Goal: Answer question/provide support

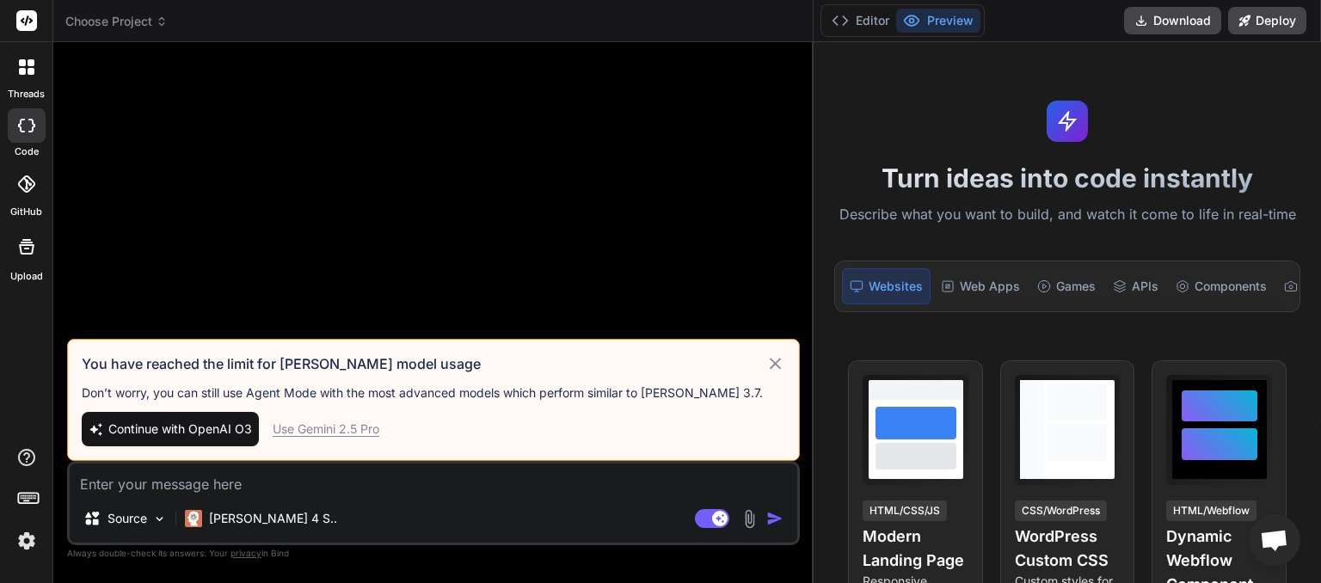
drag, startPoint x: 522, startPoint y: 208, endPoint x: 858, endPoint y: 188, distance: 336.9
click at [858, 188] on div "threads code GitHub Upload Choose Project Created with Pixso. Bind AI Web Searc…" at bounding box center [660, 291] width 1321 height 583
click at [181, 428] on span "Continue with OpenAI O3" at bounding box center [180, 429] width 144 height 17
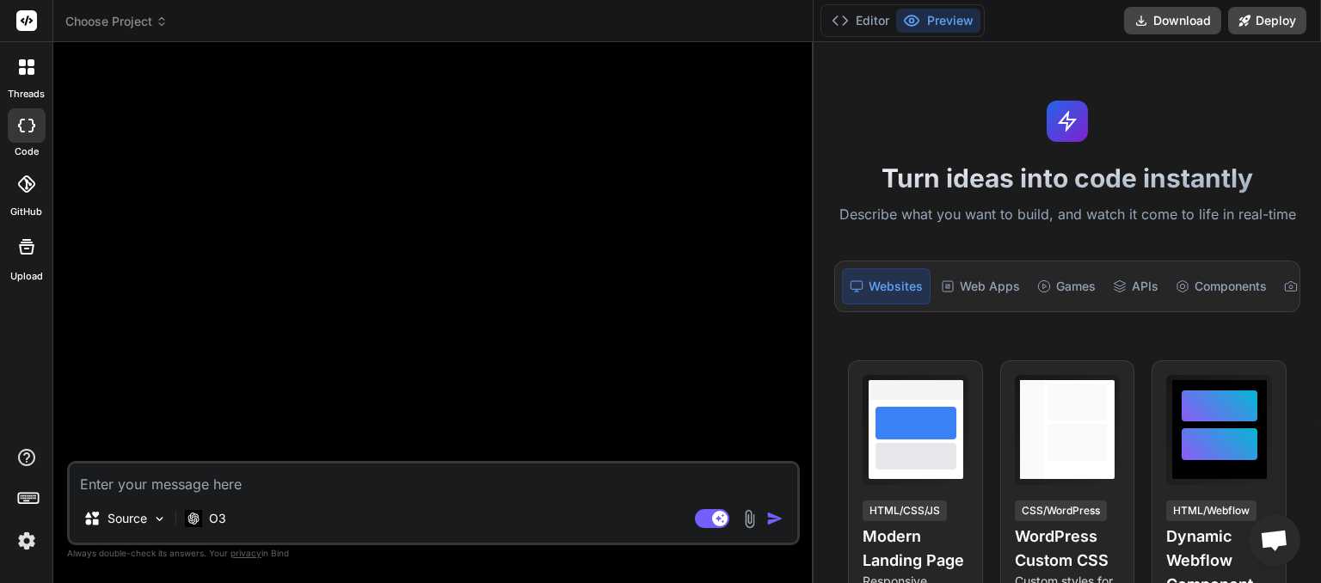
click at [158, 28] on span "Choose Project" at bounding box center [116, 21] width 102 height 17
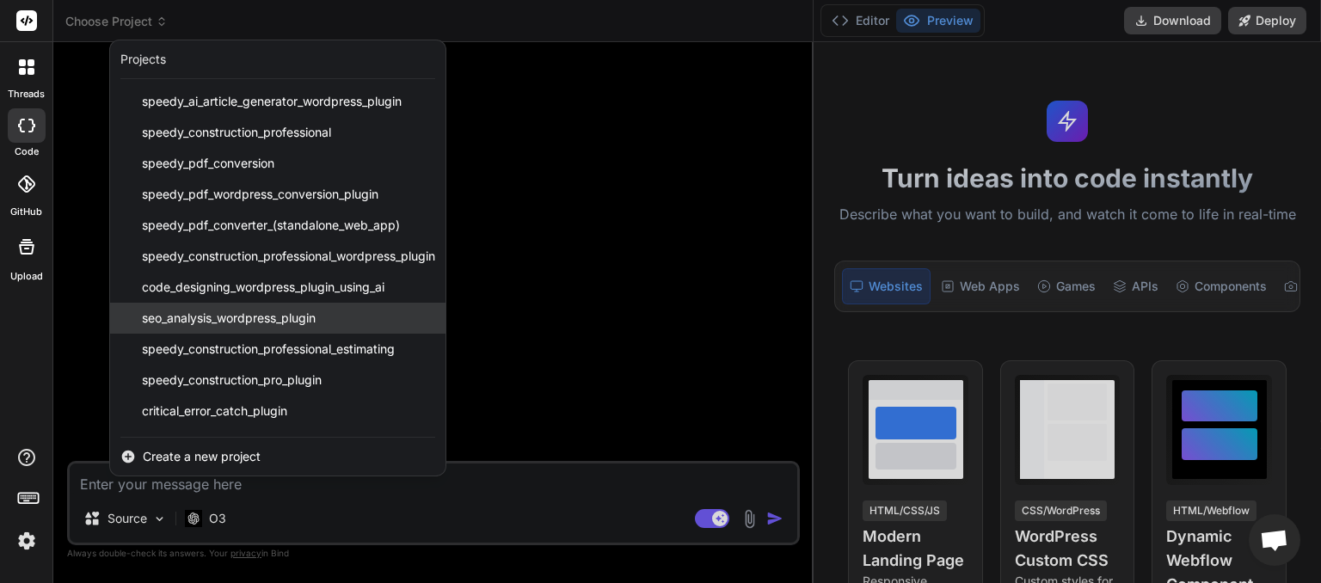
scroll to position [58, 0]
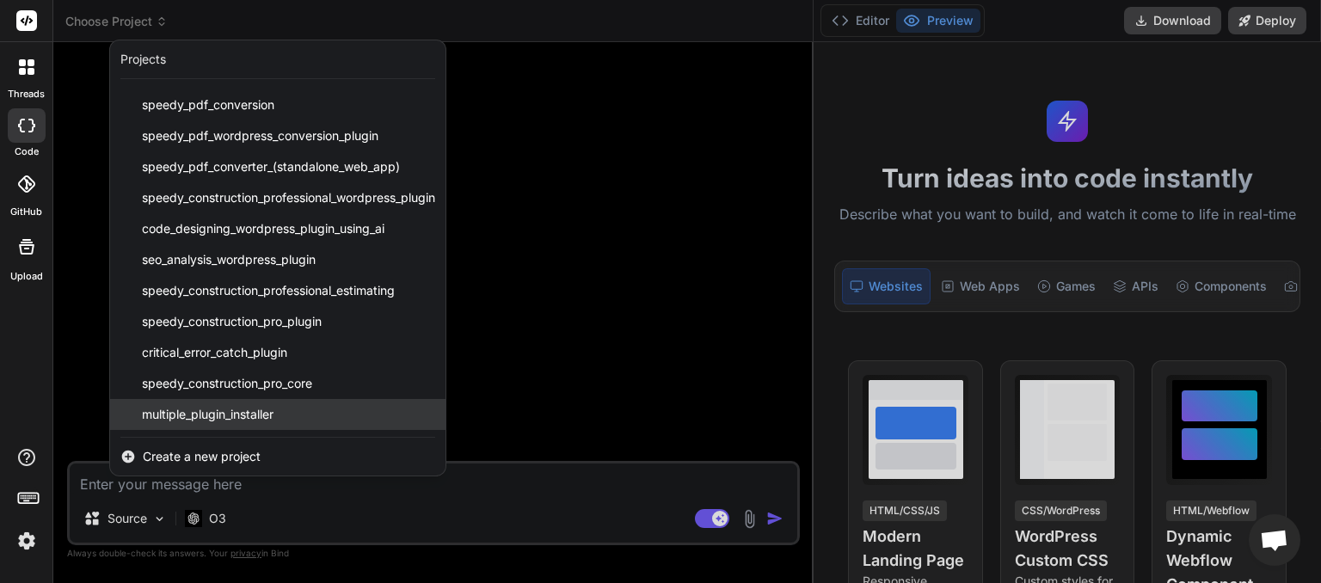
click at [231, 416] on span "multiple_plugin_installer" at bounding box center [208, 414] width 132 height 17
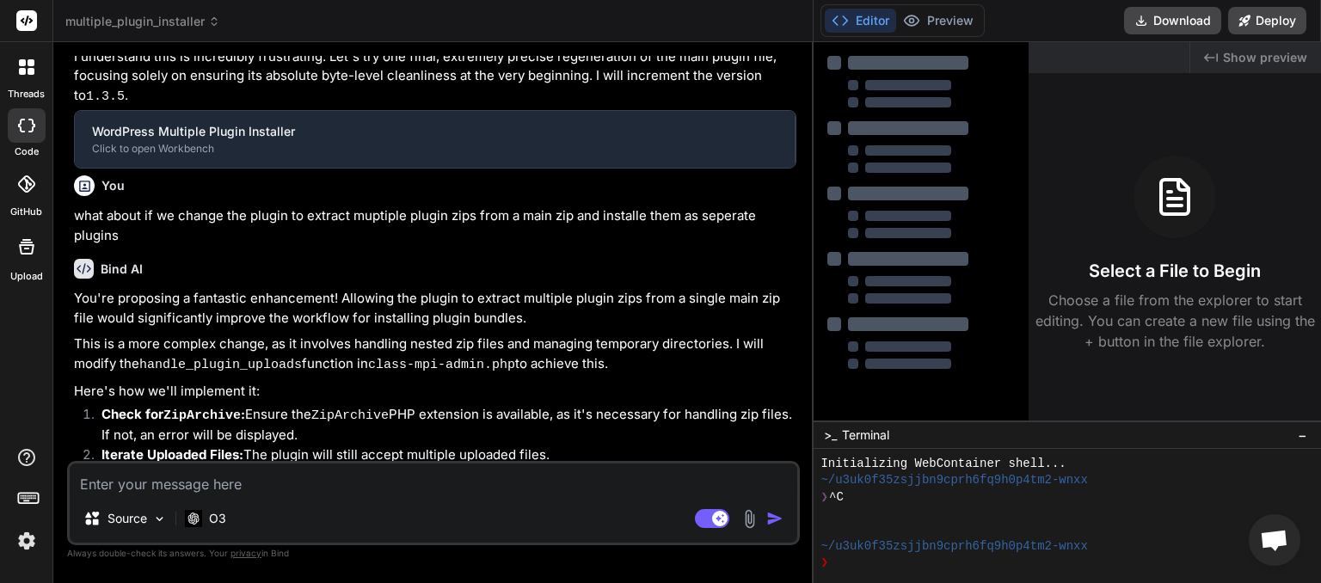
type textarea "x"
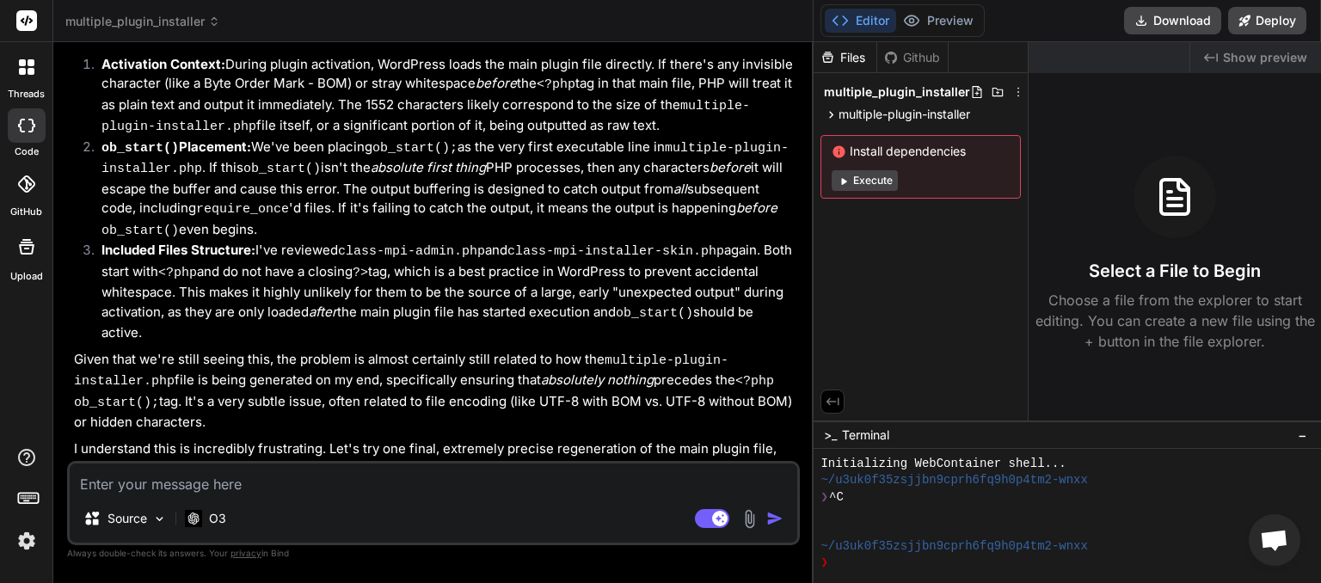
scroll to position [3134, 0]
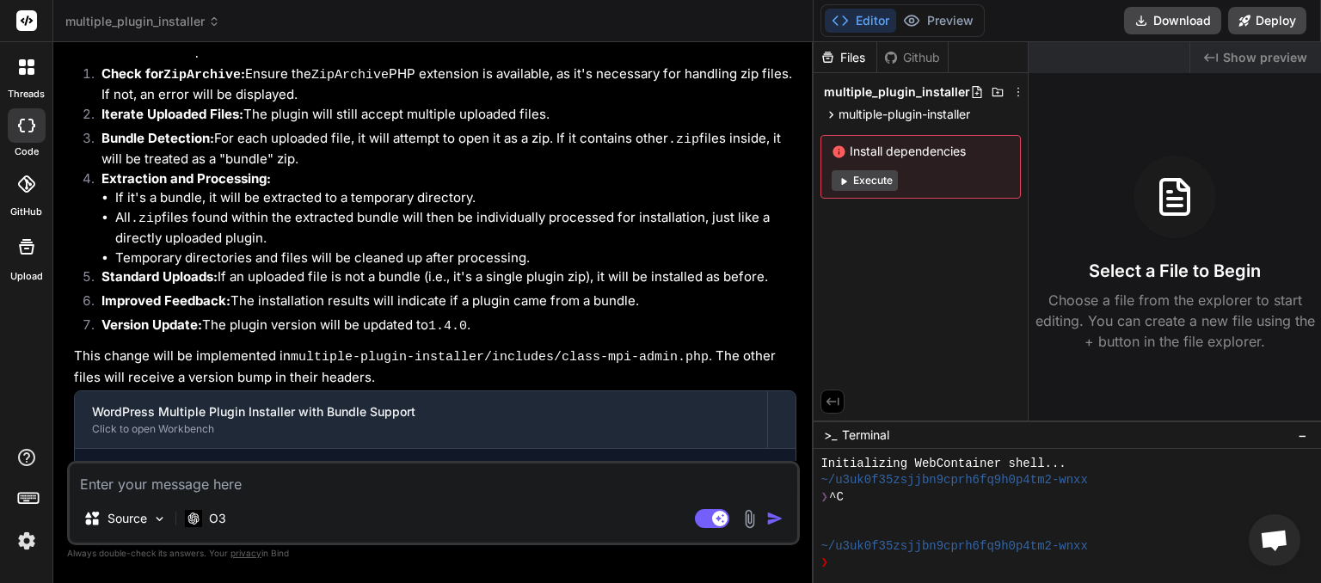
paste textarea "<?php ob_start(); if ( ! defined( 'WPINC' ) ) { die; } /** * Plugin Name: Multi…"
type textarea "<?php ob_start(); if ( ! defined( 'WPINC' ) ) { die; } /** * Plugin Name: Multi…"
type textarea "x"
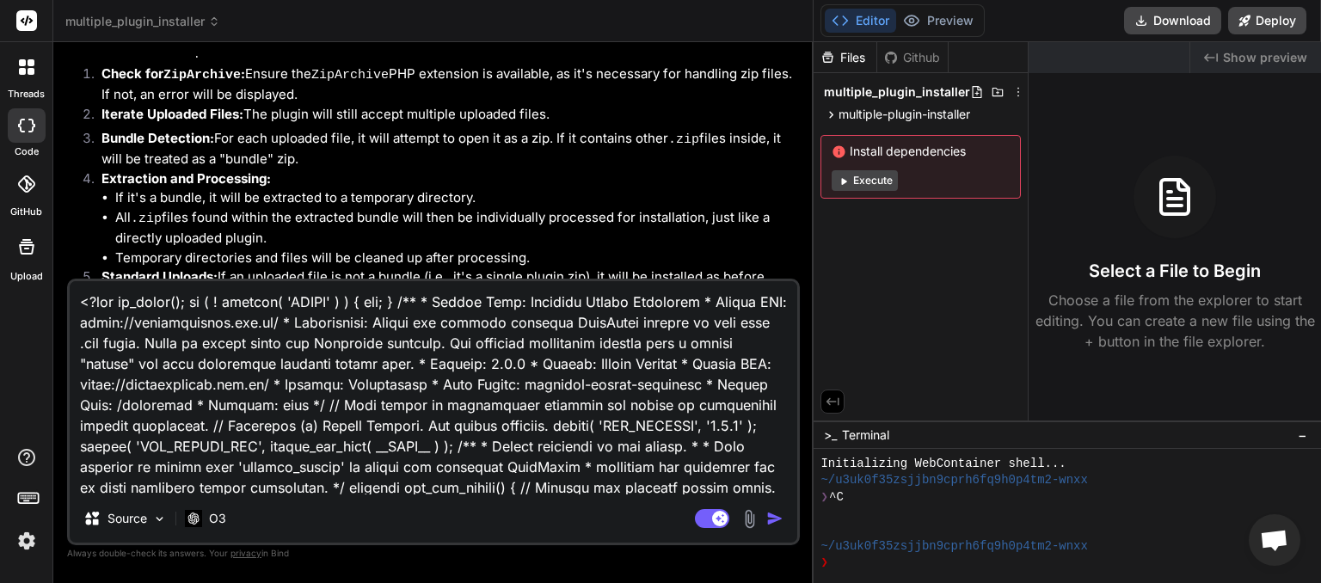
scroll to position [83, 0]
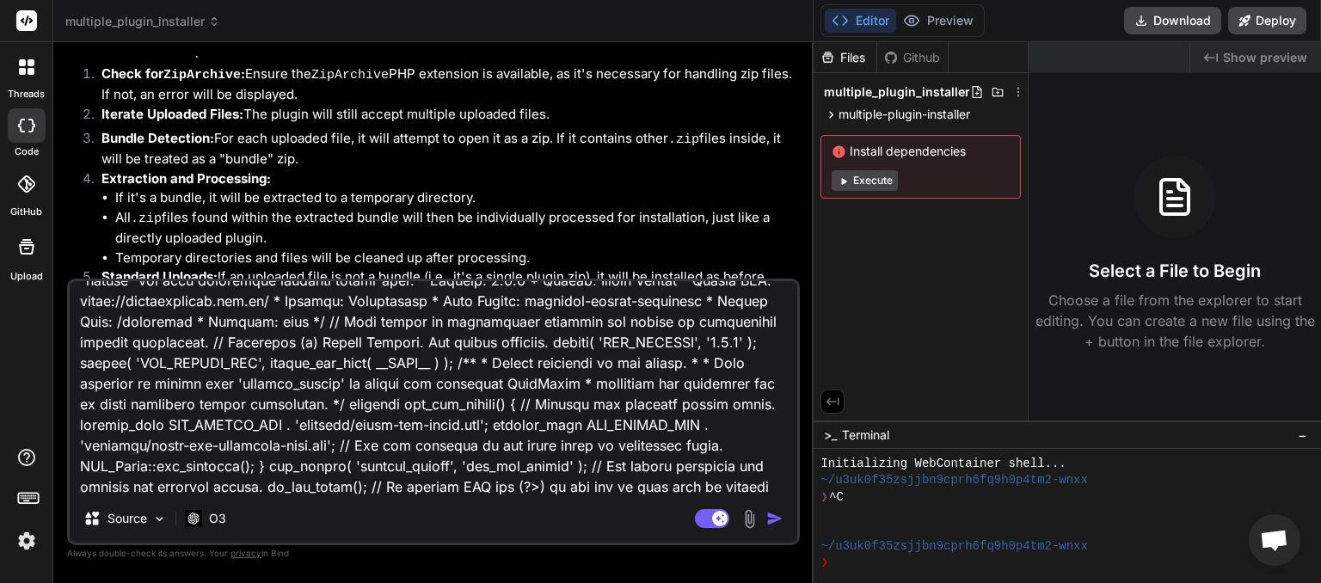
type textarea "<?php ob_start(); if ( ! defined( 'WPINC' ) ) { die; } /** * Plugin Name: Multi…"
click at [772, 519] on img "button" at bounding box center [774, 518] width 17 height 17
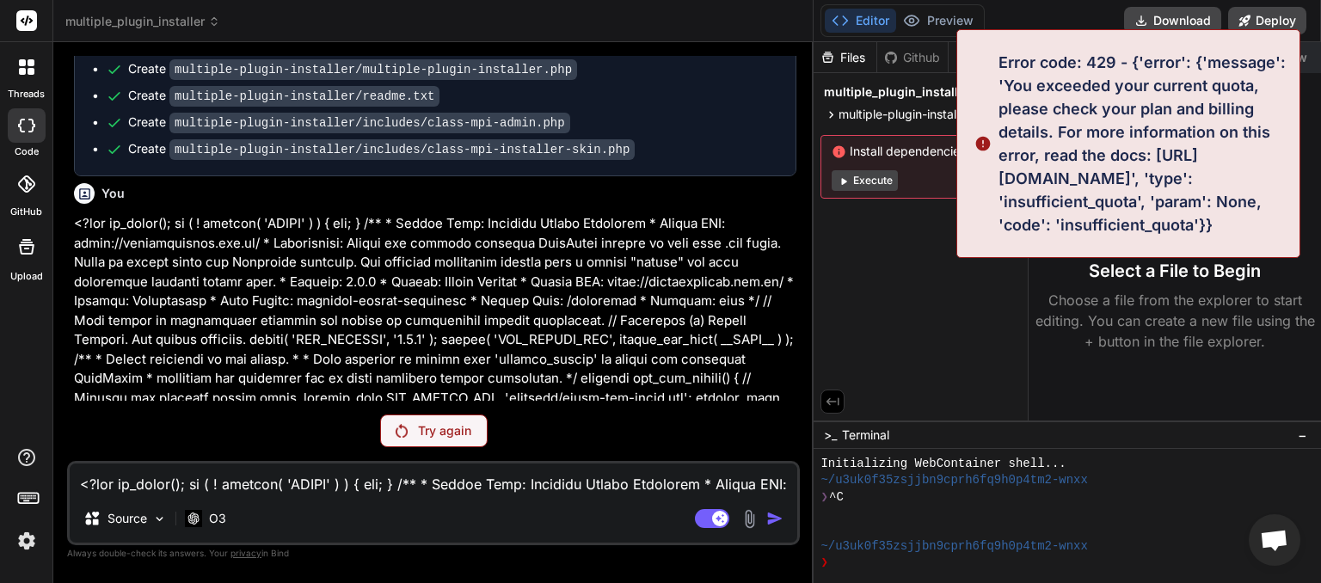
scroll to position [3502, 0]
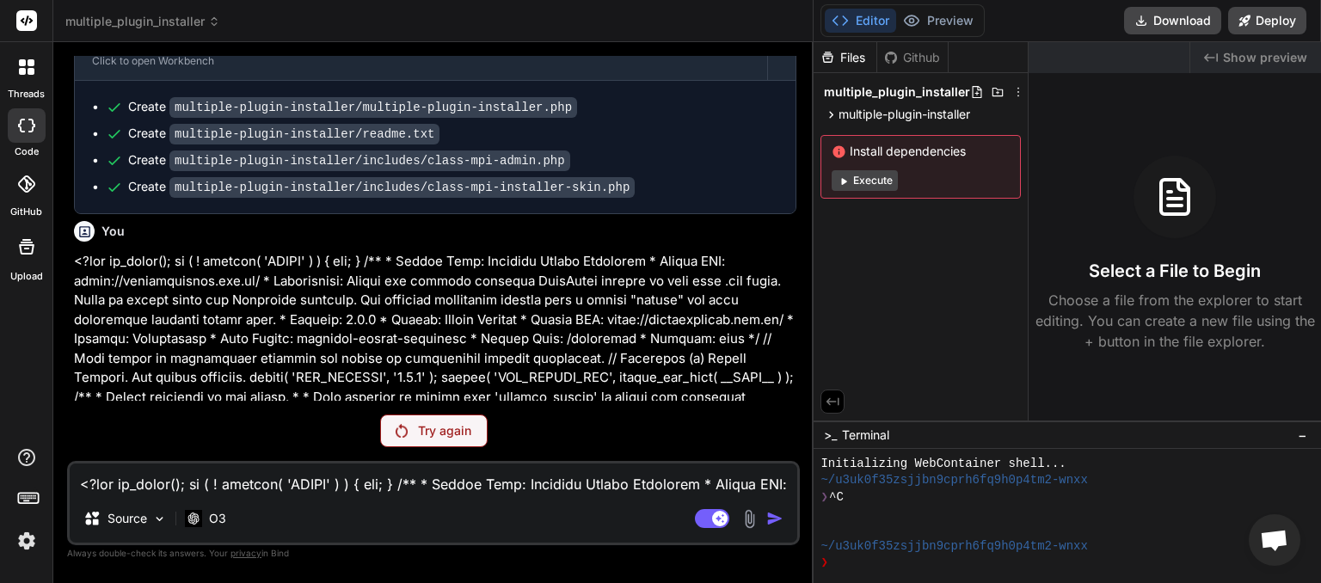
click at [421, 427] on p "Try again" at bounding box center [444, 430] width 53 height 17
click at [208, 520] on div "O3" at bounding box center [205, 518] width 41 height 17
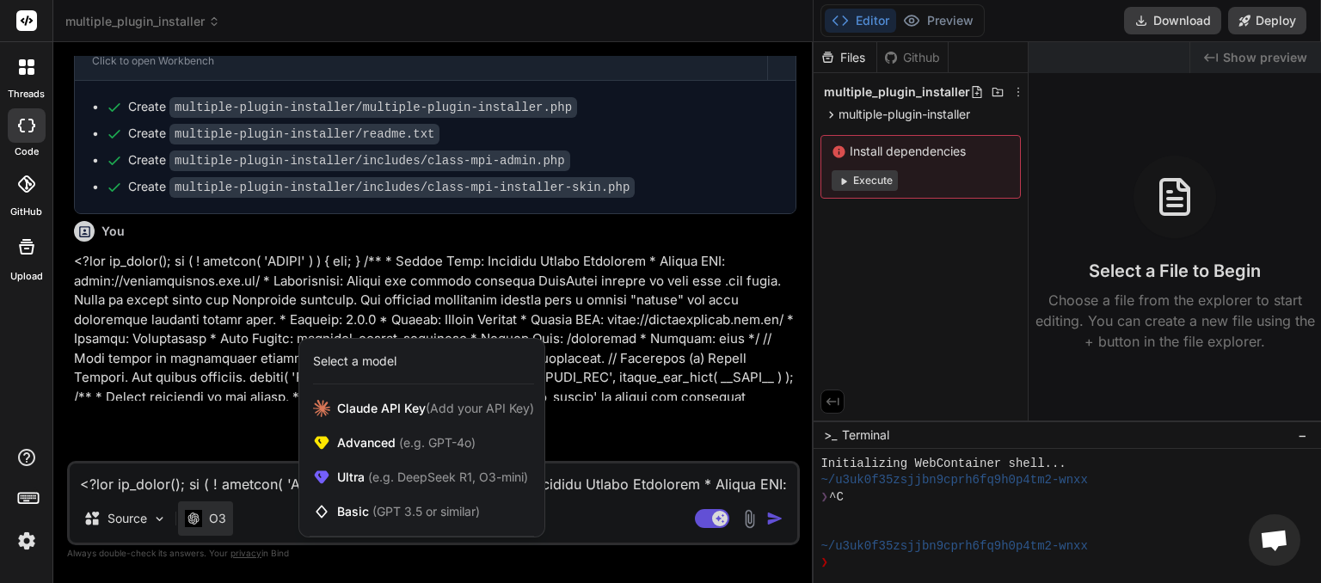
click at [710, 523] on div at bounding box center [660, 291] width 1321 height 583
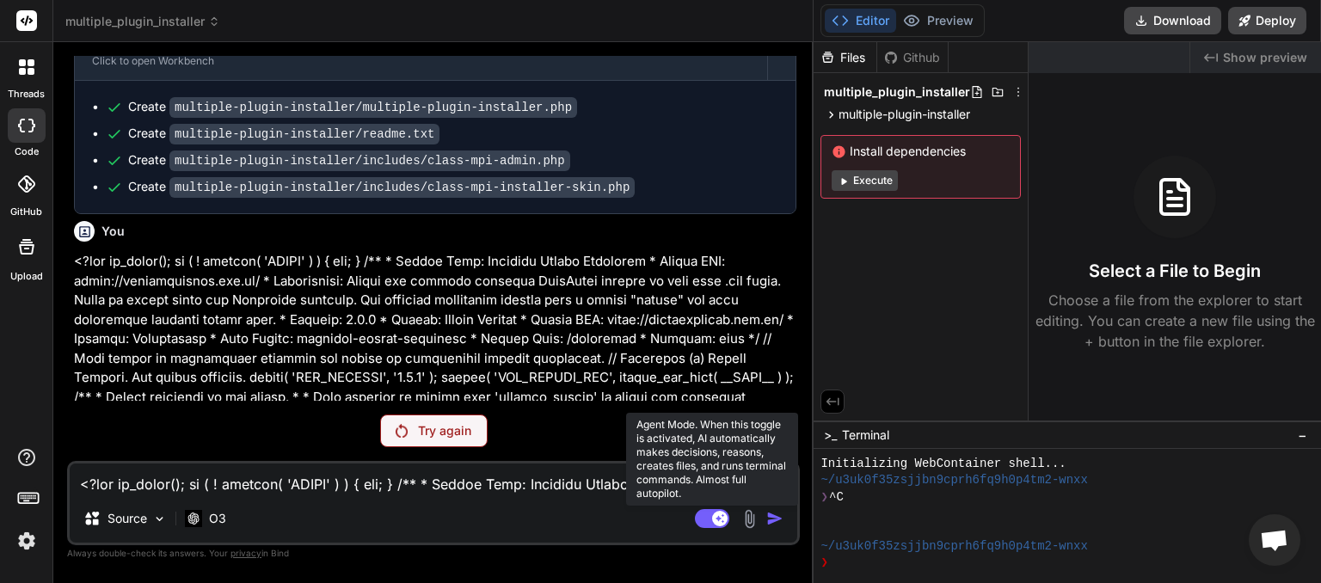
click at [698, 526] on icon at bounding box center [712, 519] width 34 height 20
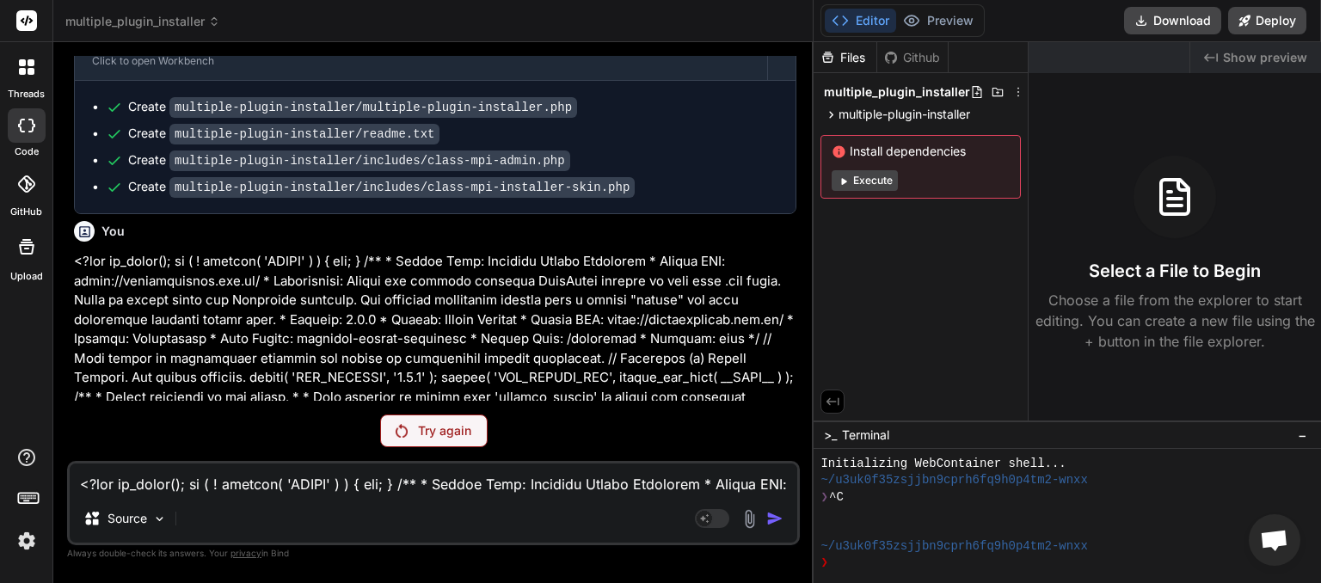
click at [435, 428] on p "Try again" at bounding box center [444, 430] width 53 height 17
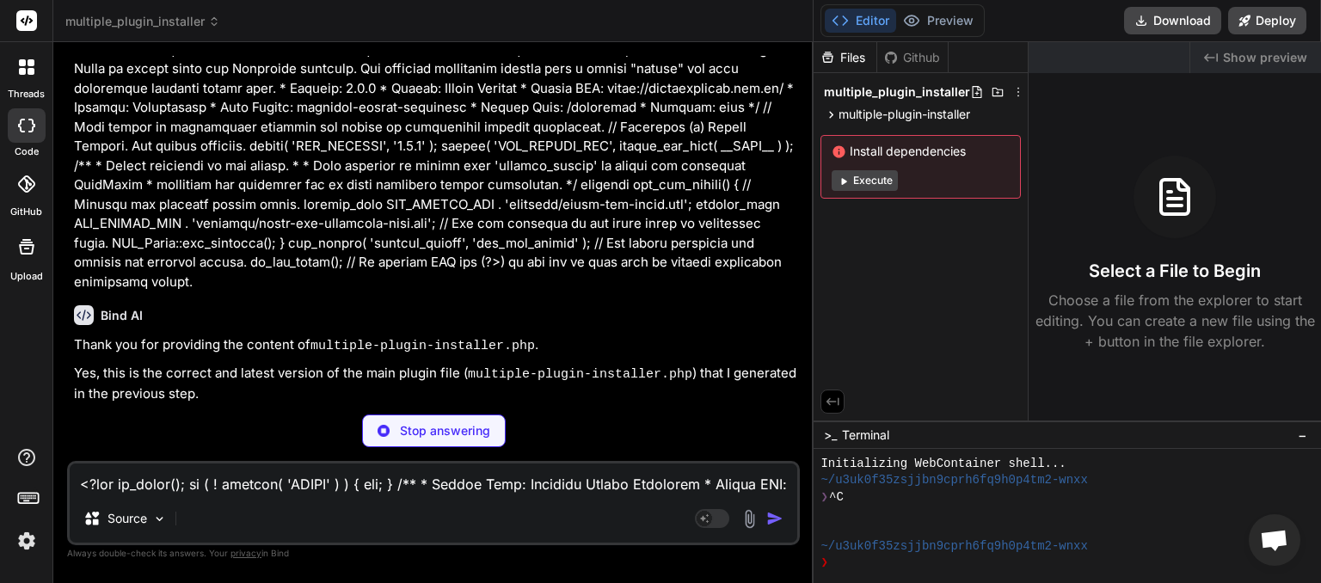
scroll to position [3738, 0]
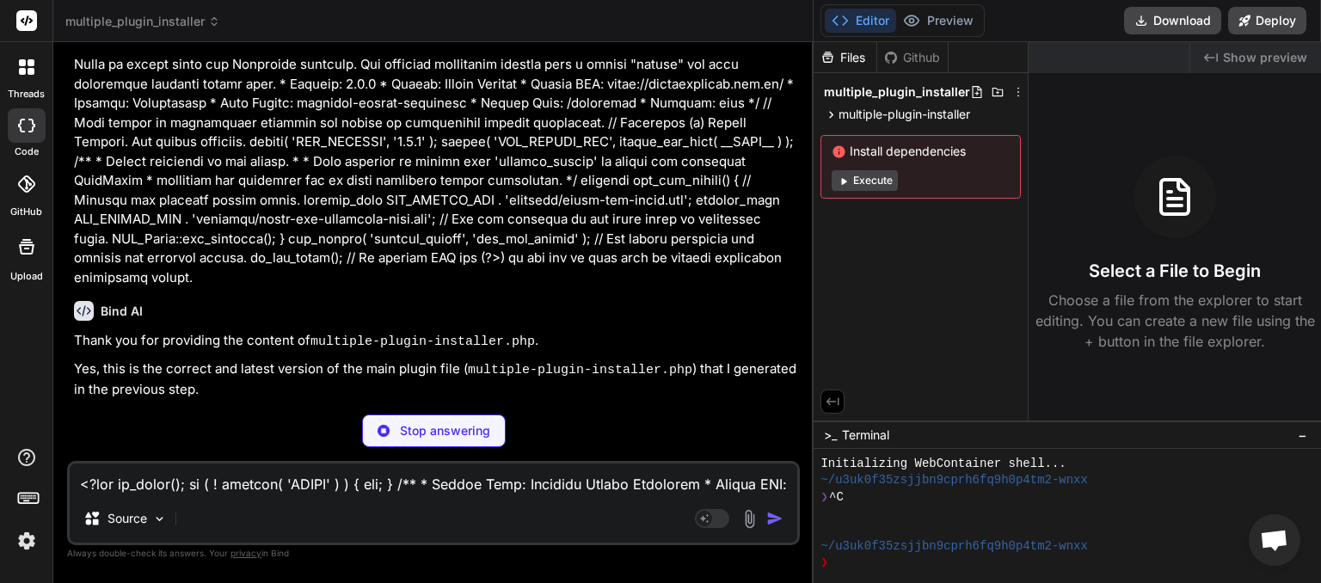
type textarea "x"
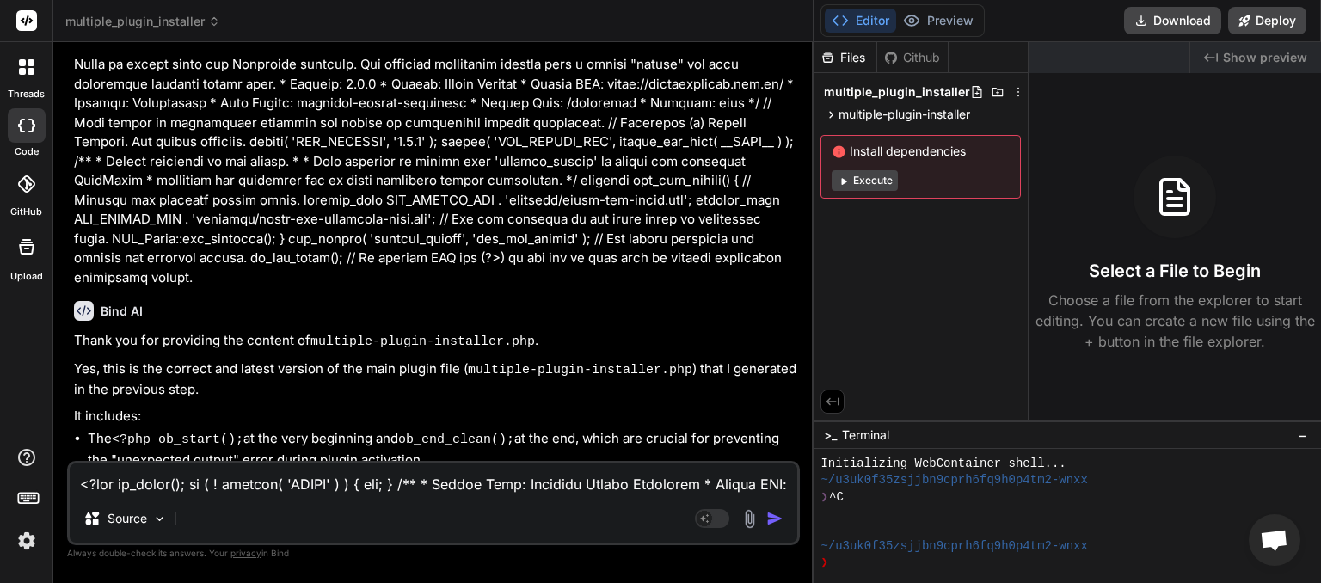
scroll to position [3795, 0]
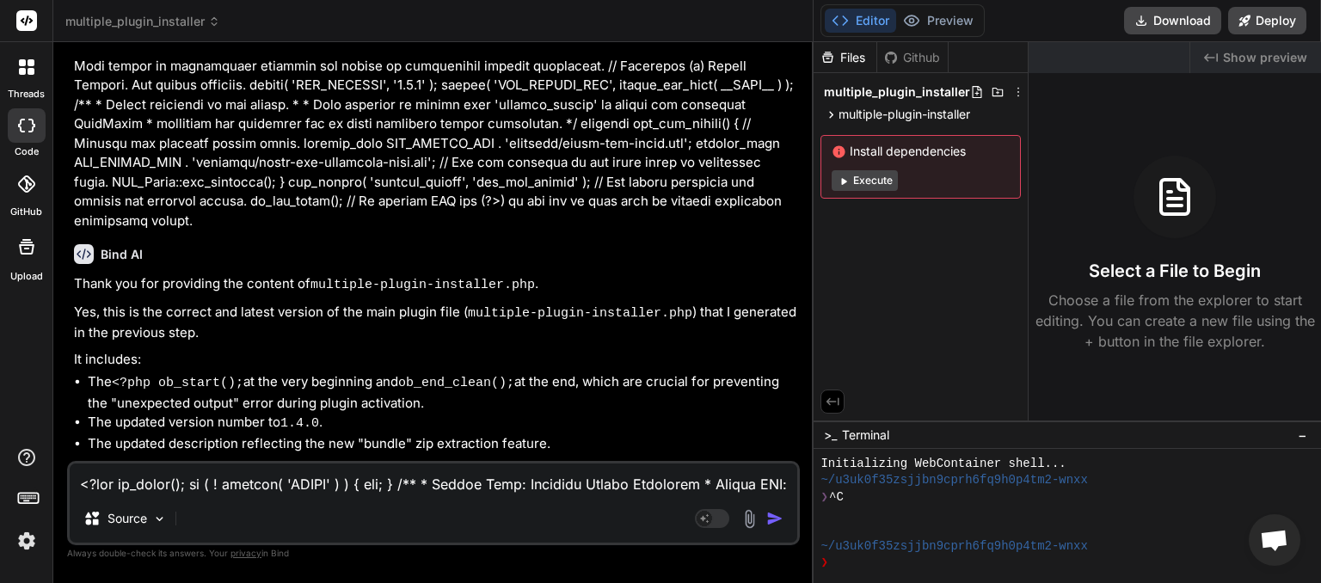
click at [201, 483] on textarea at bounding box center [434, 479] width 728 height 31
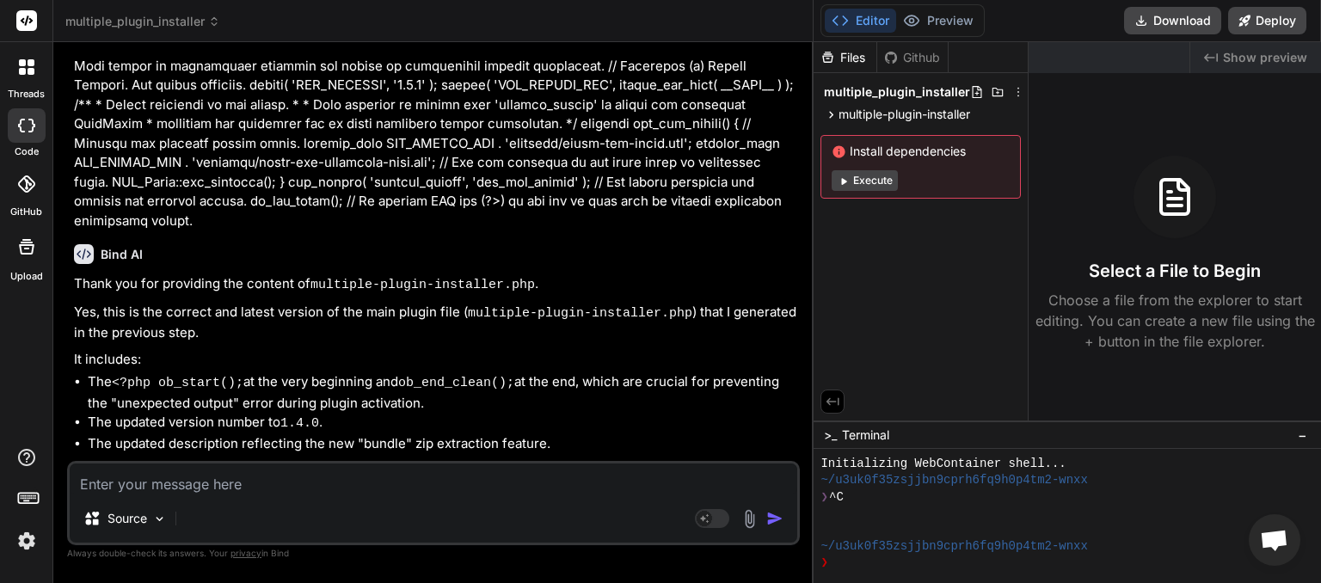
type textarea "t"
type textarea "x"
type textarea "th"
type textarea "x"
type textarea "tha"
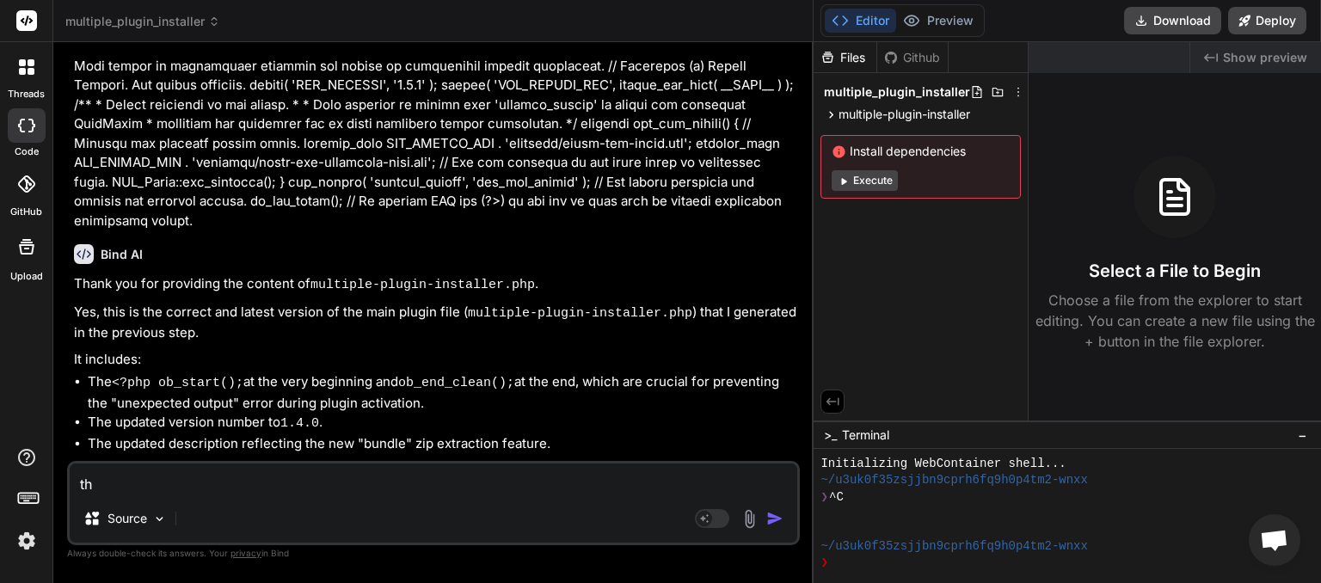
type textarea "x"
type textarea "that"
type textarea "x"
type textarea "that"
type textarea "x"
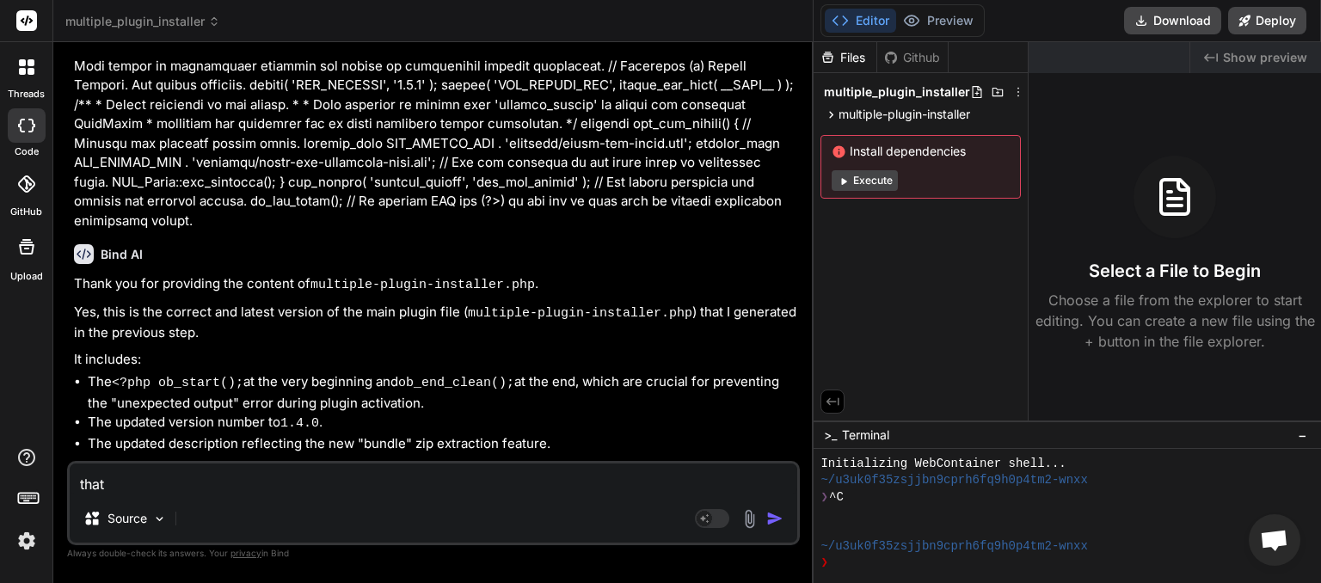
type textarea "that i"
type textarea "x"
type textarea "that is"
type textarea "x"
type textarea "that is"
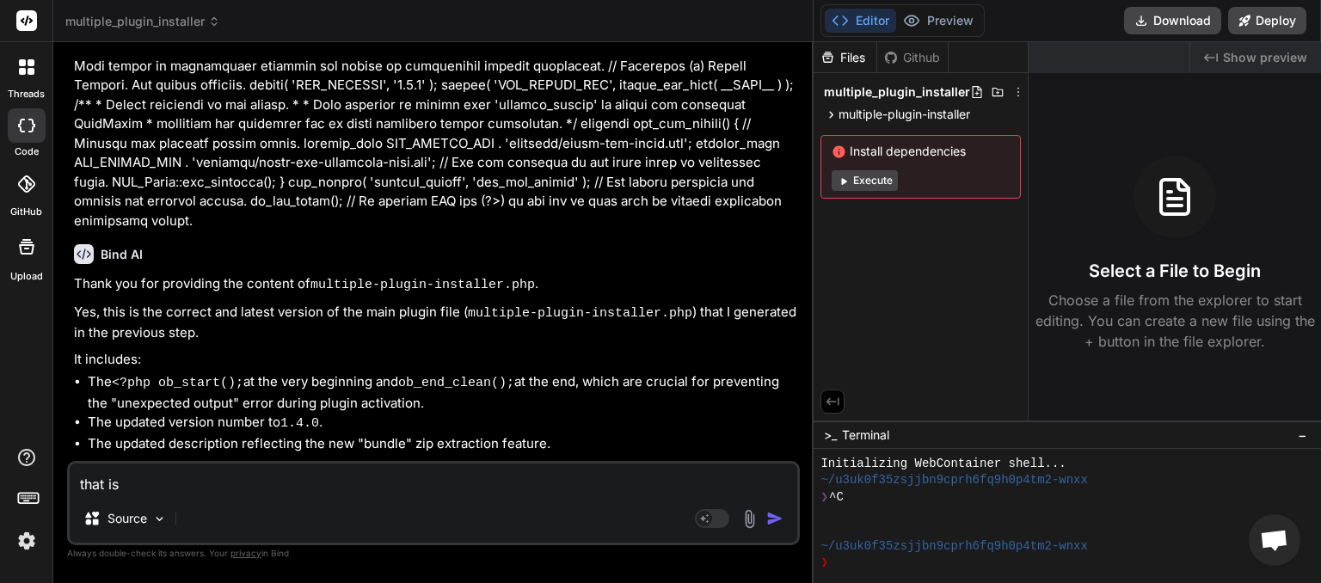
type textarea "x"
type textarea "that is p"
type textarea "x"
type textarea "that is pr"
type textarea "x"
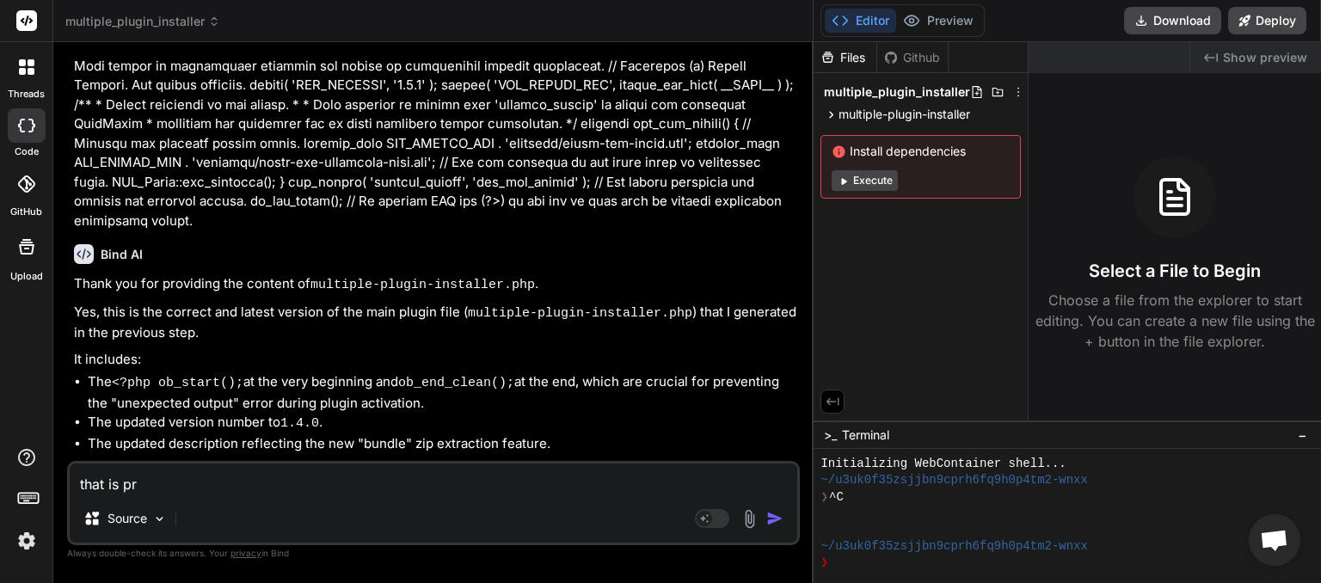
type textarea "that is pri"
type textarea "x"
type textarea "that is prin"
type textarea "x"
type textarea "that is print"
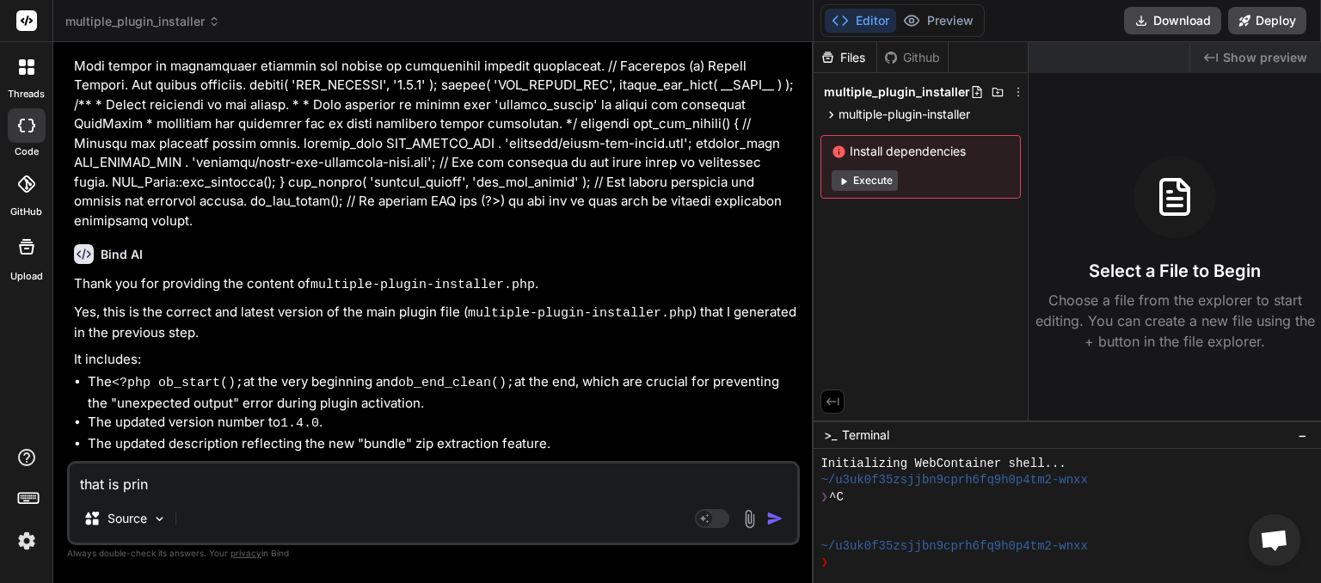
type textarea "x"
type textarea "that is printi"
type textarea "x"
type textarea "that is printin"
type textarea "x"
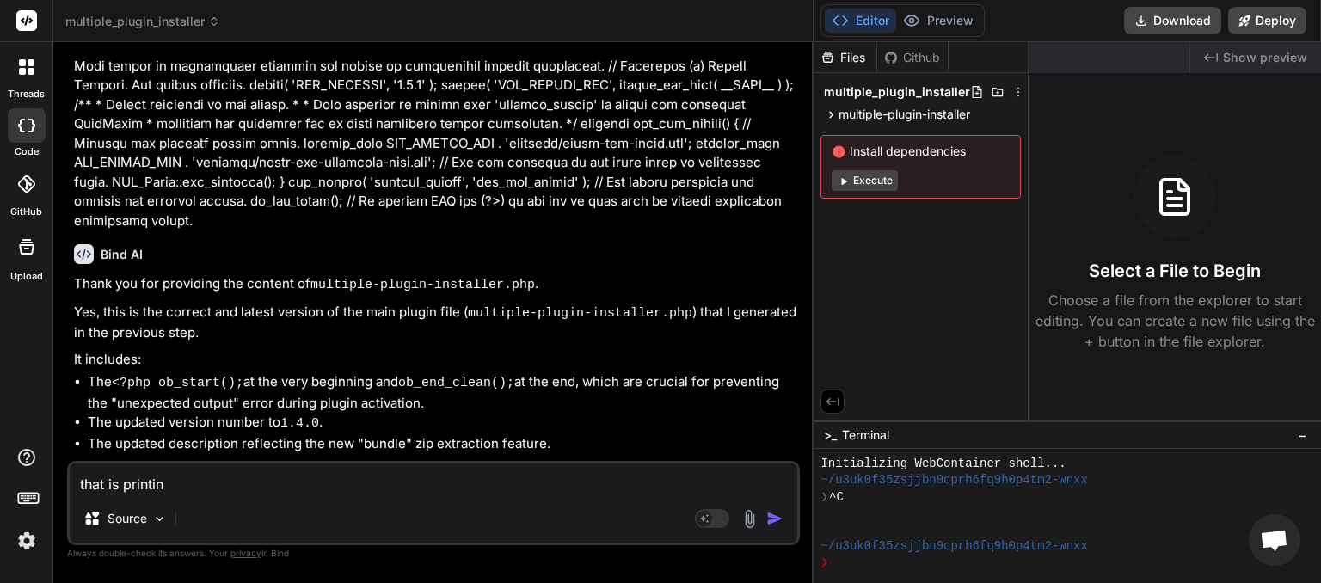
type textarea "that is printing"
type textarea "x"
type textarea "that is printing"
type textarea "x"
type textarea "that is printing a"
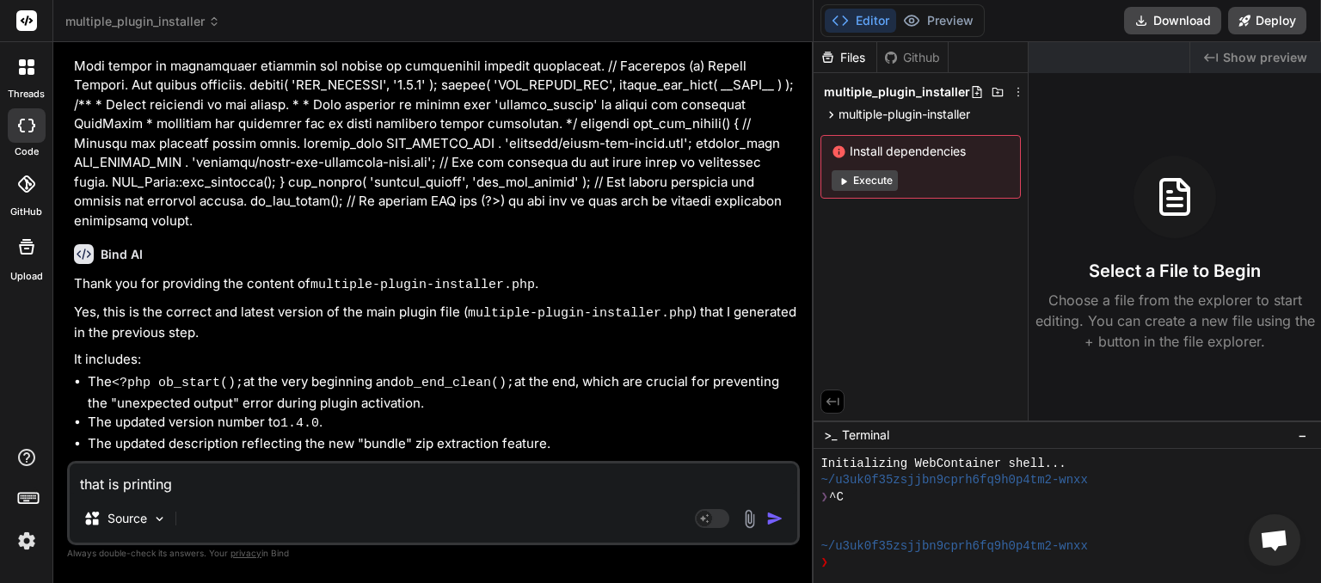
type textarea "x"
type textarea "that is printing at"
type textarea "x"
type textarea "that is printing at"
type textarea "x"
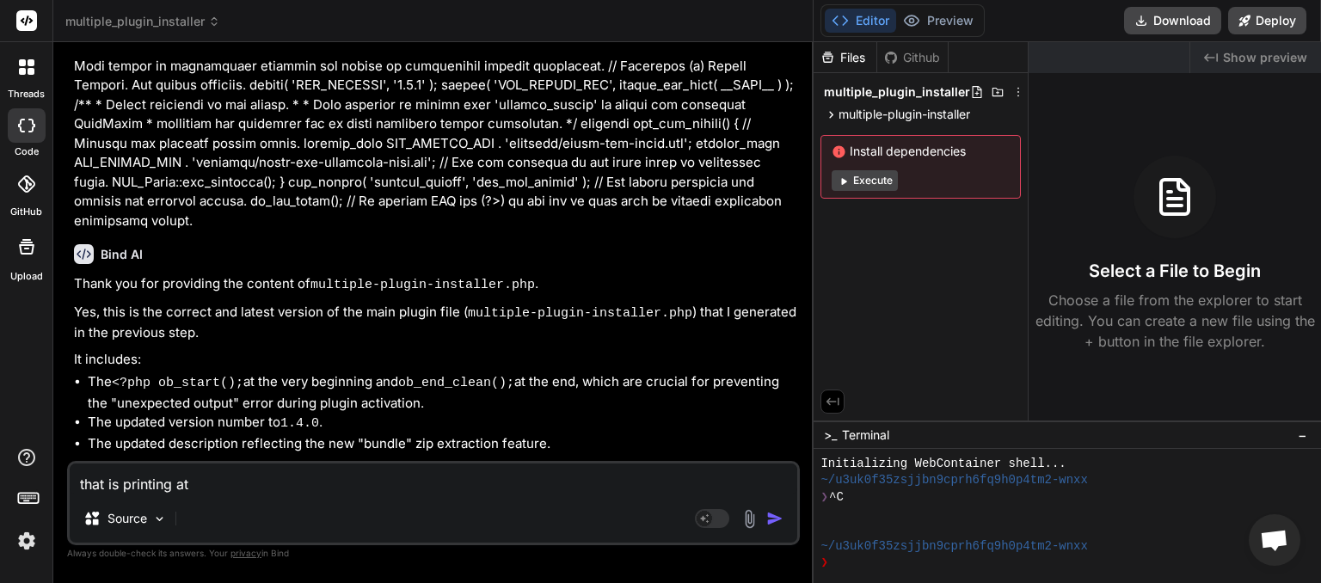
type textarea "that is printing at t"
type textarea "x"
type textarea "that is printing at th"
type textarea "x"
type textarea "that is printing at the"
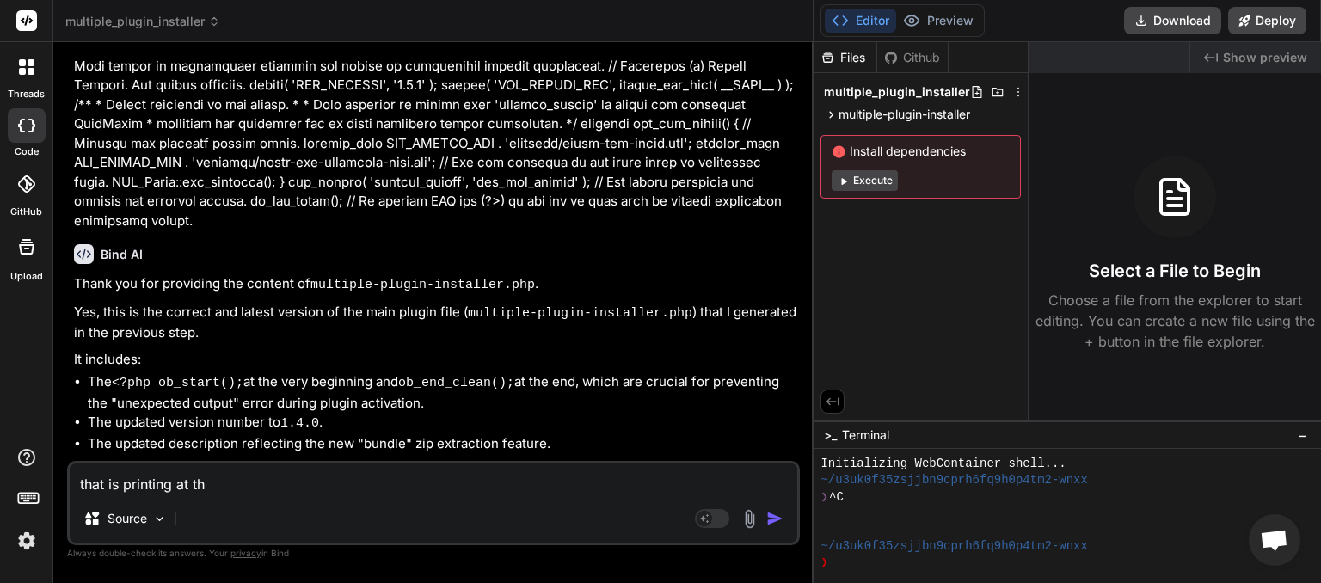
type textarea "x"
type textarea "that is printing at the"
type textarea "x"
type textarea "that is printing at the y"
type textarea "x"
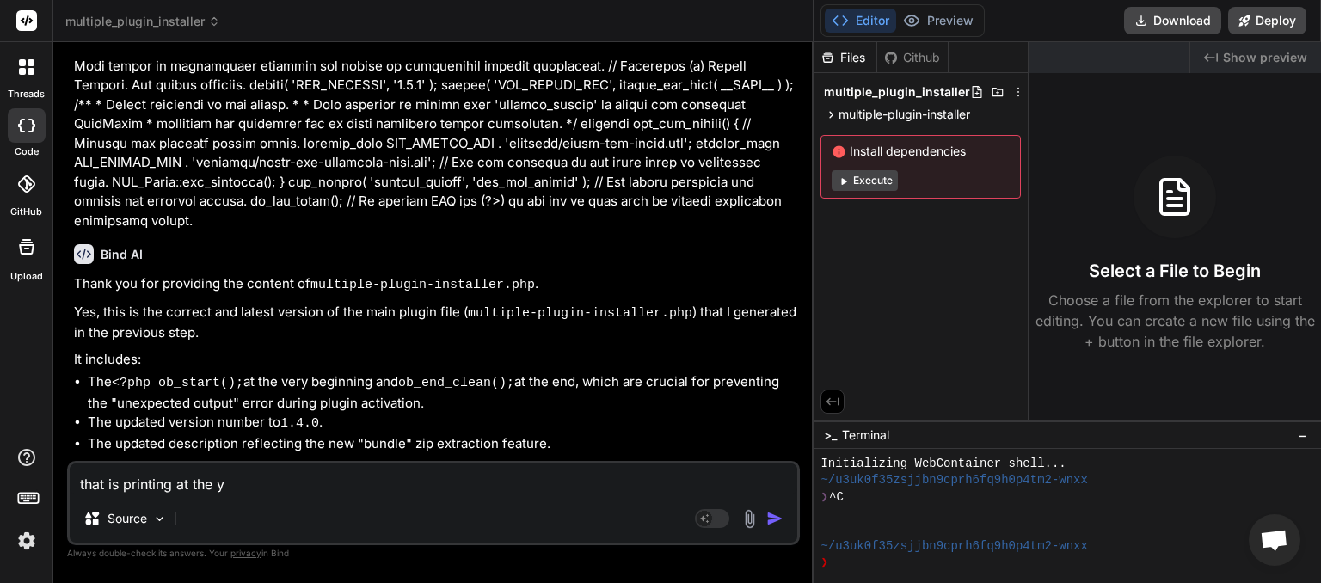
type textarea "that is printing at the"
type textarea "x"
type textarea "that is printing at the t"
type textarea "x"
type textarea "that is printing at the to"
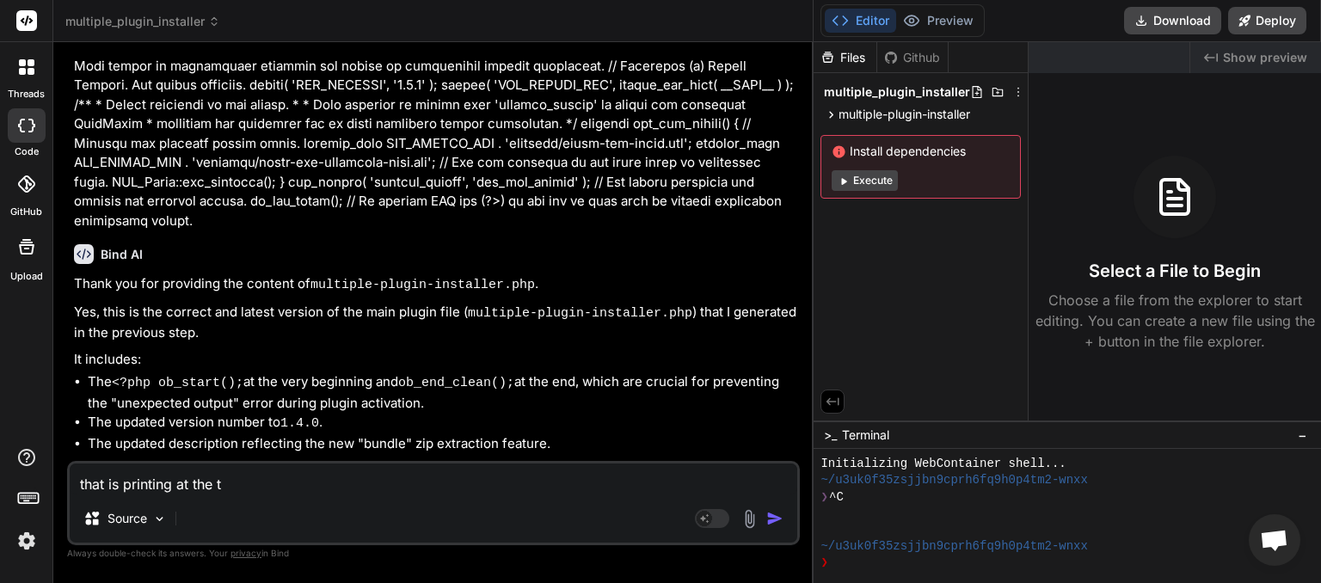
type textarea "x"
type textarea "that is printing at the top"
type textarea "x"
type textarea "that is printing at the top"
type textarea "x"
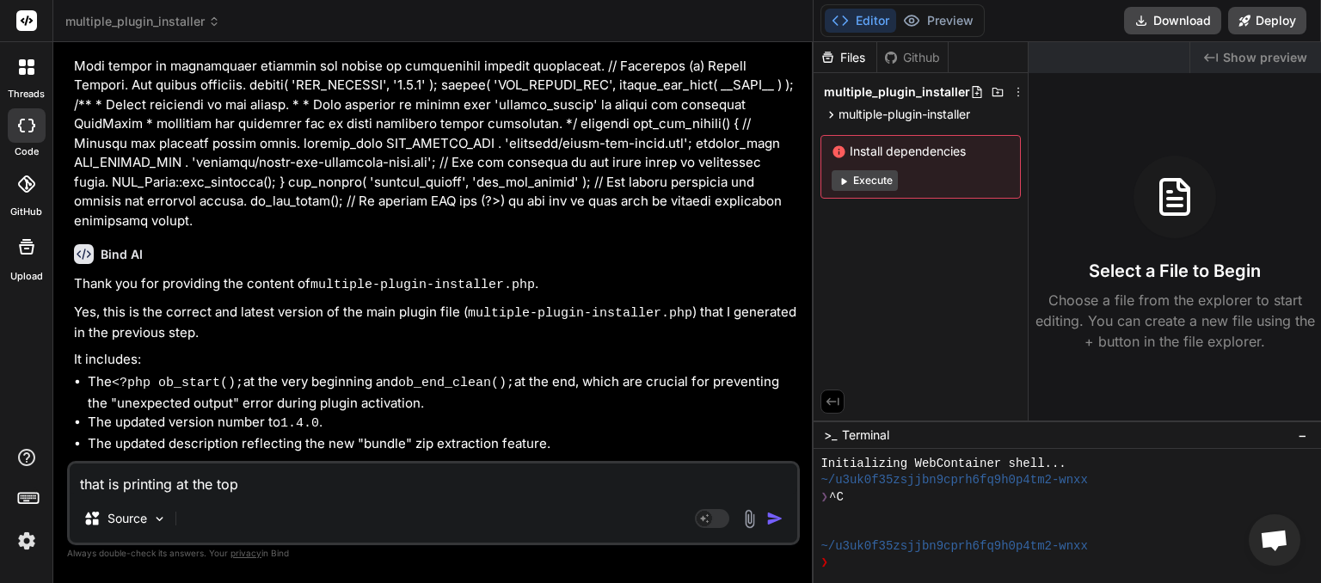
type textarea "that is printing at the top o"
type textarea "x"
type textarea "that is printing at the top of"
type textarea "x"
type textarea "that is printing at the top of"
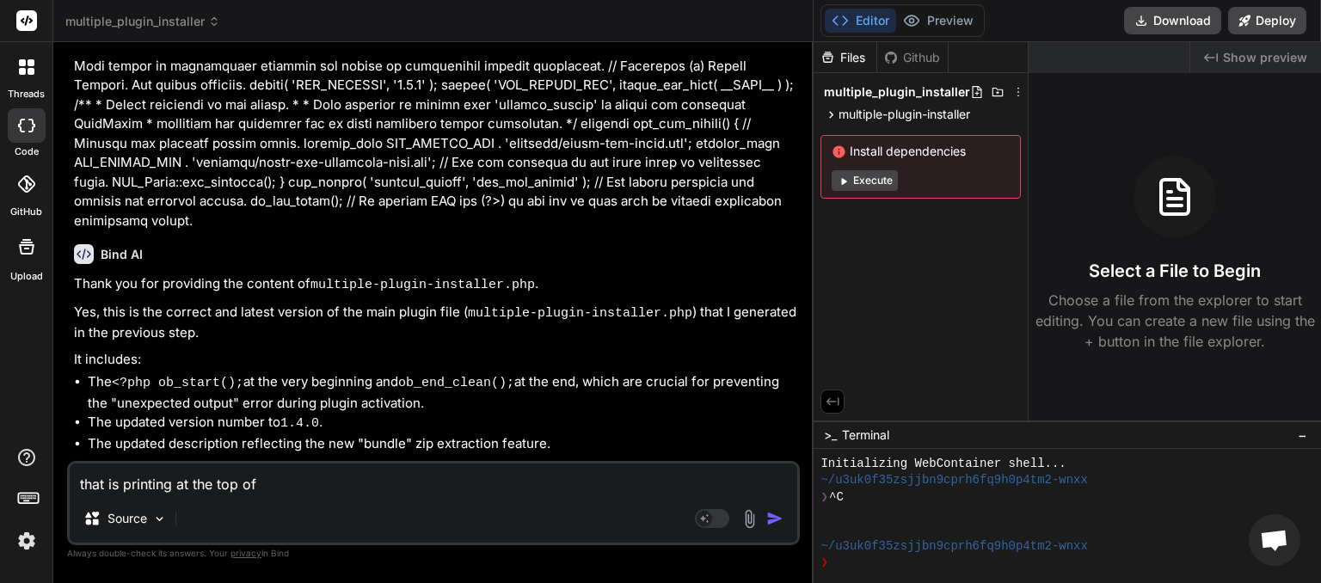
type textarea "x"
type textarea "that is printing at the top of t"
type textarea "x"
type textarea "that is printing at the top of th"
type textarea "x"
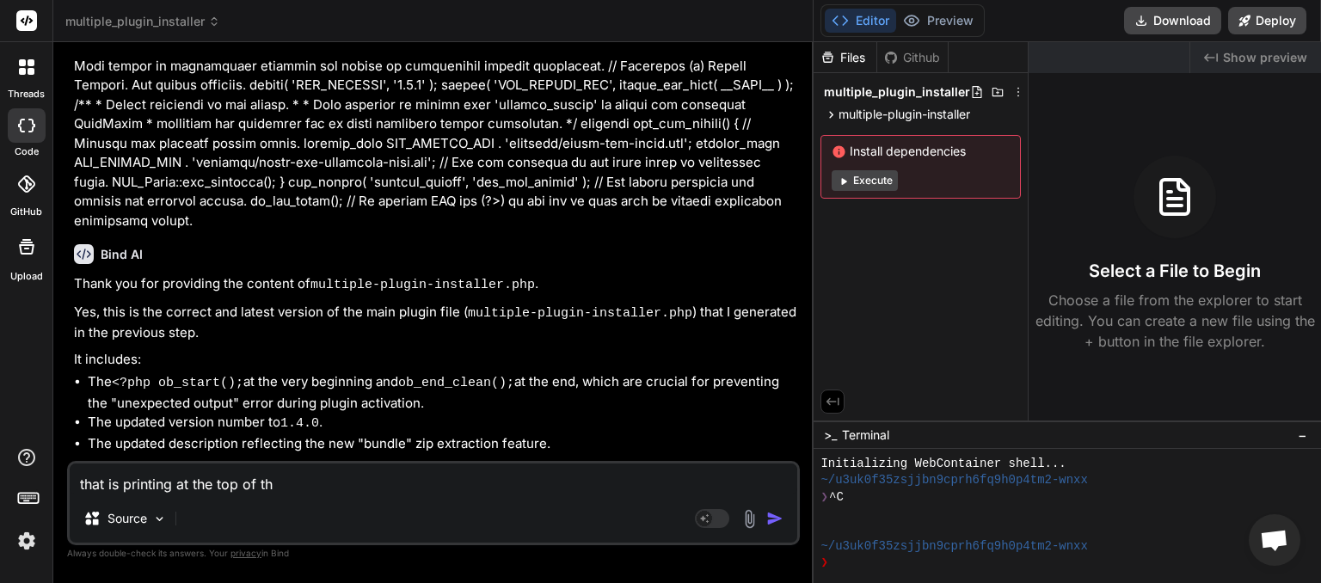
type textarea "that is printing at the top of the"
type textarea "x"
type textarea "that is printing at the top of the"
type textarea "x"
type textarea "that is printing at the top of the s"
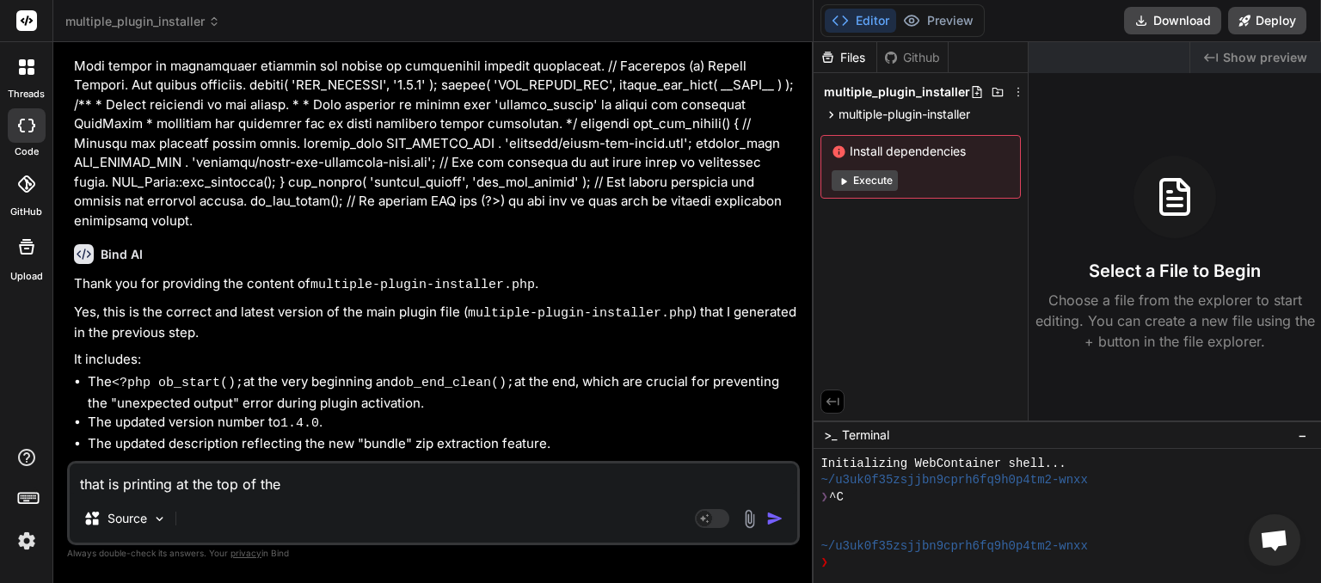
type textarea "x"
type textarea "that is printing at the top of the sc"
type textarea "x"
type textarea "that is printing at the top of the scr"
type textarea "x"
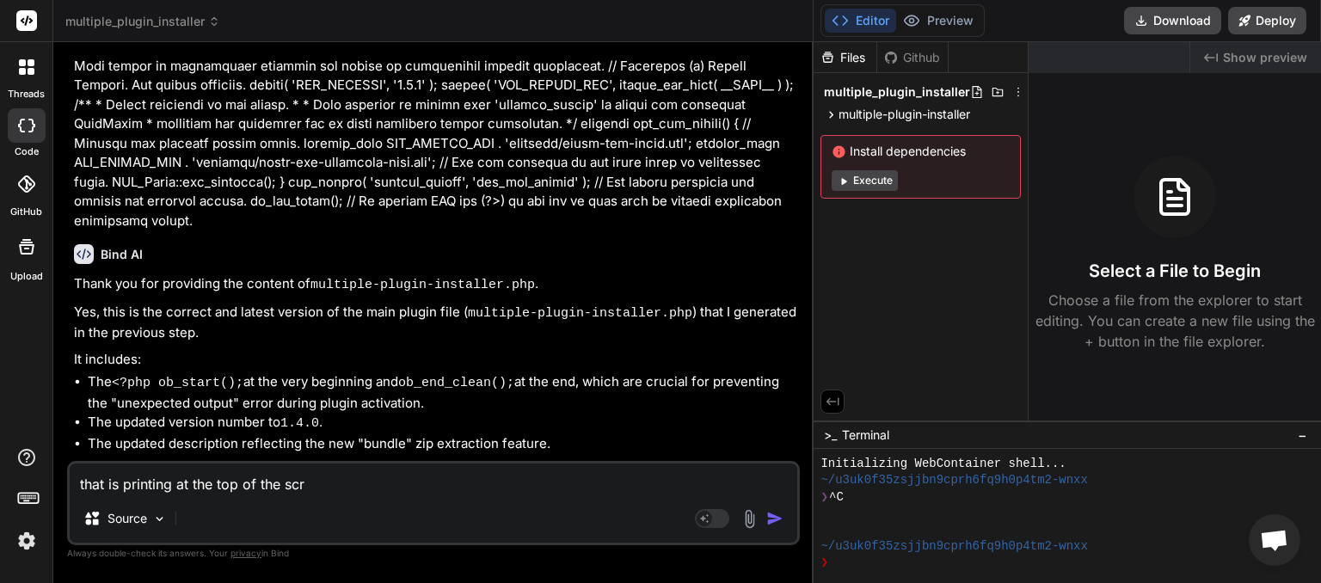
type textarea "that is printing at the top of the scre"
type textarea "x"
type textarea "that is printing at the top of the scree"
type textarea "x"
type textarea "that is printing at the top of the screen"
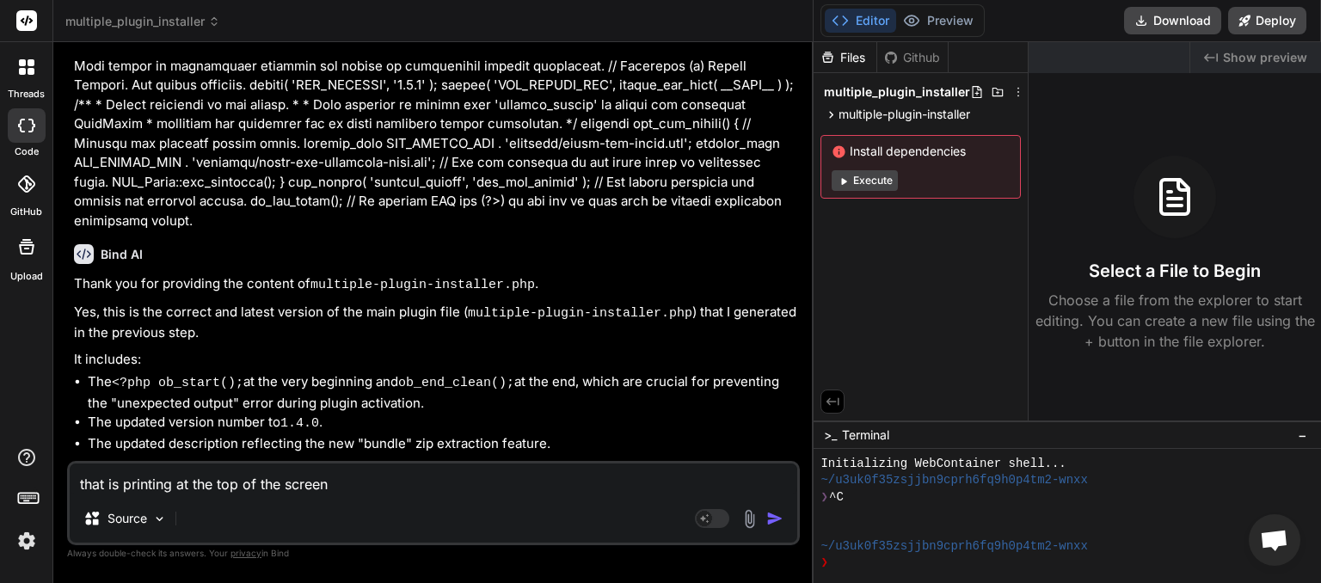
type textarea "x"
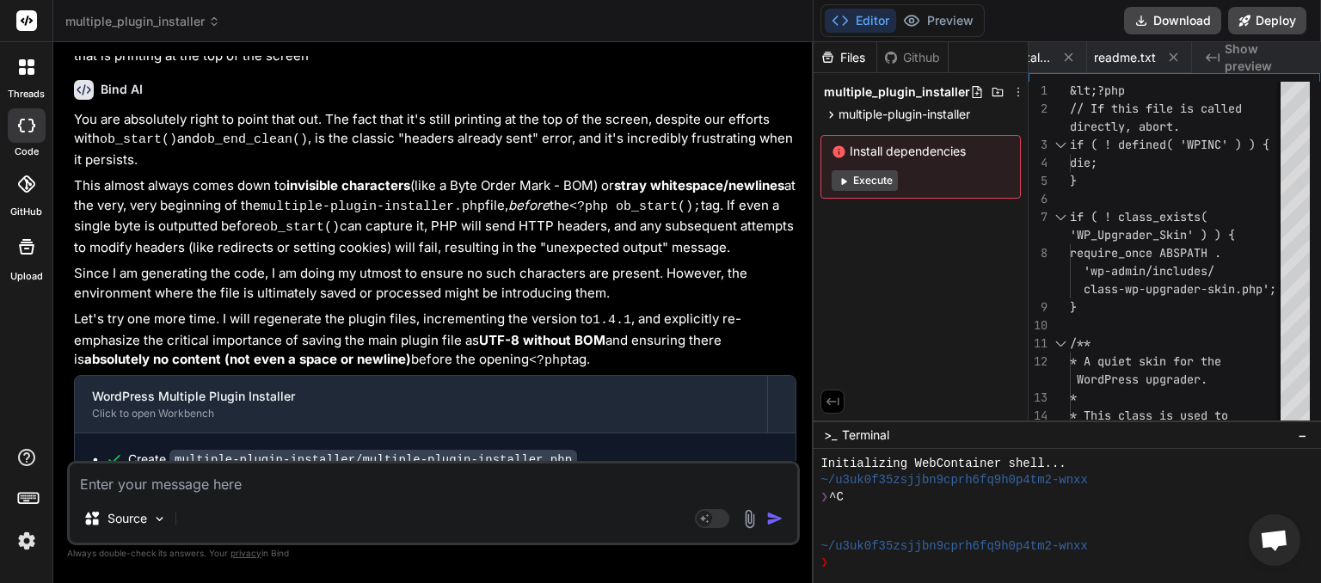
scroll to position [4343, 0]
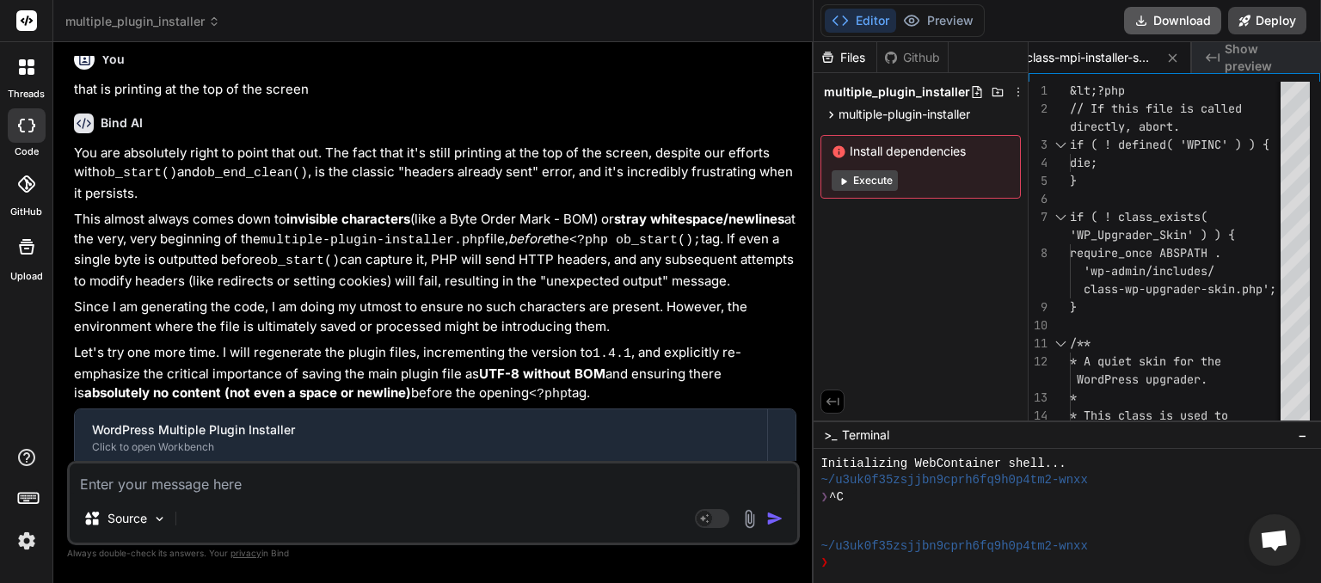
click at [1171, 18] on button "Download" at bounding box center [1172, 21] width 97 height 28
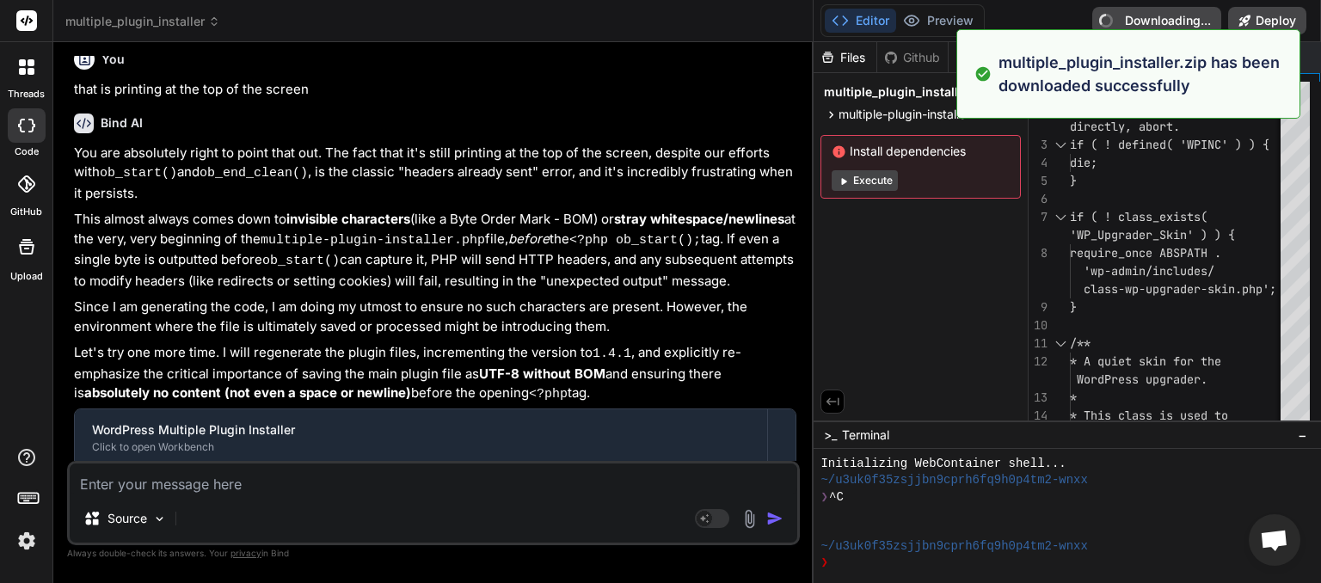
type textarea "x"
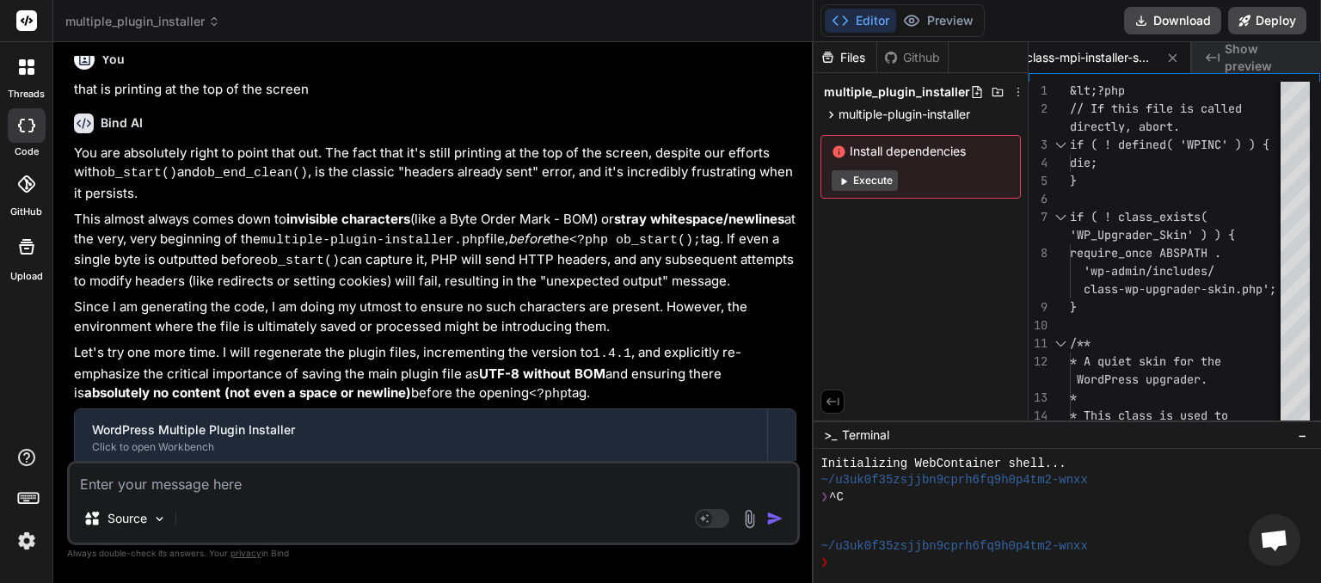
click at [163, 480] on textarea at bounding box center [434, 479] width 728 height 31
type textarea "t"
type textarea "x"
type textarea "th"
type textarea "x"
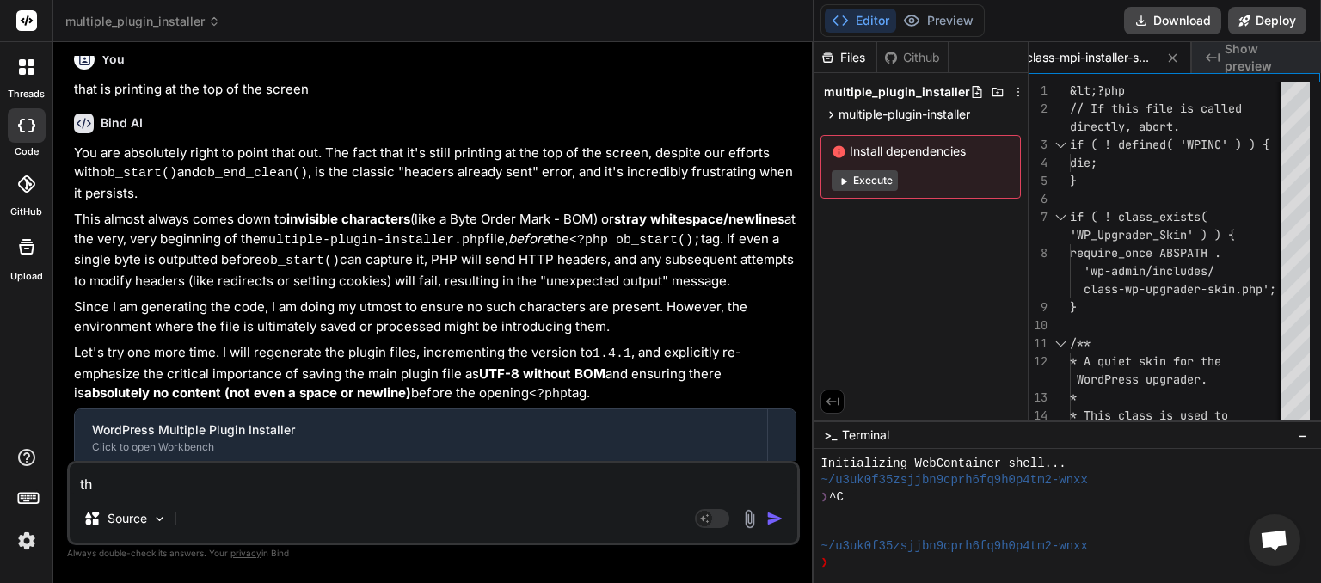
type textarea "the"
type textarea "x"
type textarea "the"
type textarea "x"
type textarea "the p"
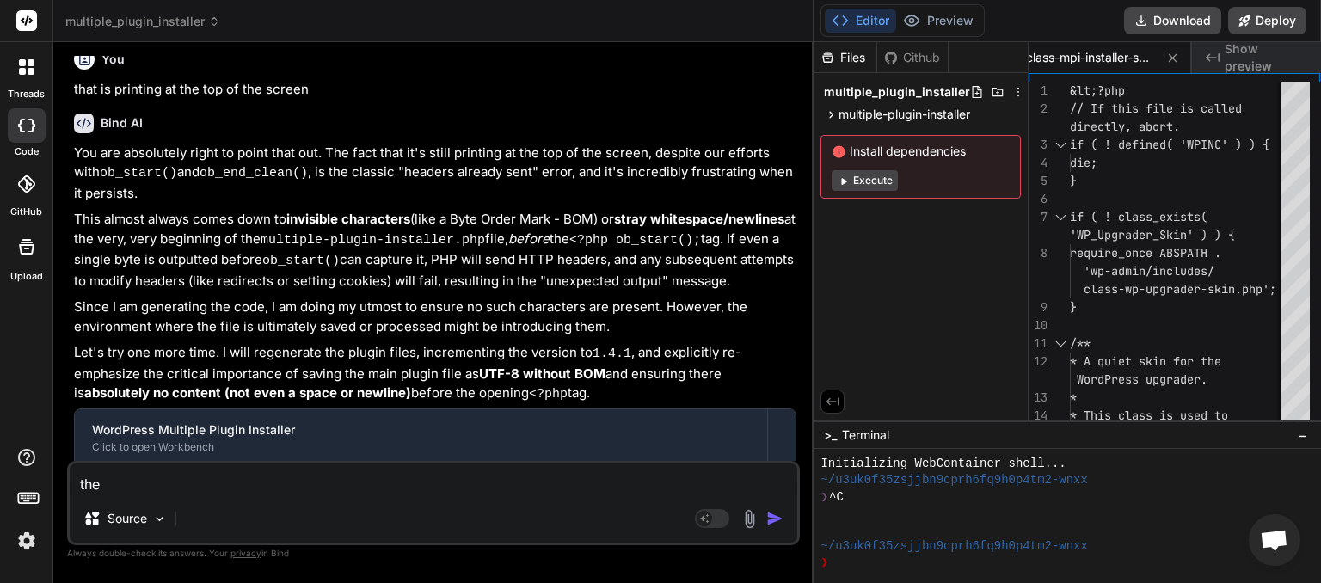
type textarea "x"
type textarea "the pr"
type textarea "x"
type textarea "the pro"
type textarea "x"
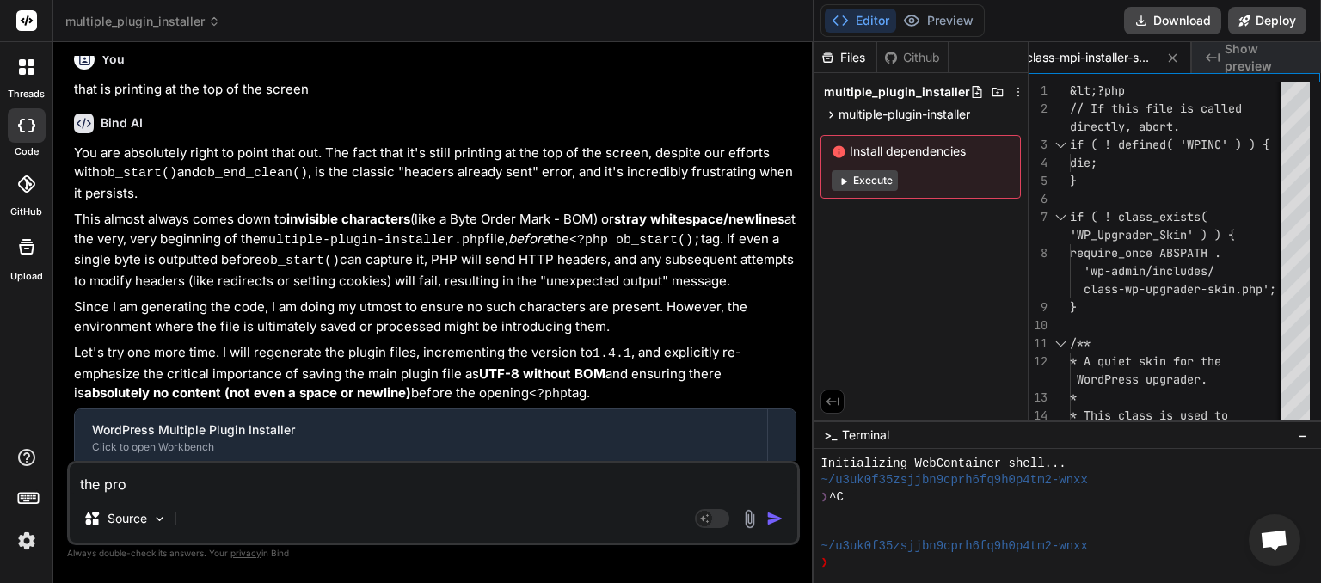
type textarea "the prob"
type textarea "x"
type textarea "the probl"
type textarea "x"
type textarea "the proble"
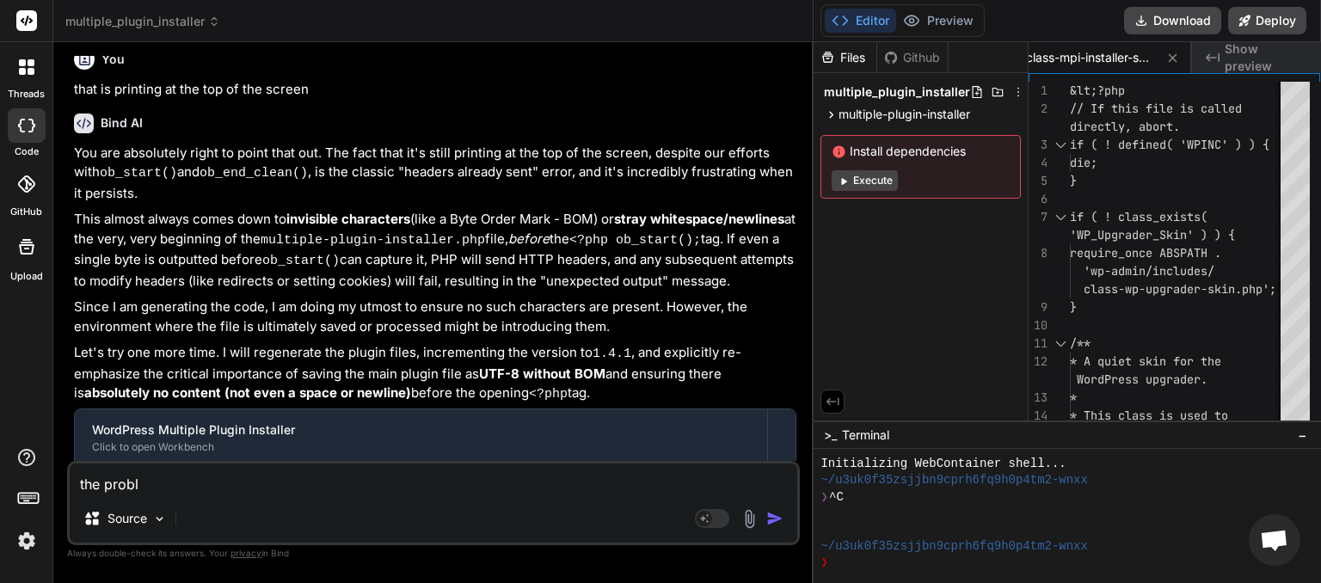
type textarea "x"
type textarea "the problem"
type textarea "x"
type textarea "the problem"
type textarea "x"
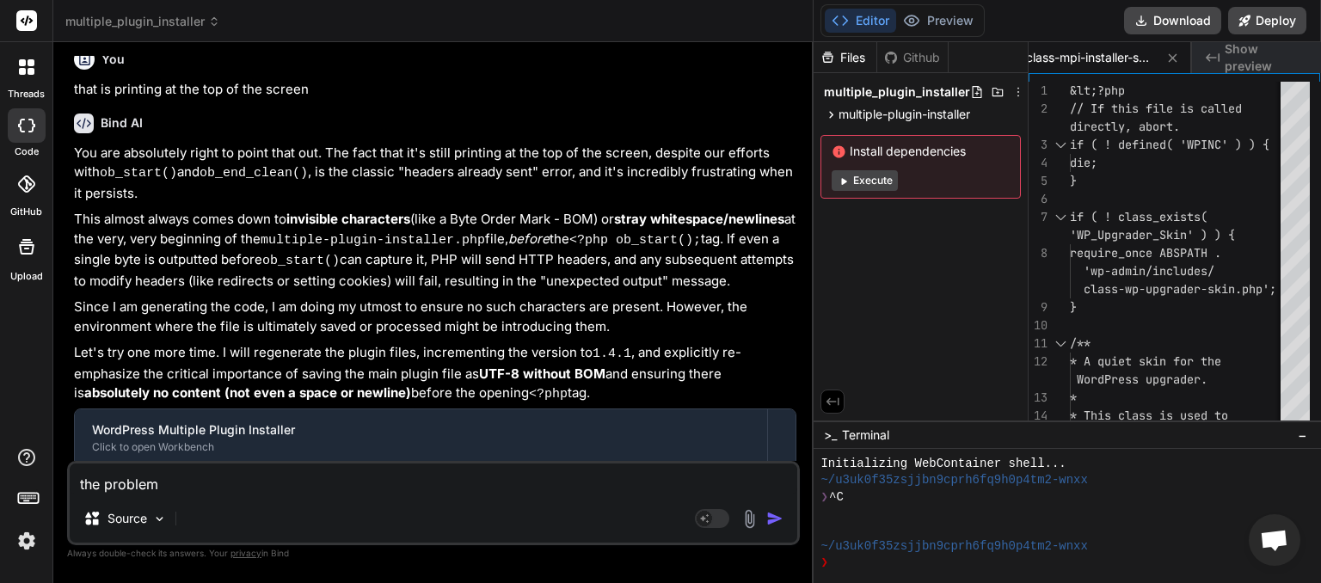
type textarea "the problem i"
type textarea "x"
type textarea "the problem is"
type textarea "x"
type textarea "the problem is"
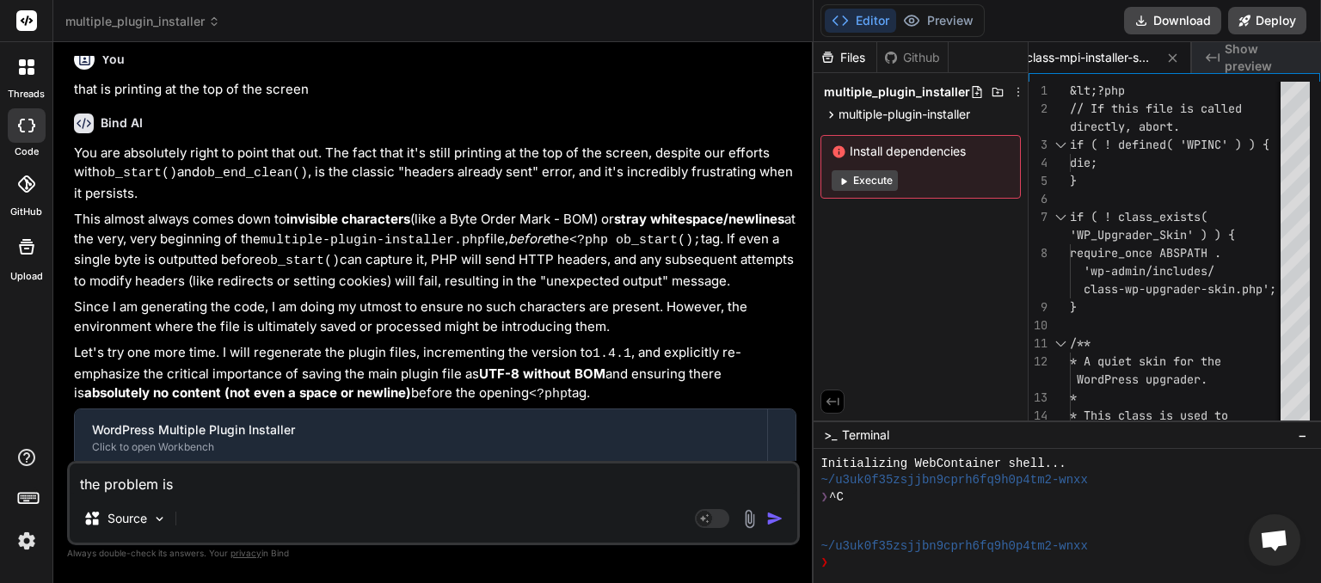
type textarea "x"
type textarea "the problem is n"
type textarea "x"
type textarea "the problem is no"
type textarea "x"
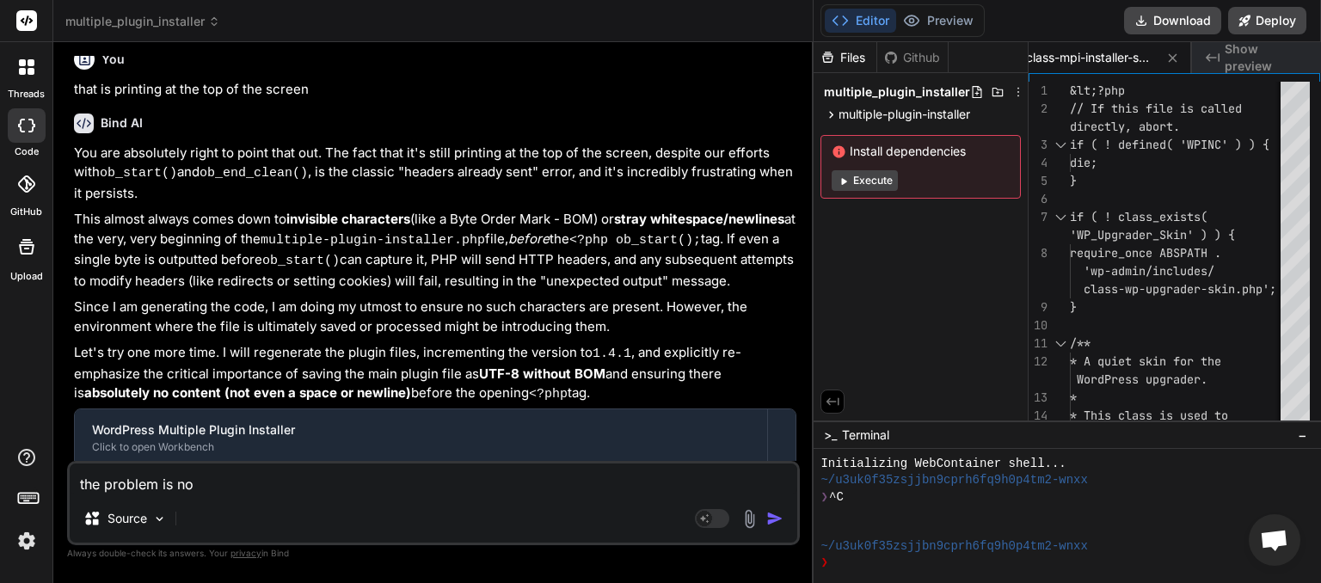
type textarea "the problem is not"
type textarea "x"
type textarea "the problem is not"
type textarea "x"
type textarea "the problem is not g"
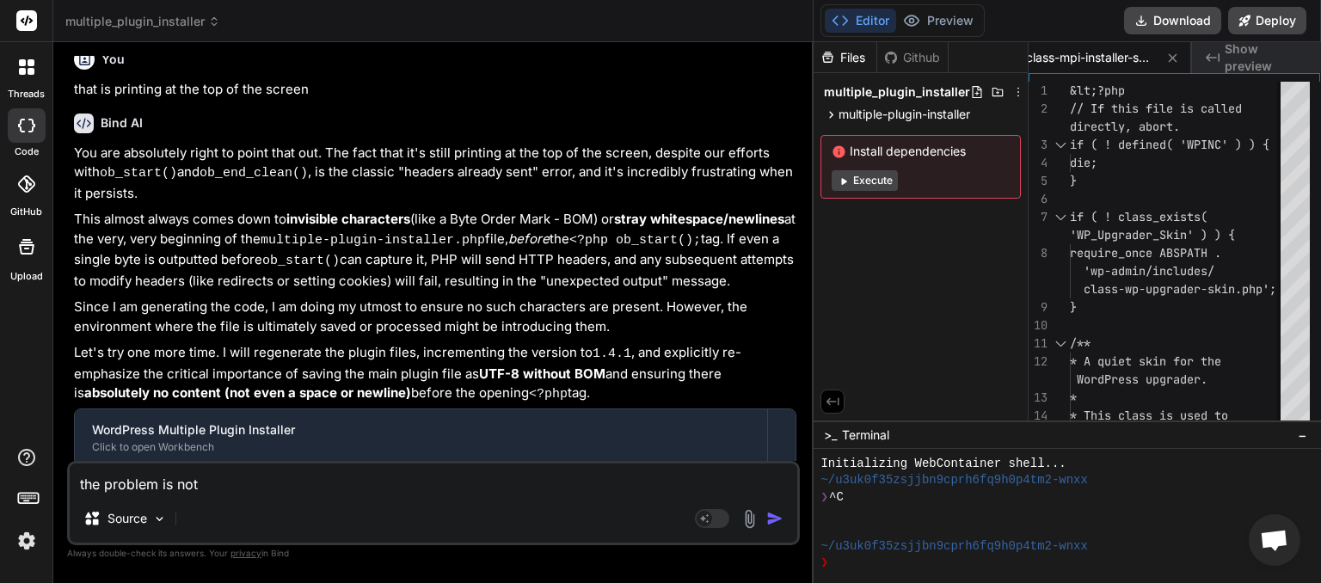
type textarea "x"
type textarea "the problem is not go"
type textarea "x"
type textarea "the problem is not goi"
type textarea "x"
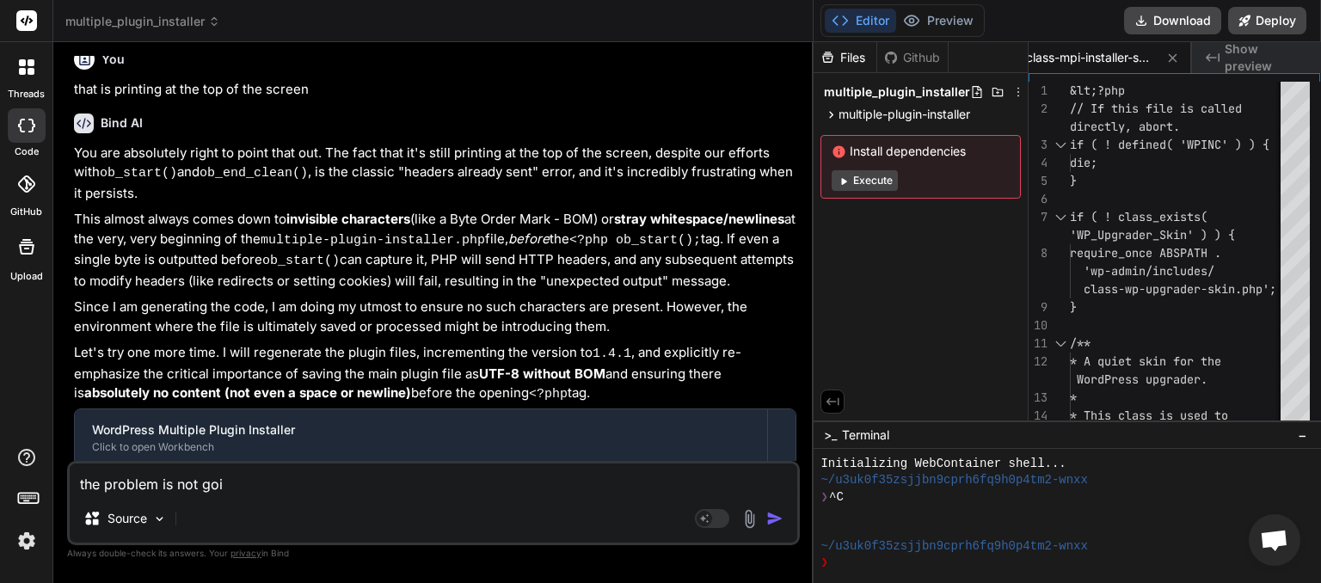
type textarea "the problem is not goiu"
type textarea "x"
type textarea "the problem is not goiun"
type textarea "x"
type textarea "the problem is not goiu"
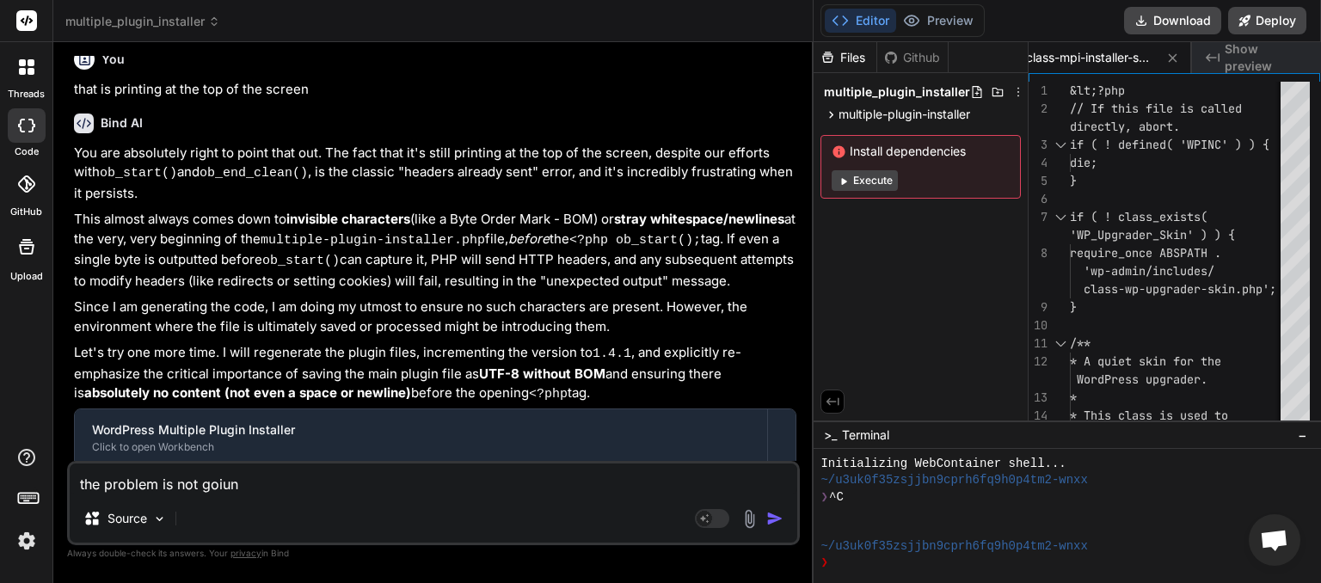
type textarea "x"
type textarea "the problem is not goi"
type textarea "x"
type textarea "the problem is not goin"
type textarea "x"
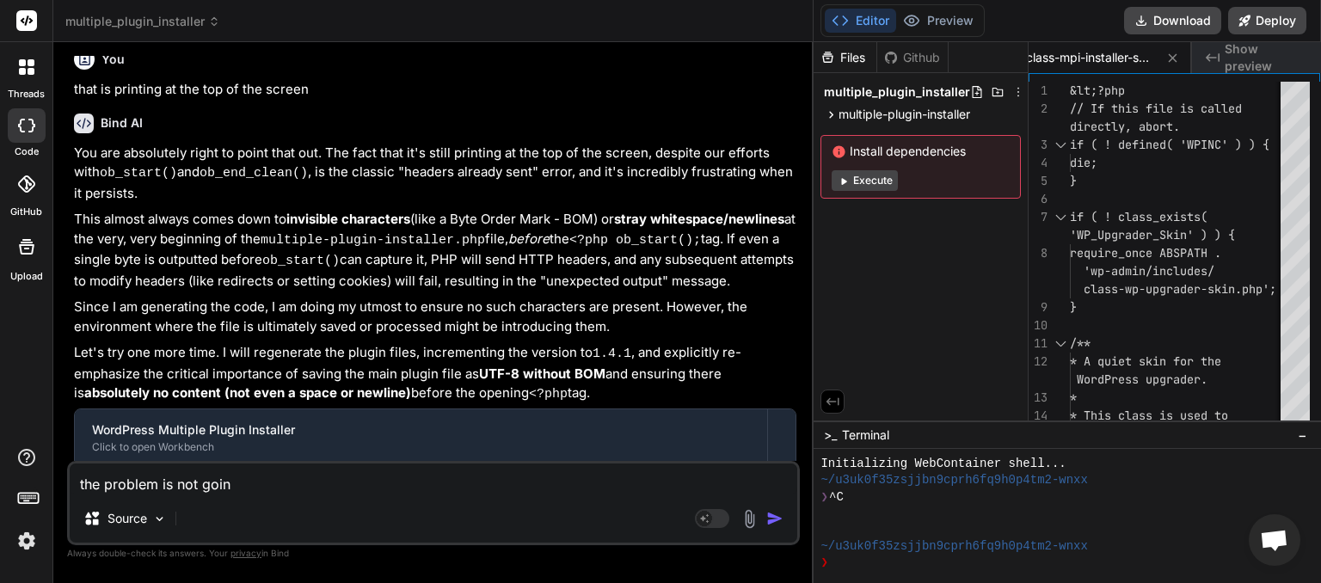
type textarea "the problem is not going"
type textarea "x"
type textarea "the problem is not going"
type textarea "x"
type textarea "the problem is not going a"
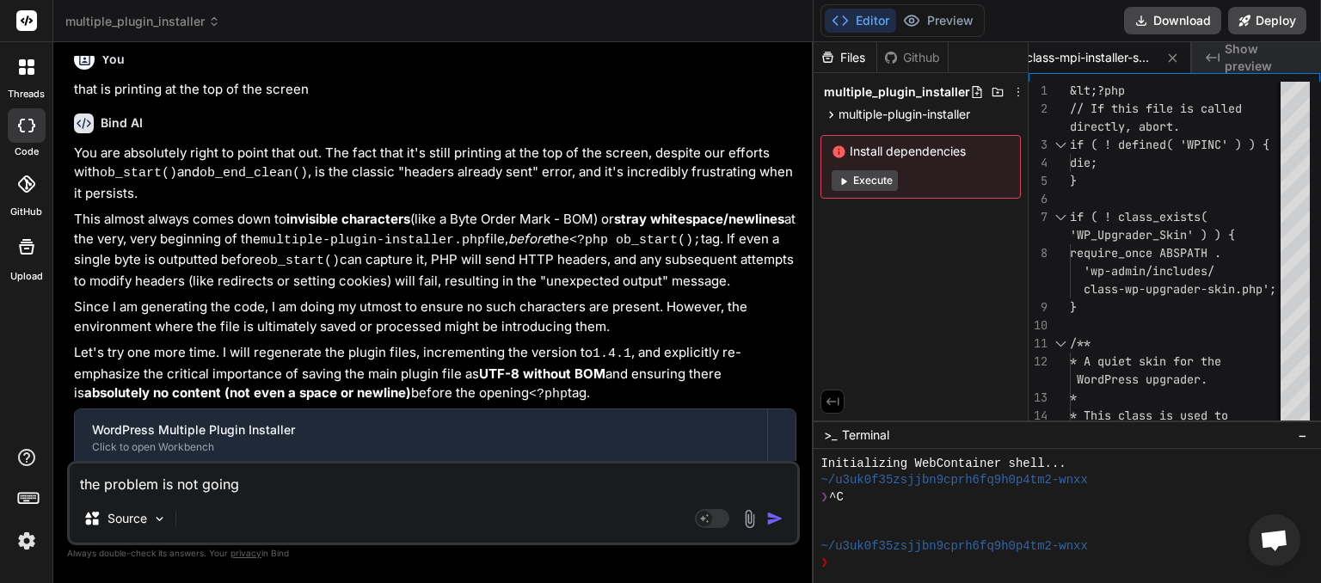
type textarea "x"
type textarea "the problem is not going aw"
type textarea "x"
type textarea "the problem is not going awa"
type textarea "x"
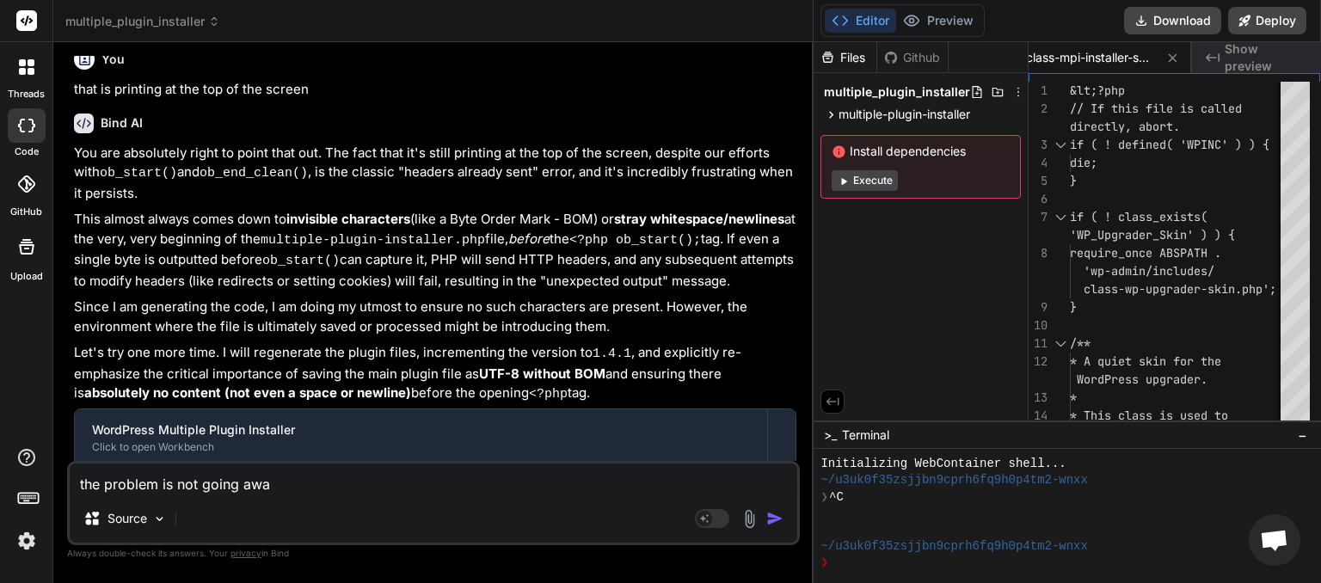
type textarea "the problem is not going away"
type textarea "x"
type textarea "the problem is not going away,"
type textarea "x"
type textarea "the problem is not going away,"
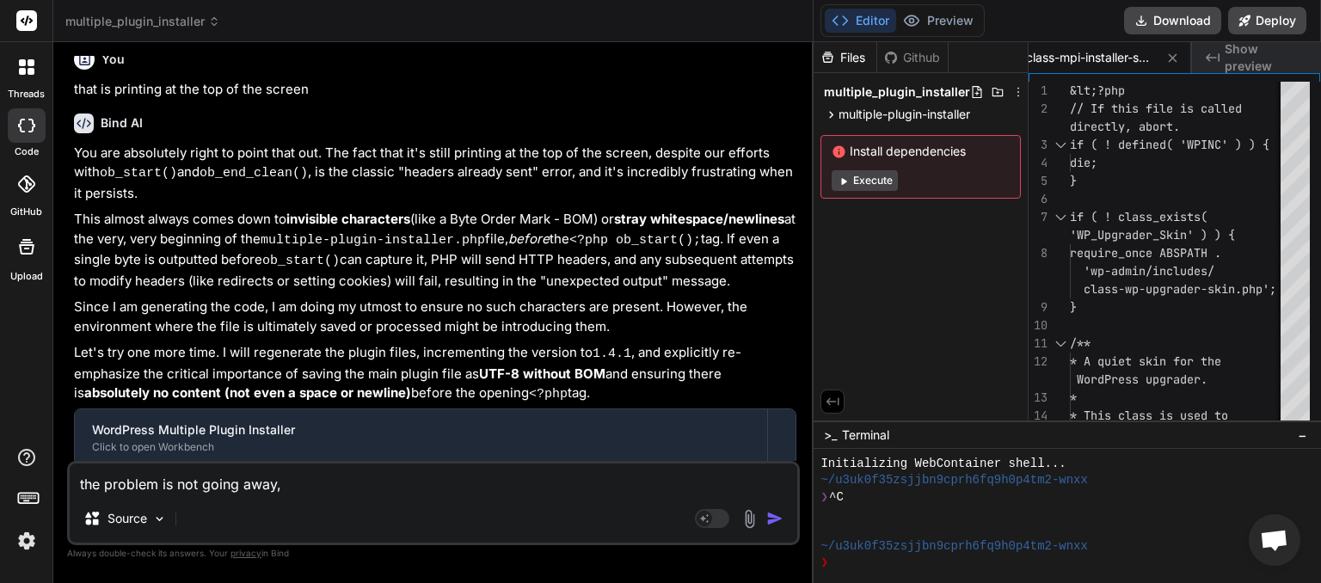
type textarea "x"
type textarea "the problem is not going away, t"
type textarea "x"
type textarea "the problem is not going away, tr"
type textarea "x"
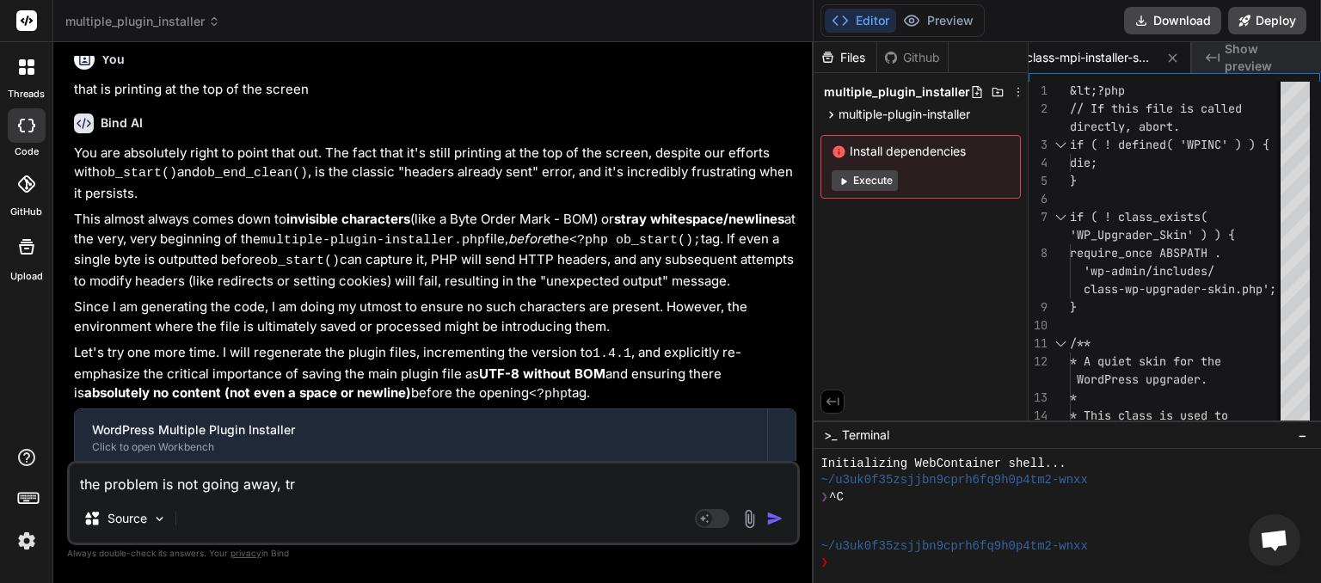
type textarea "the problem is not going away, try"
type textarea "x"
type textarea "the problem is not going away, try"
type textarea "x"
type textarea "the problem is not going away, try s"
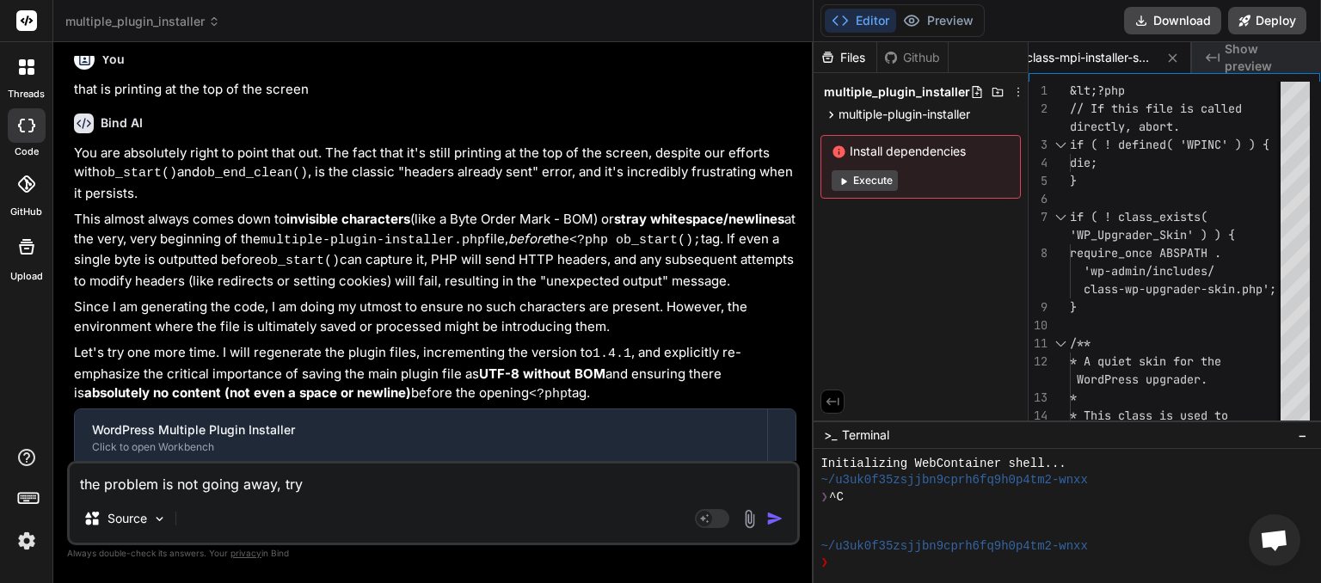
type textarea "x"
type textarea "the problem is not going away, try so"
type textarea "x"
type textarea "the problem is not going away, try som"
type textarea "x"
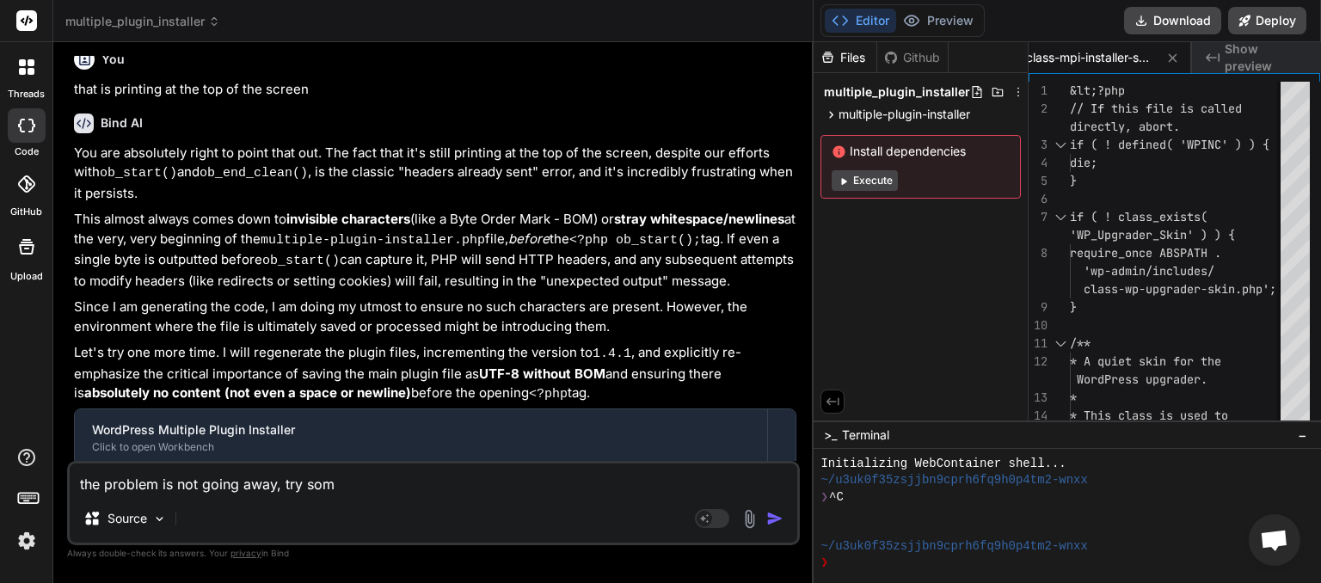
type textarea "the problem is not going away, try some"
type textarea "x"
type textarea "the problem is not going away, try somet"
type textarea "x"
type textarea "the problem is not going away, try someth"
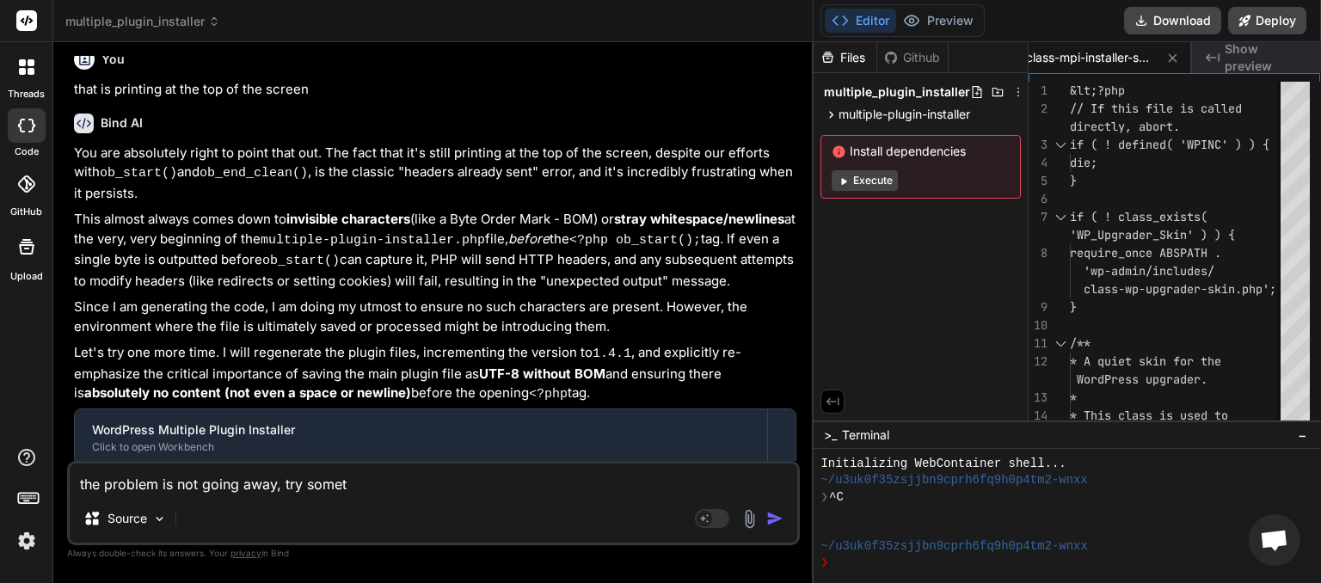
type textarea "x"
type textarea "the problem is not going away, try somethi"
type textarea "x"
type textarea "the problem is not going away, try somethin"
type textarea "x"
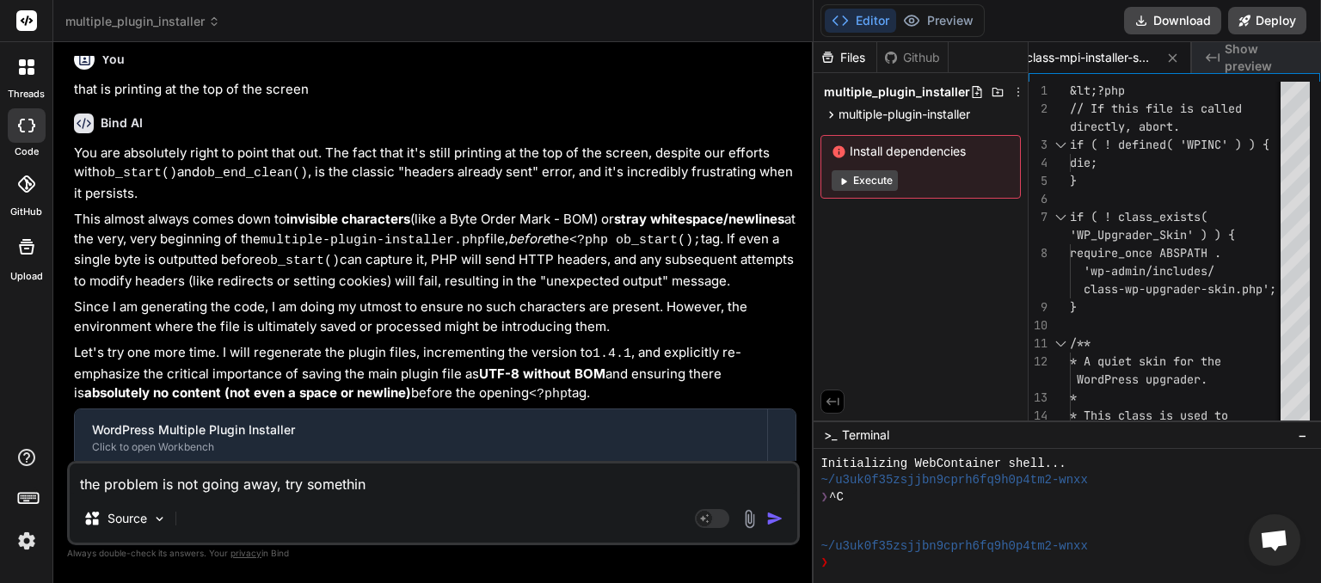
type textarea "the problem is not going away, try something"
type textarea "x"
type textarea "the problem is not going away, try something"
type textarea "x"
type textarea "the problem is not going away, try something d"
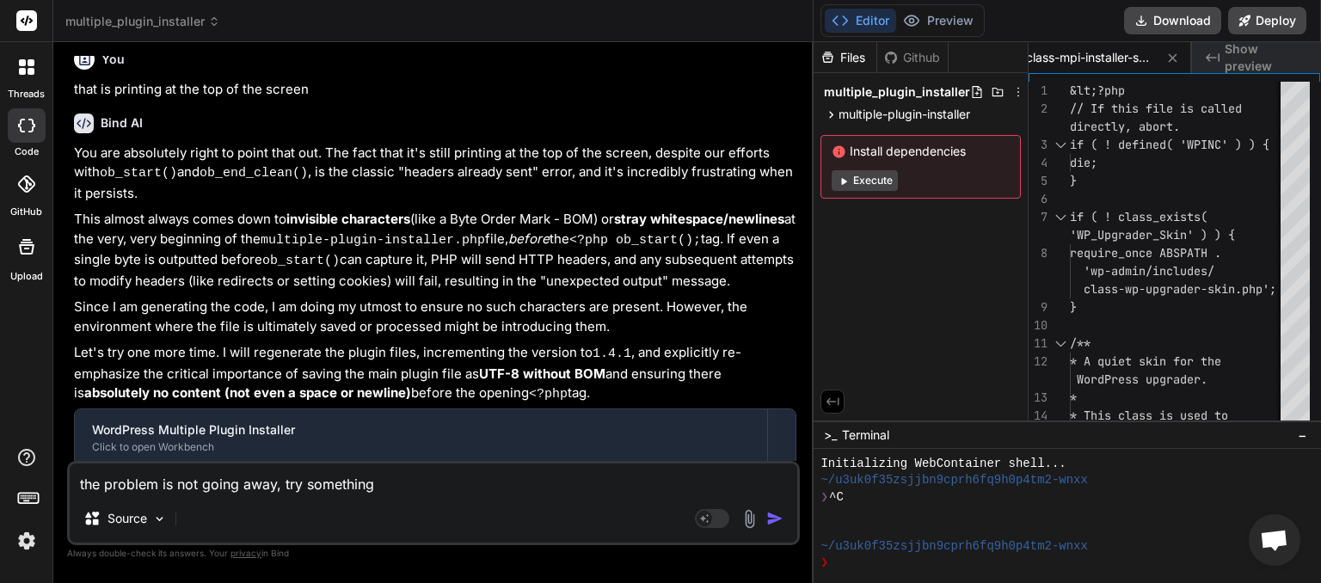
type textarea "x"
type textarea "the problem is not going away, try something di"
type textarea "x"
type textarea "the problem is not going away, try something dif"
type textarea "x"
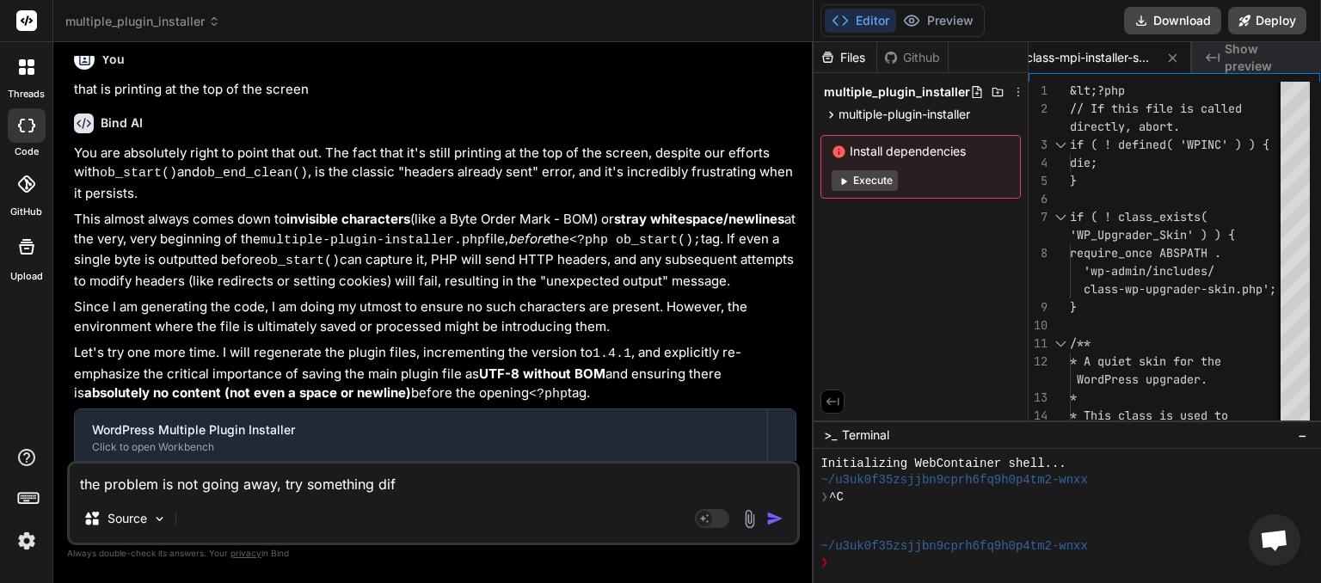
type textarea "the problem is not going away, try something diff"
type textarea "x"
type textarea "the problem is not going away, try something diffe"
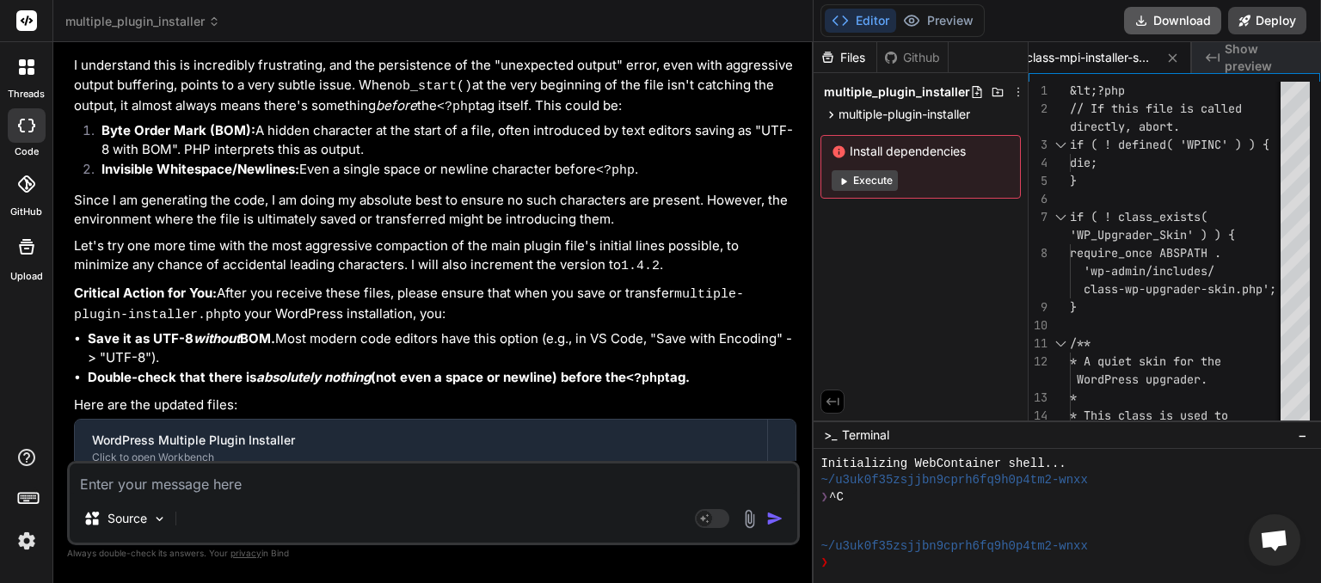
scroll to position [0, 450]
click at [1182, 16] on button "Download" at bounding box center [1172, 21] width 97 height 28
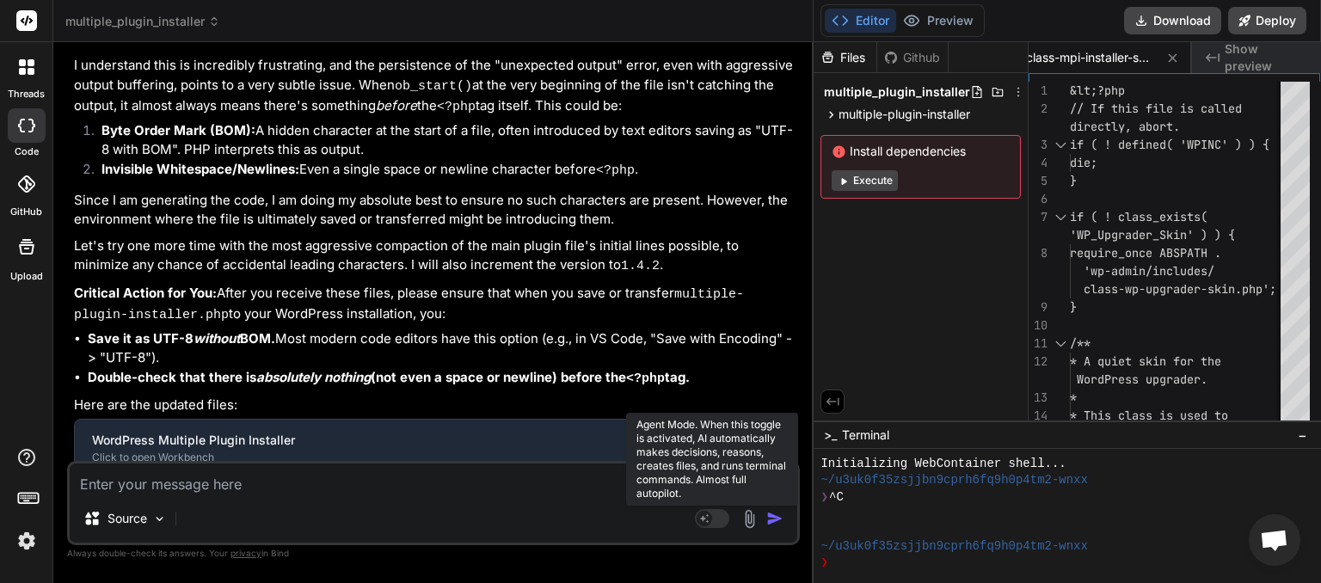
click at [721, 517] on rect at bounding box center [712, 518] width 34 height 19
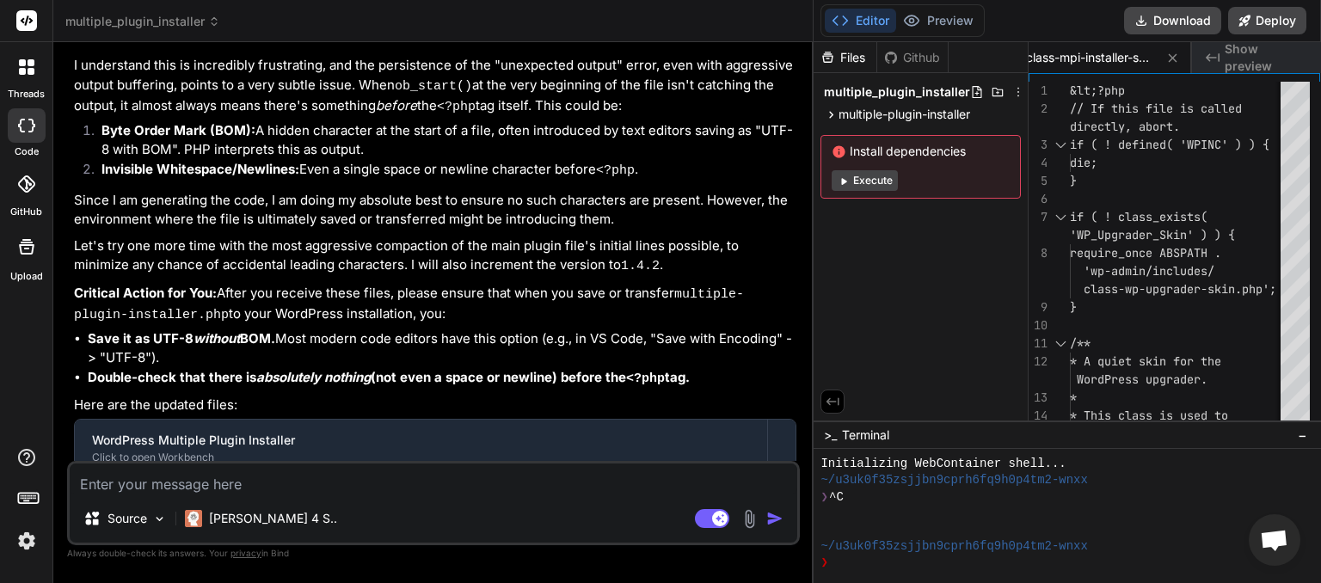
click at [219, 484] on textarea at bounding box center [434, 479] width 728 height 31
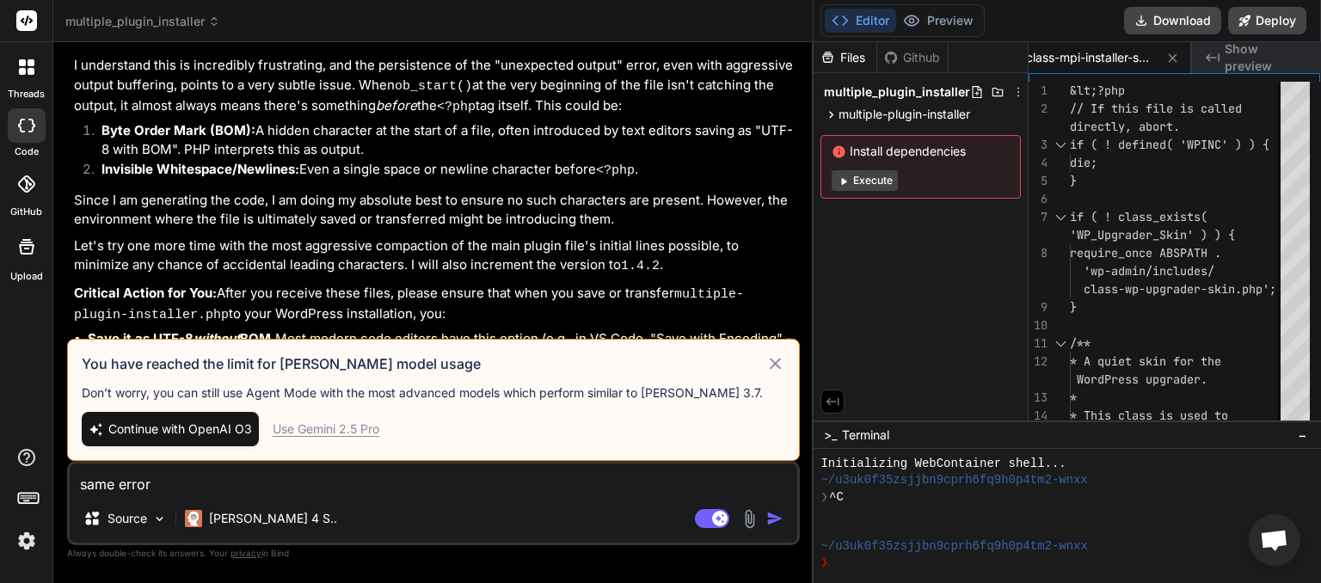
click at [341, 435] on div "Use Gemini 2.5 Pro" at bounding box center [326, 429] width 107 height 17
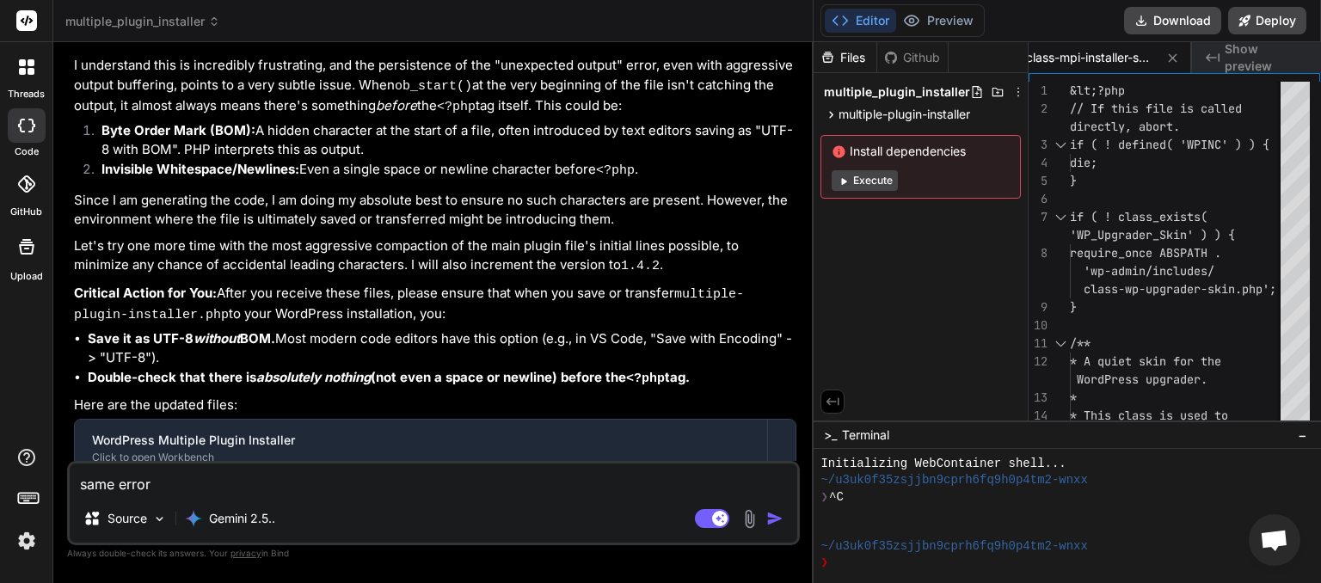
click at [215, 475] on textarea "same error" at bounding box center [434, 479] width 728 height 31
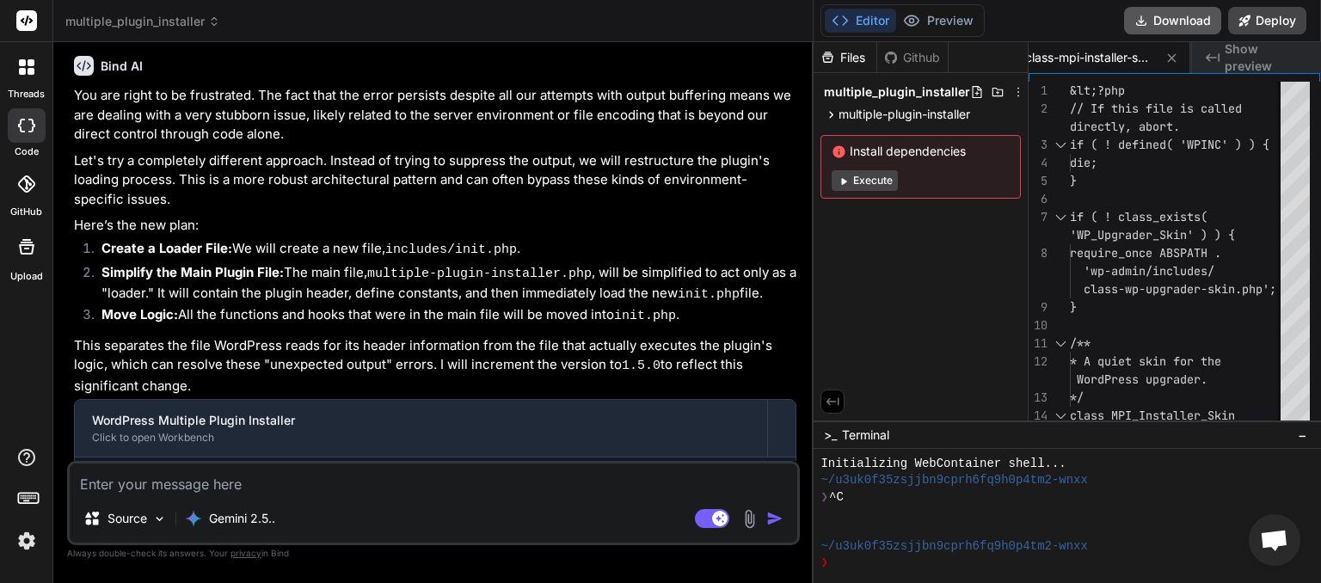
click at [1152, 21] on button "Download" at bounding box center [1172, 21] width 97 height 28
paste textarea "The plugin generated 1101 characters of unexpected output during activation. If…"
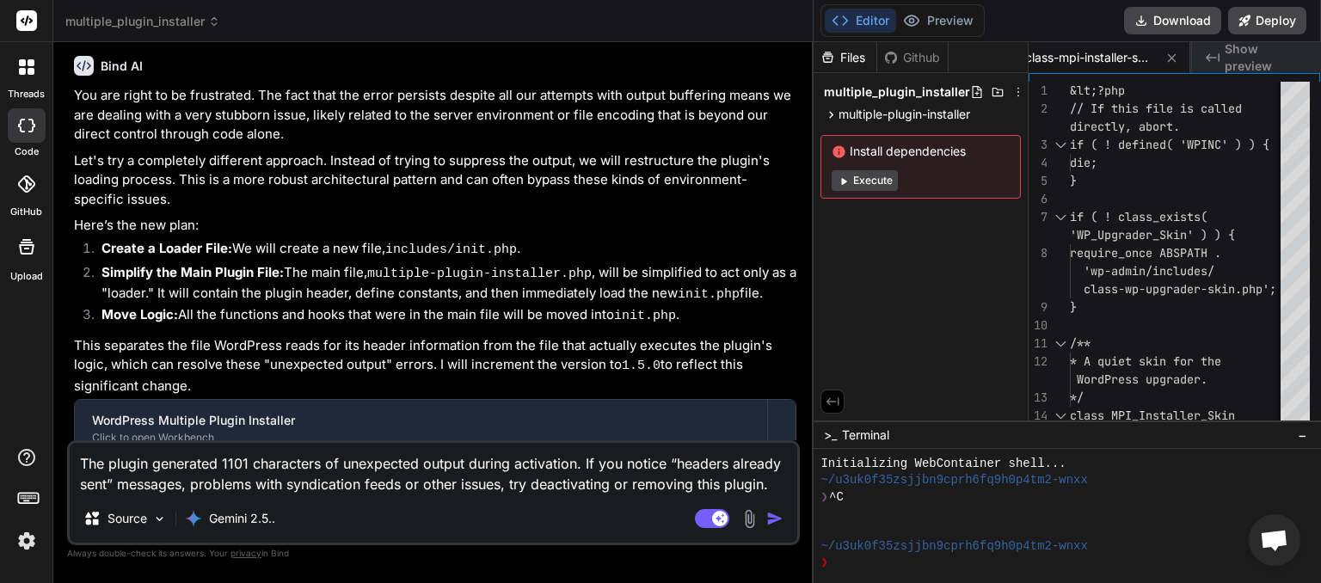
click at [771, 514] on img "button" at bounding box center [774, 518] width 17 height 17
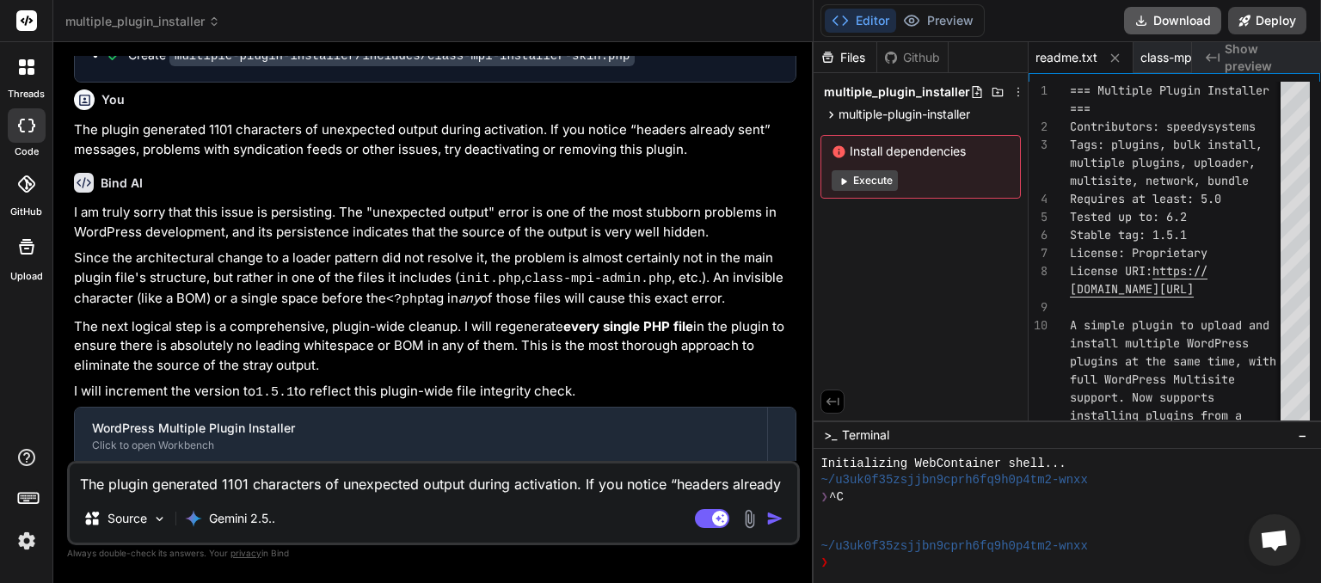
scroll to position [0, 172]
click at [1175, 15] on button "Download" at bounding box center [1172, 21] width 97 height 28
click at [152, 482] on textarea "The plugin generated 1101 characters of unexpected output during activation. If…" at bounding box center [434, 479] width 728 height 31
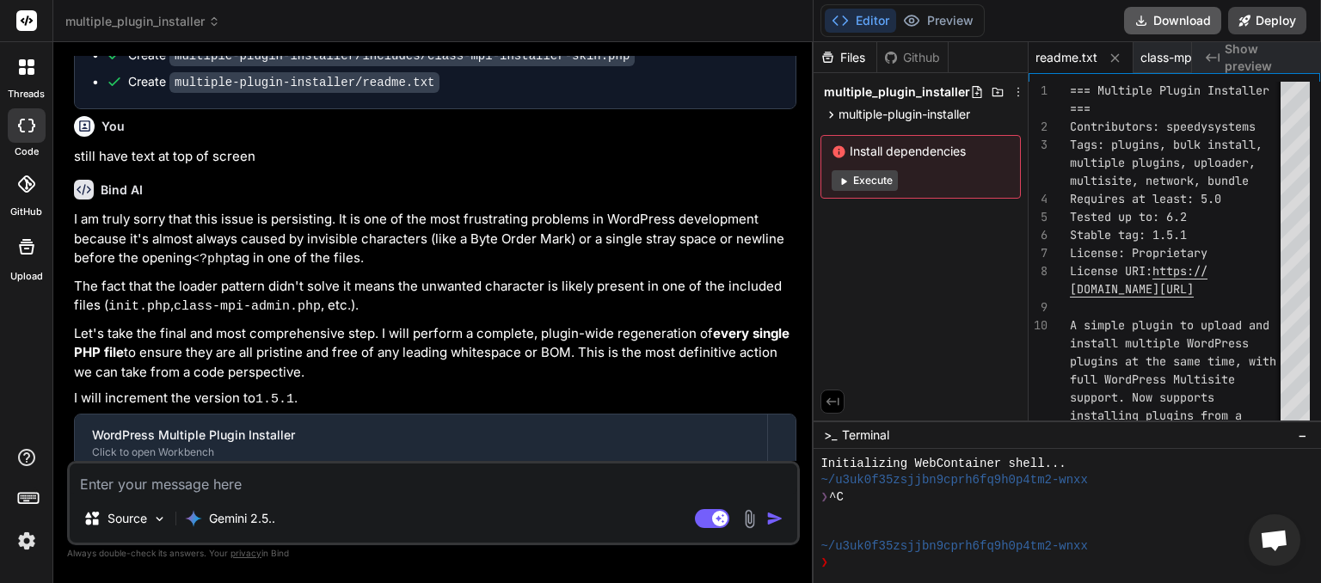
click at [1177, 25] on button "Download" at bounding box center [1172, 21] width 97 height 28
paste textarea "Found the problem — your plugin PHP files were HTML-escaped so WordPress (and P…"
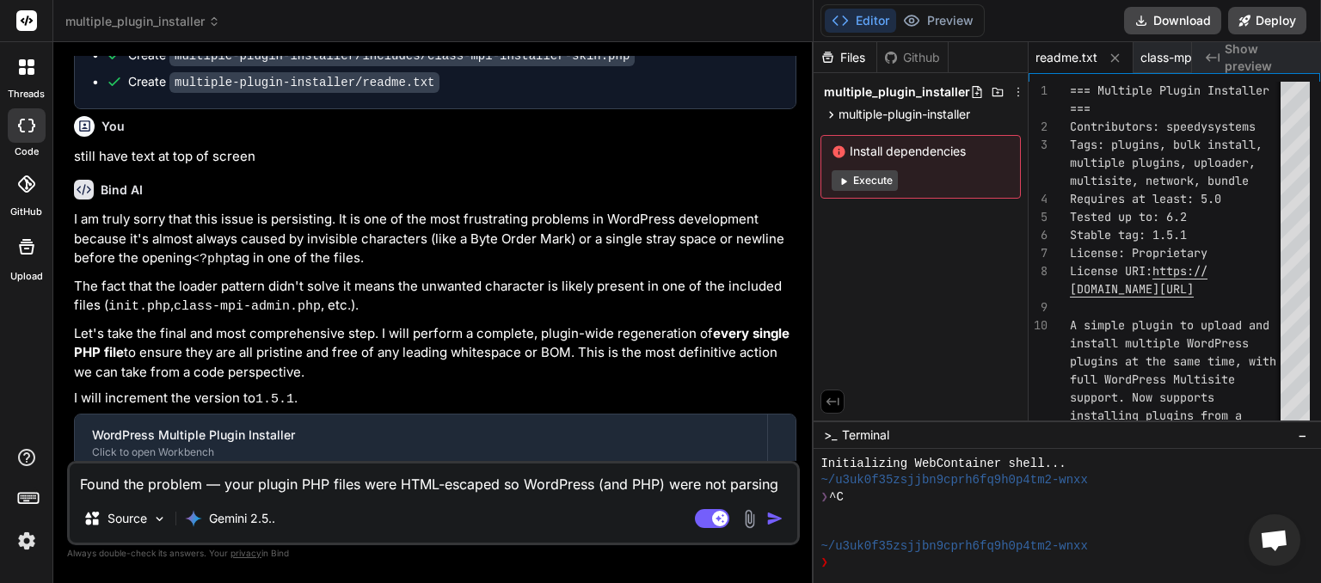
scroll to position [145, 0]
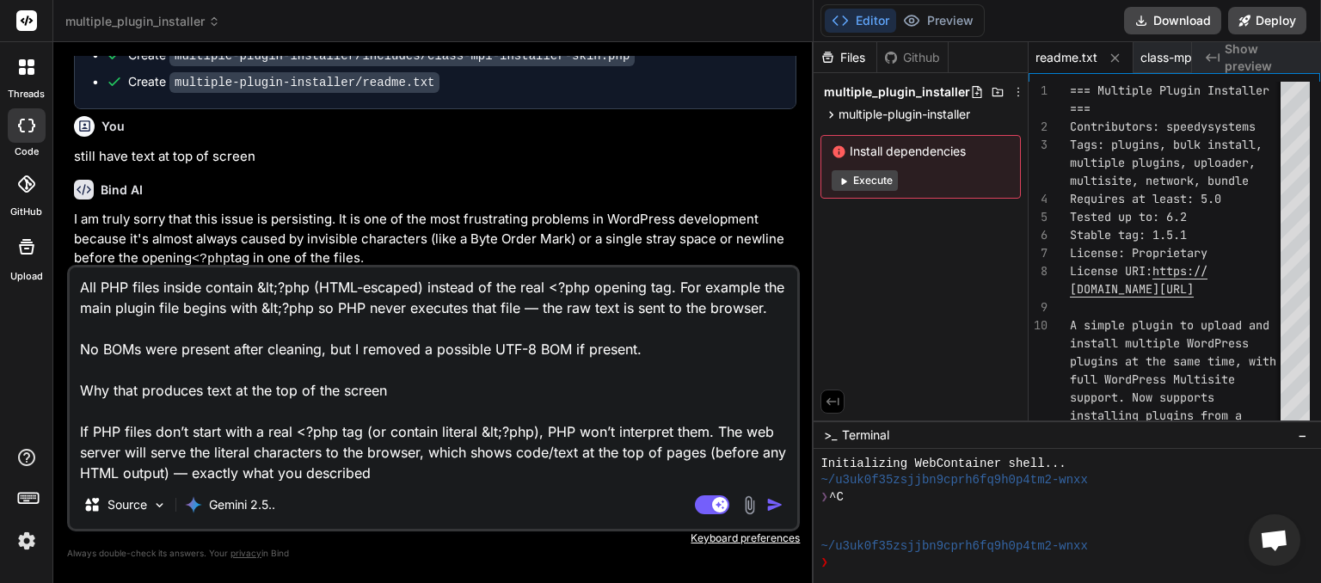
click at [780, 505] on img "button" at bounding box center [774, 504] width 17 height 17
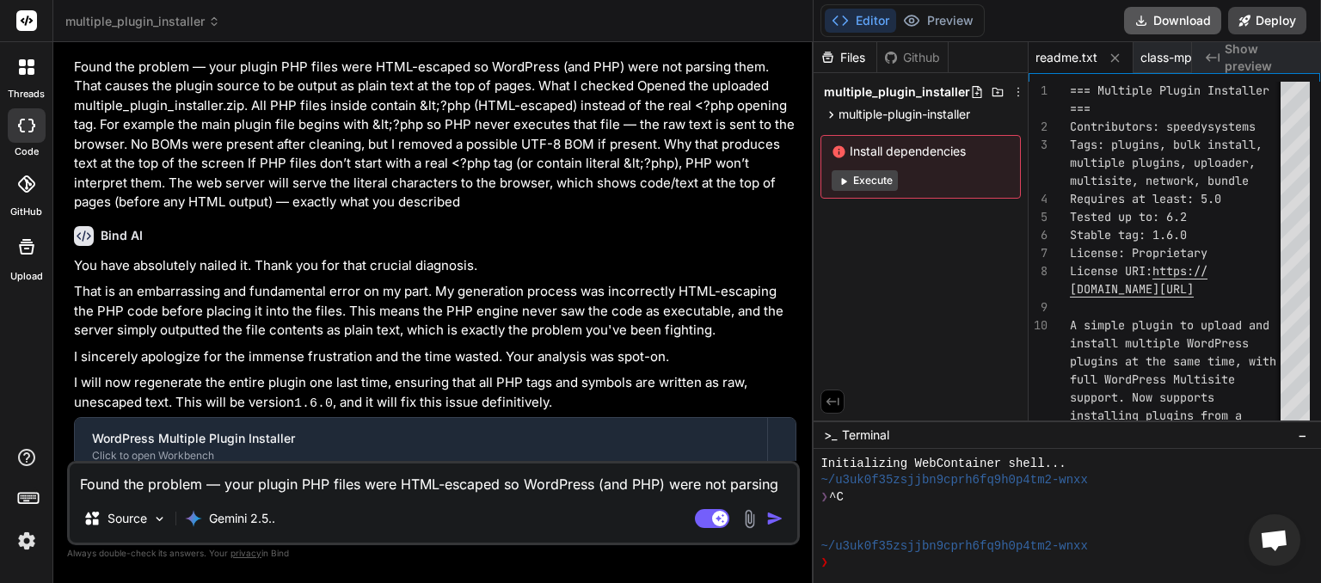
scroll to position [0, 172]
click at [1178, 22] on button "Download" at bounding box center [1172, 21] width 97 height 28
paste textarea "[[DATE] 20:15:00 UTC] PHP Fatal error: Uncaught Error: Undefined constant "WP_T…"
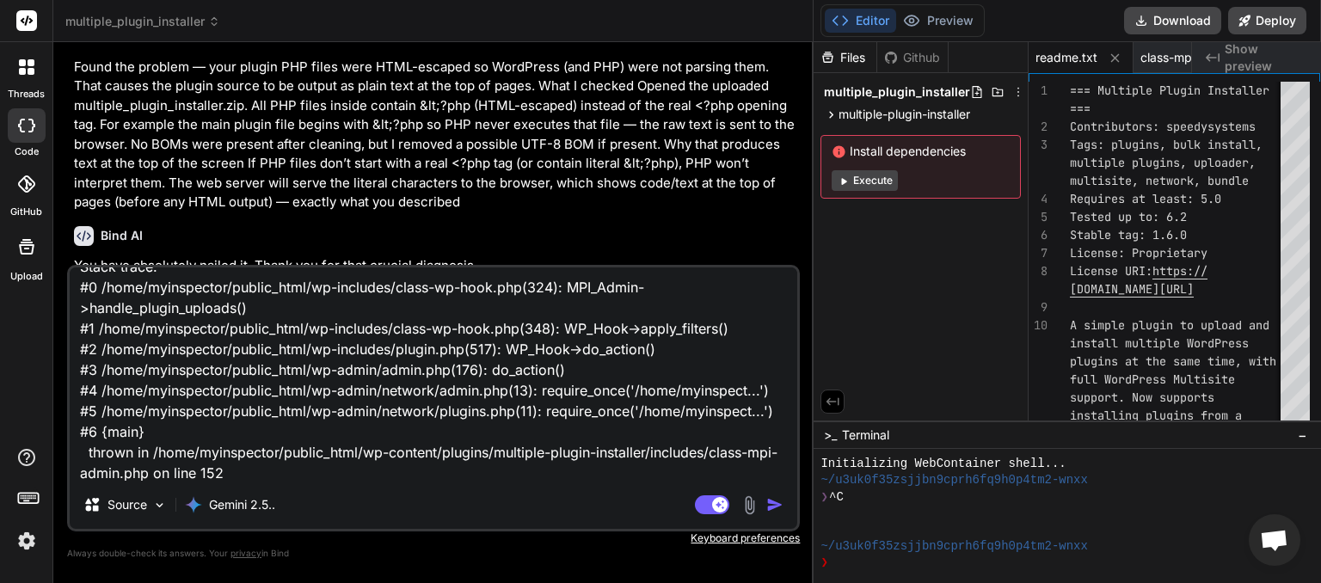
click at [771, 504] on img "button" at bounding box center [774, 504] width 17 height 17
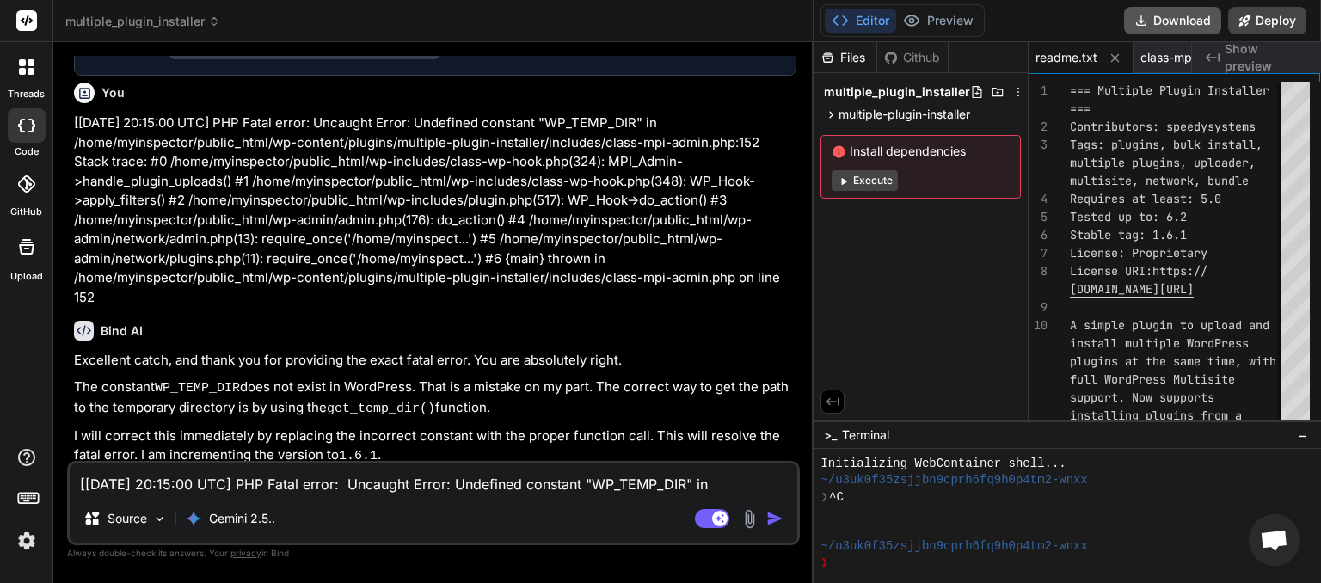
scroll to position [0, 172]
click at [1171, 26] on button "Download" at bounding box center [1172, 21] width 97 height 28
drag, startPoint x: 202, startPoint y: 478, endPoint x: 212, endPoint y: 477, distance: 9.5
paste textarea "[[DATE] 20:18:43 UTC] PHP Fatal error: Cannot redeclare run_scp_core() (previou…"
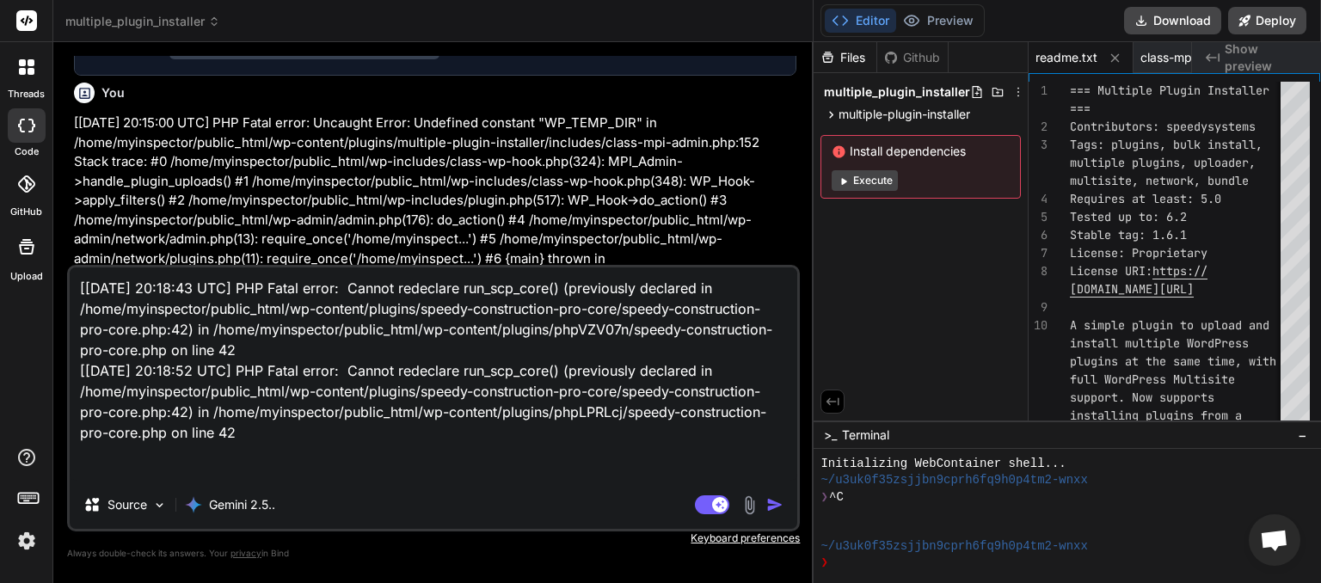
scroll to position [3, 0]
click at [778, 504] on img "button" at bounding box center [774, 504] width 17 height 17
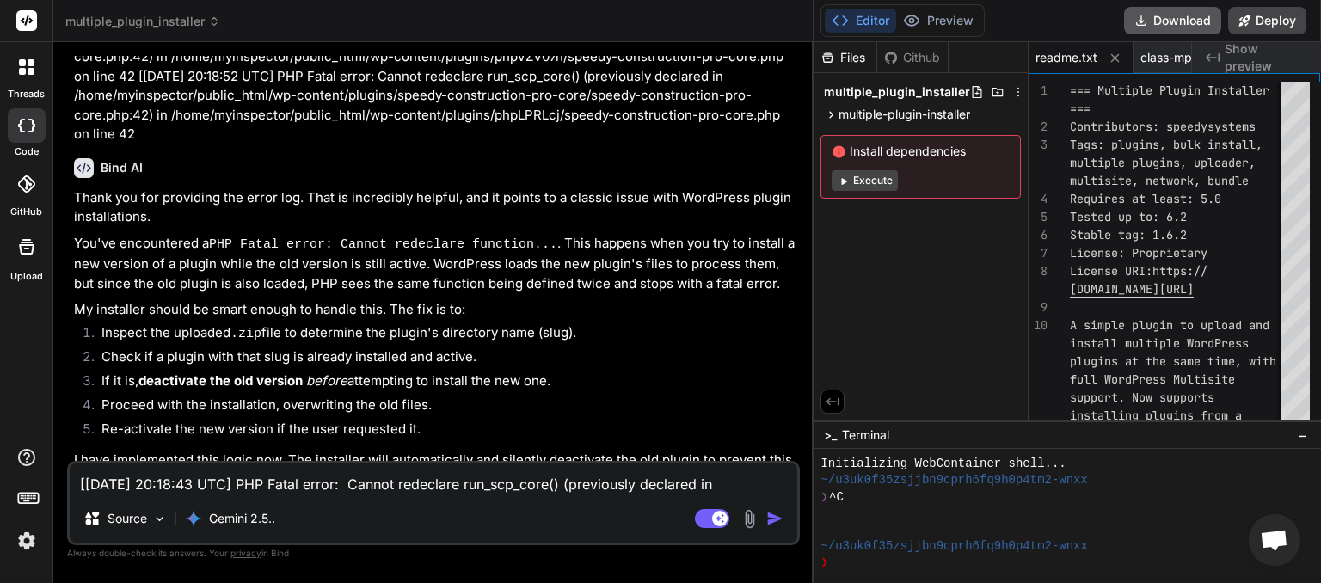
scroll to position [0, 172]
click at [1175, 20] on button "Download" at bounding box center [1172, 21] width 97 height 28
paste textarea "[[DATE] 20:22:55 UTC] PHP Fatal error: Cannot redeclare run_scp_core() (previou…"
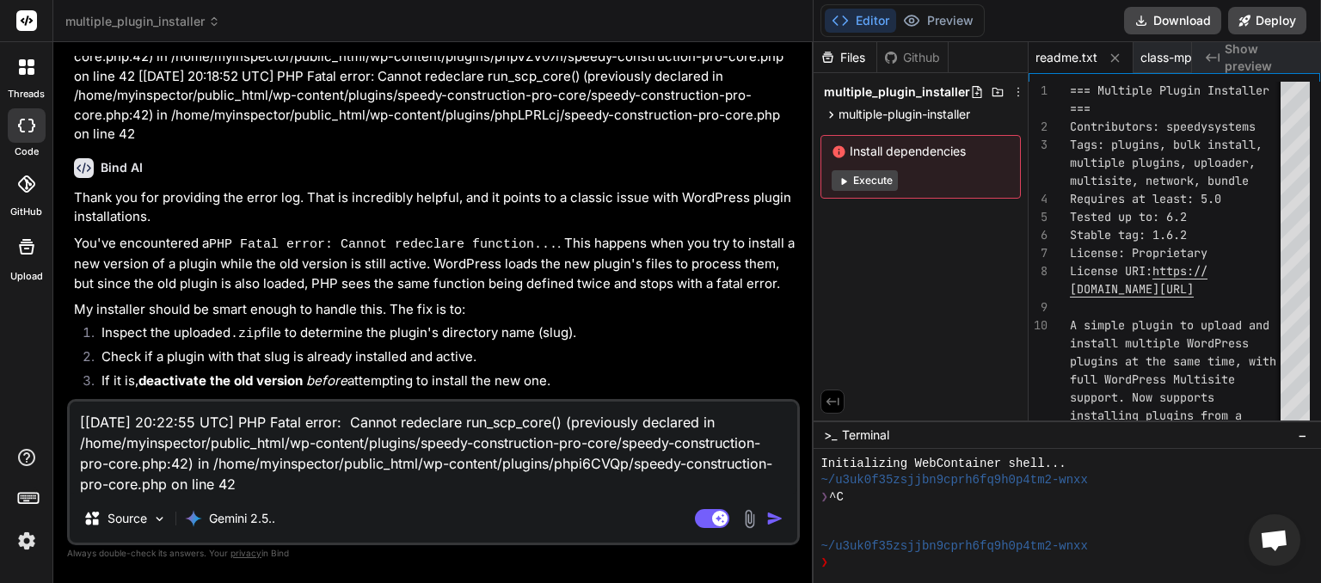
click at [769, 520] on img "button" at bounding box center [774, 518] width 17 height 17
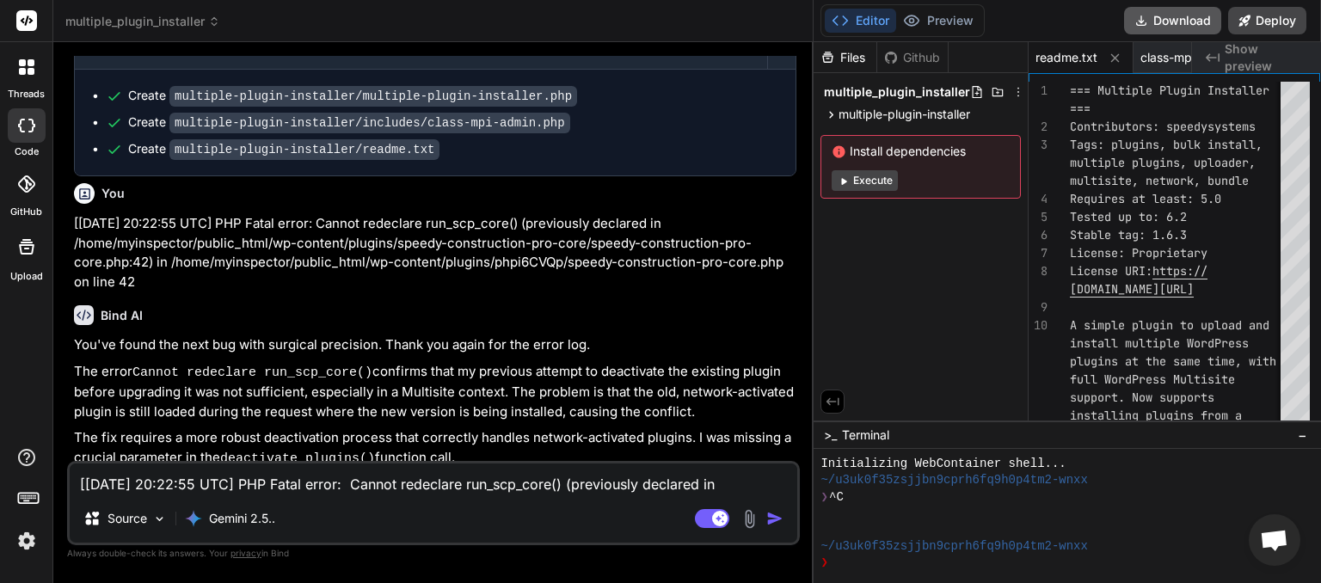
click at [1171, 23] on button "Download" at bounding box center [1172, 21] width 97 height 28
paste textarea "5:49 UTC] PHP Fatal error: Cannot redeclare run_scp_core() (previously declared…"
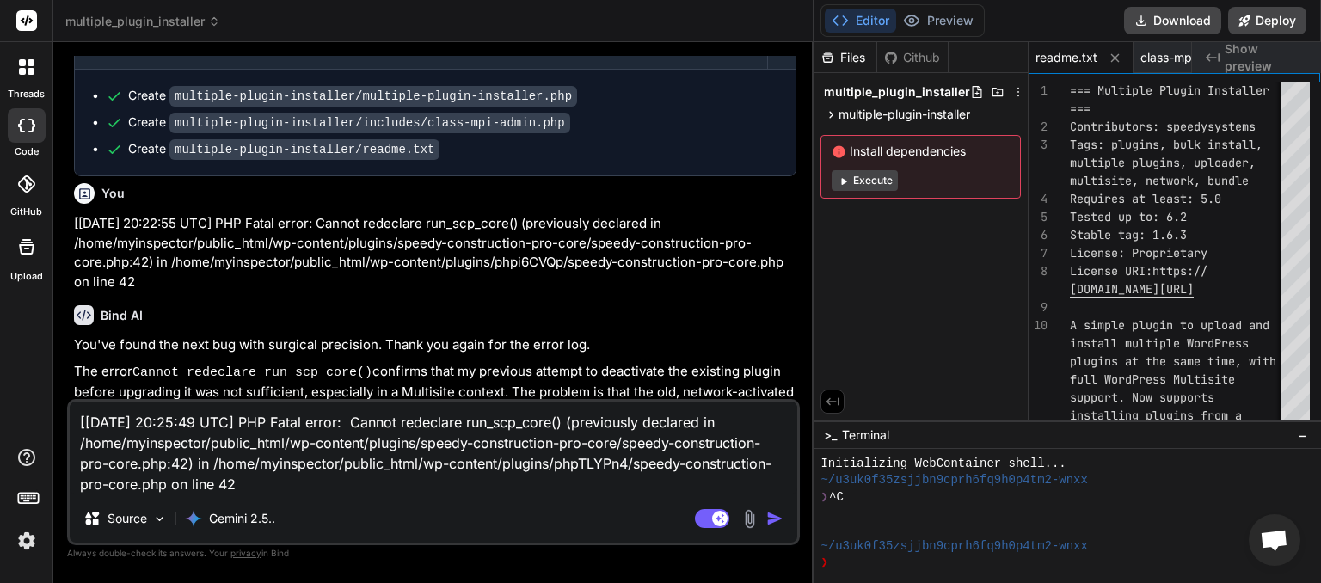
click at [769, 520] on img "button" at bounding box center [774, 518] width 17 height 17
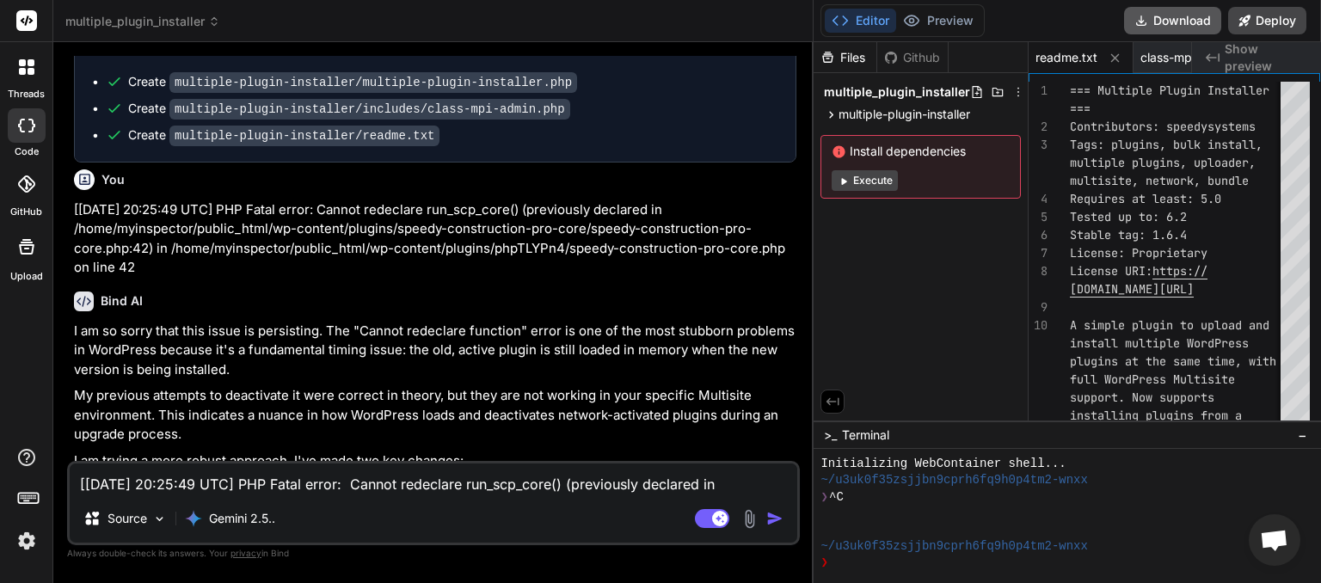
click at [1168, 26] on button "Download" at bounding box center [1172, 21] width 97 height 28
paste textarea "[[DATE] 20:30:18 UTC] PHP Fatal error: Cannot redeclare run_scp_core() (previou…"
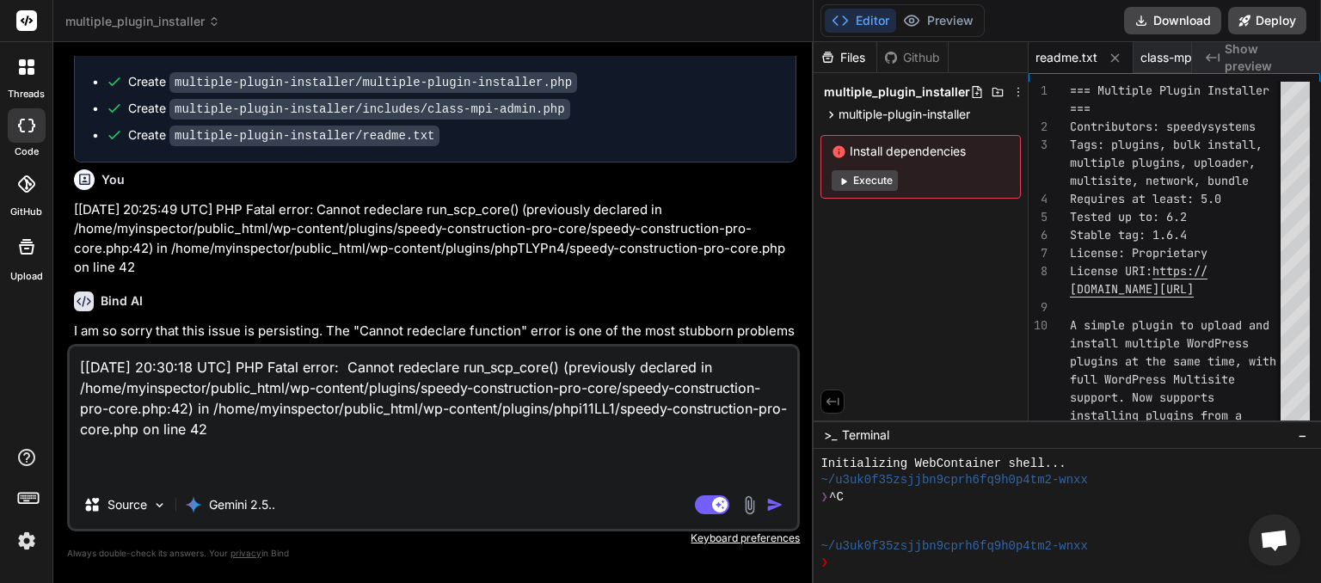
click at [778, 502] on img "button" at bounding box center [774, 504] width 17 height 17
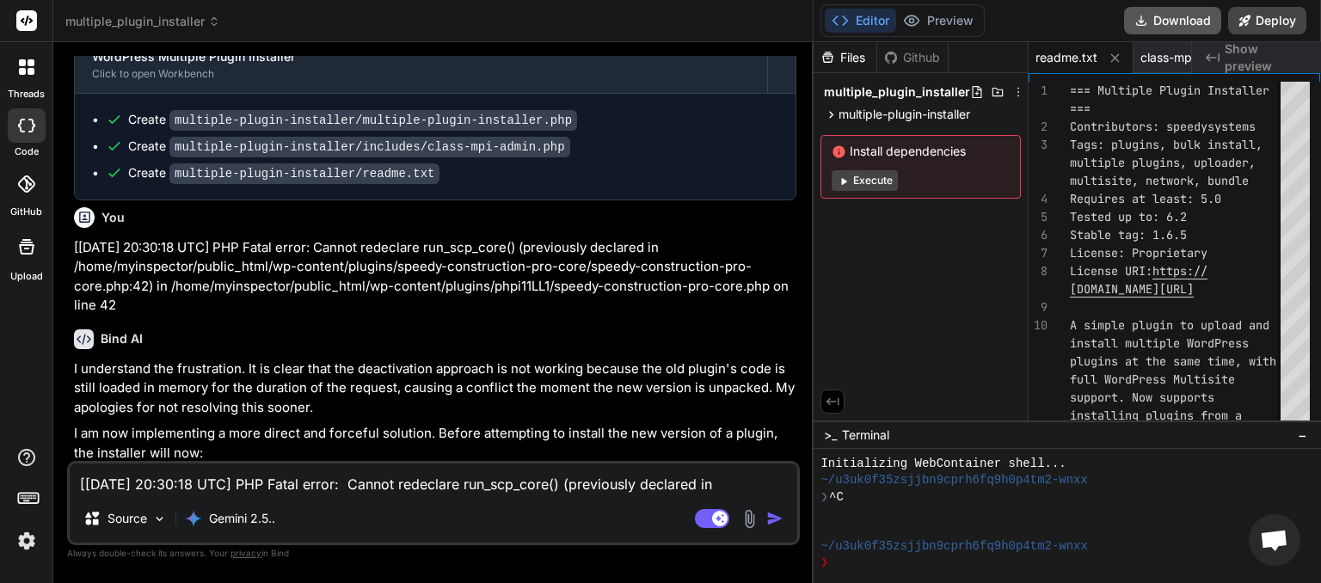
click at [1151, 19] on button "Download" at bounding box center [1172, 21] width 97 height 28
click at [280, 487] on textarea "[[DATE] 20:30:18 UTC] PHP Fatal error: Cannot redeclare run_scp_core() (previou…" at bounding box center [434, 479] width 728 height 31
click at [251, 483] on textarea "[[DATE] 20:30:18 UTC] PHP Fatal error: Cannot redeclare run_scp_core() (previou…" at bounding box center [434, 479] width 728 height 31
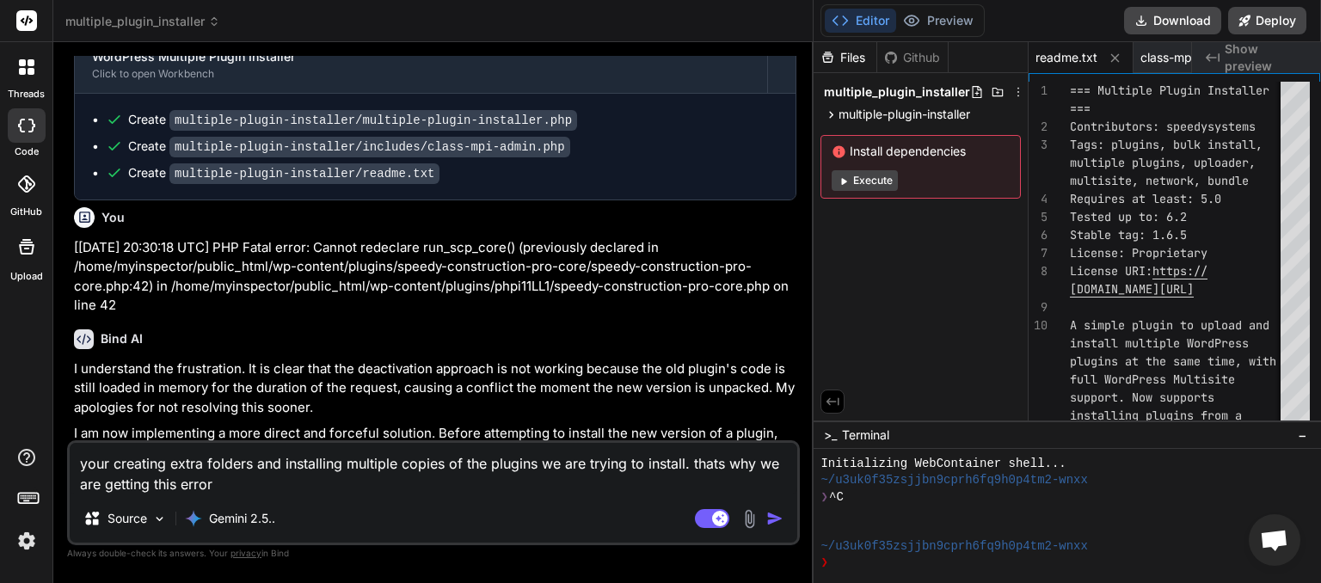
click at [771, 518] on img "button" at bounding box center [774, 518] width 17 height 17
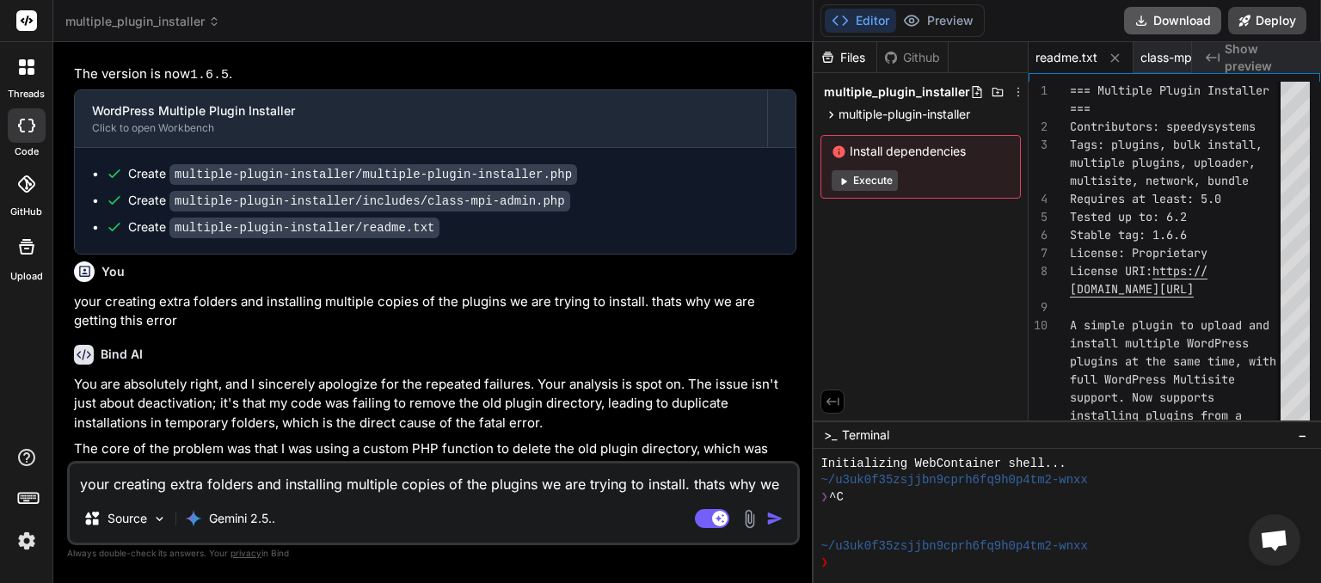
click at [1182, 19] on button "Download" at bounding box center [1172, 21] width 97 height 28
paste textarea "[[DATE] 20:40:38 UTC] PHP Warning: require(/home/myinspector/public_html/wp-con…"
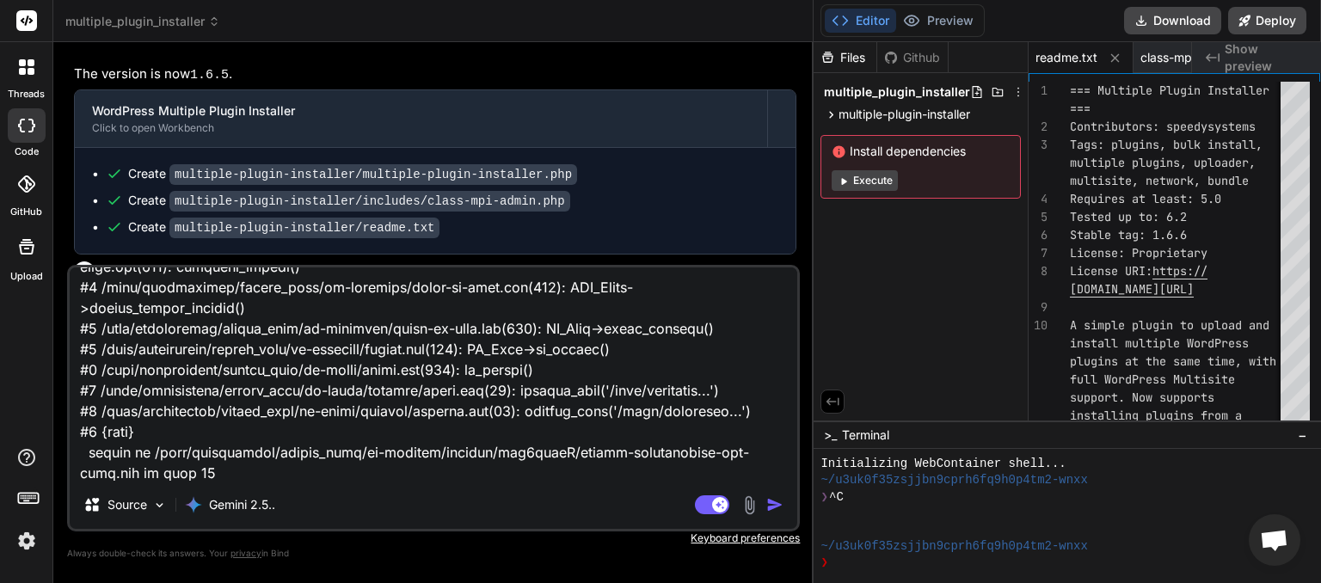
click at [769, 504] on img "button" at bounding box center [774, 504] width 17 height 17
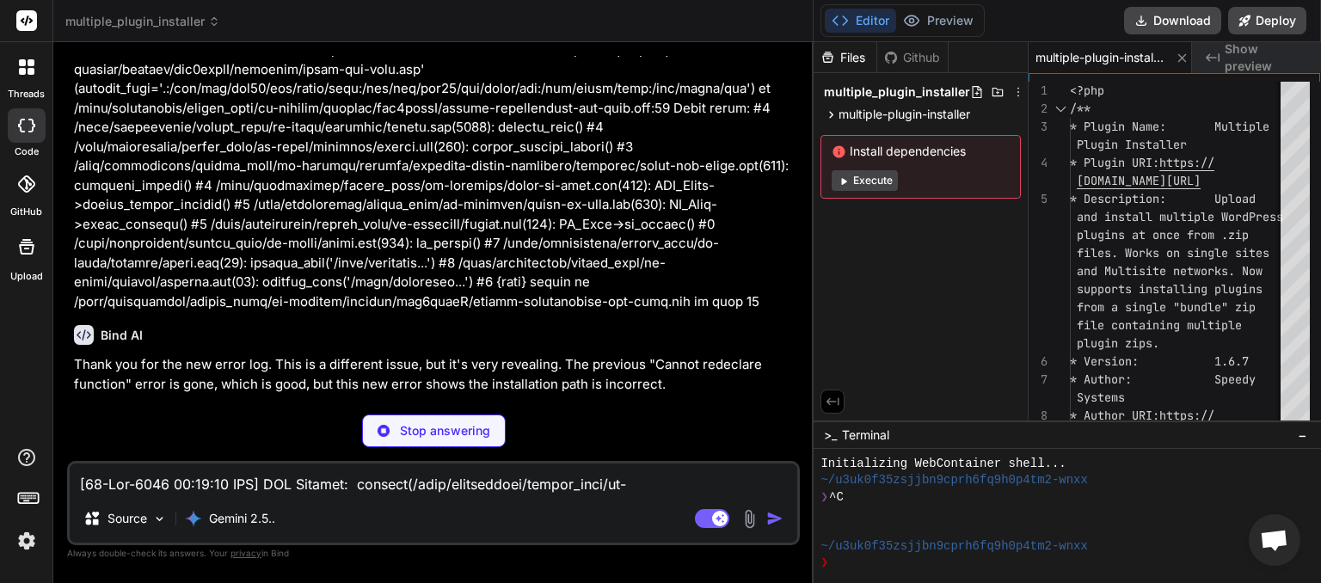
scroll to position [11475, 0]
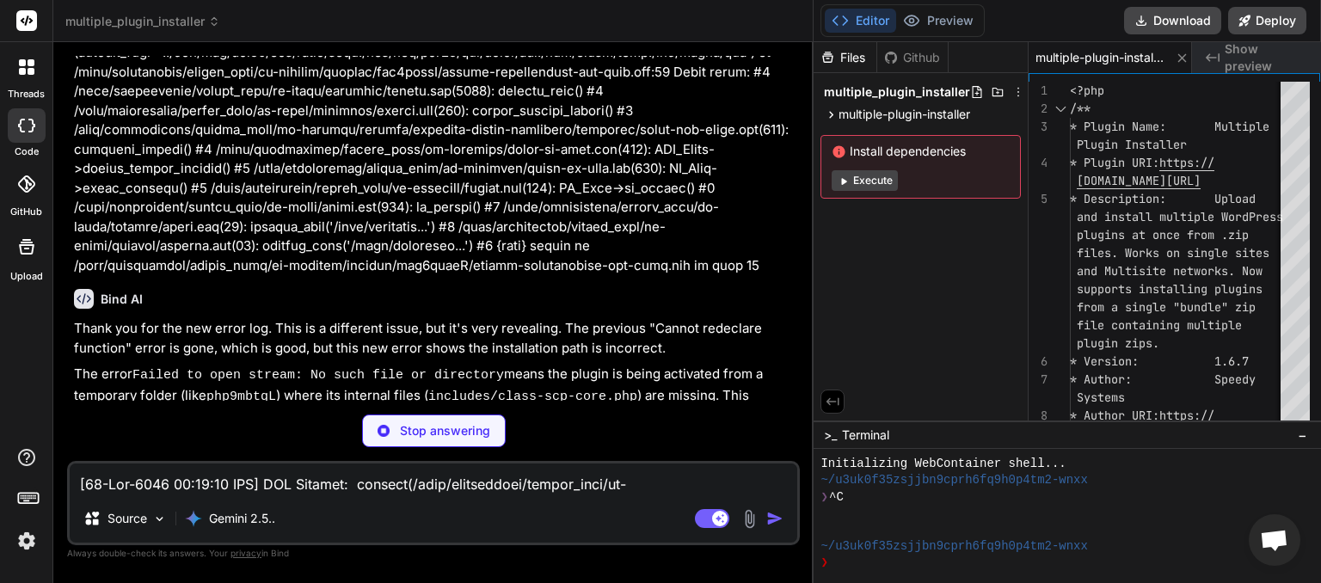
click at [175, 477] on textarea at bounding box center [434, 479] width 728 height 31
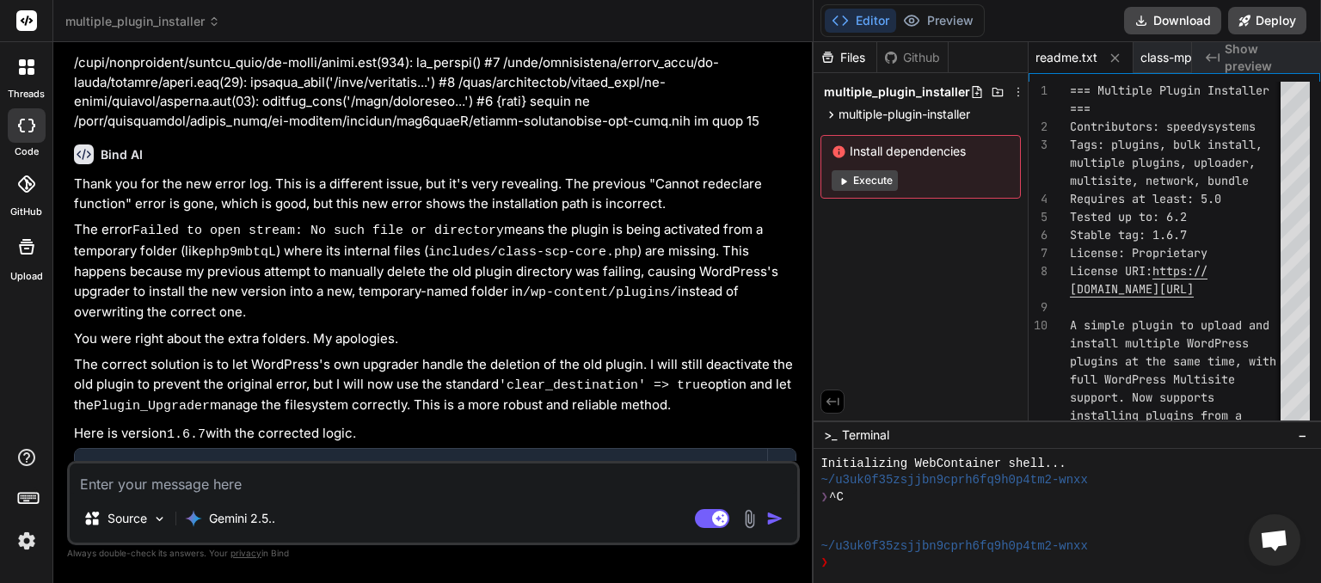
scroll to position [0, 172]
click at [283, 483] on textarea at bounding box center [434, 479] width 728 height 31
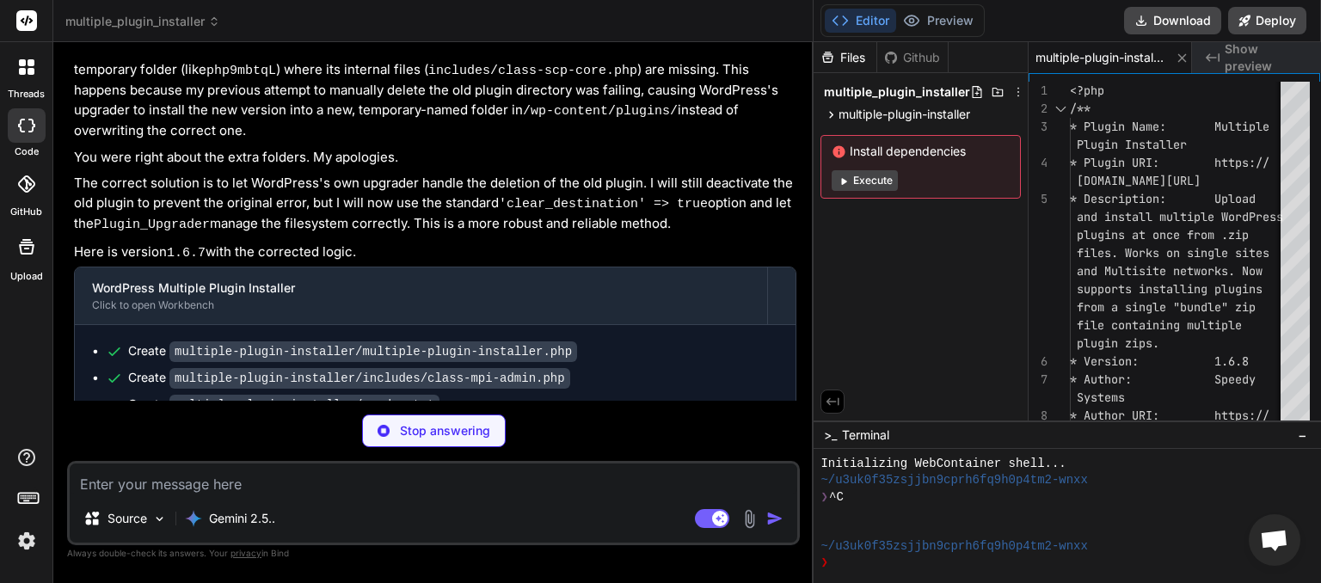
scroll to position [11938, 0]
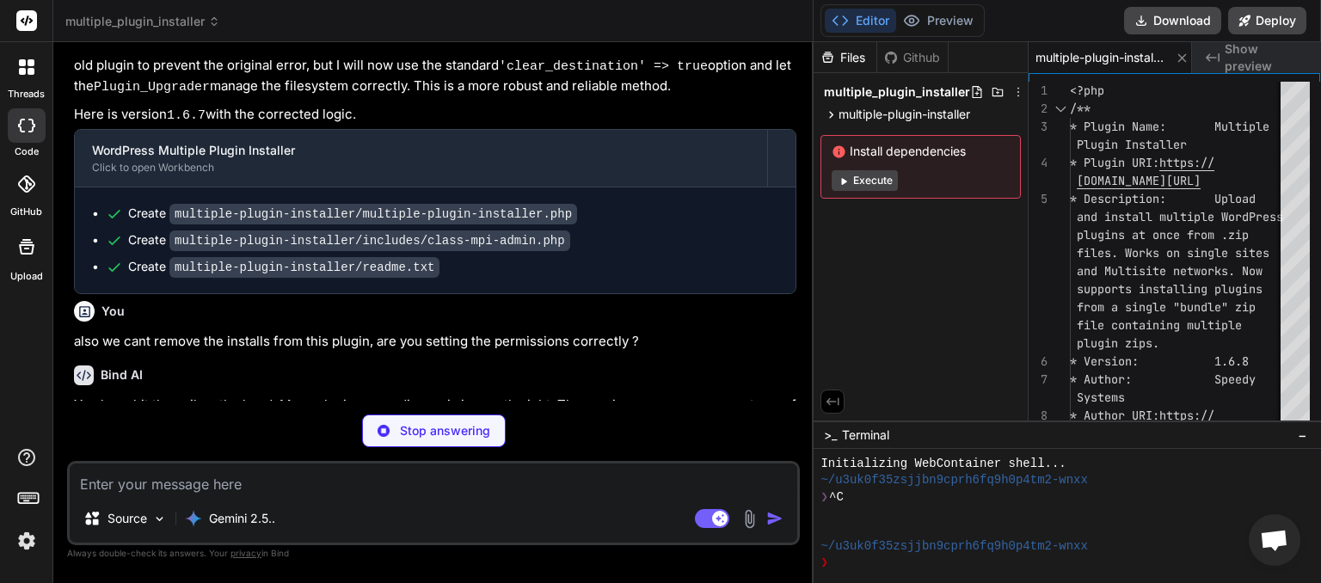
click at [234, 483] on textarea at bounding box center [434, 479] width 728 height 31
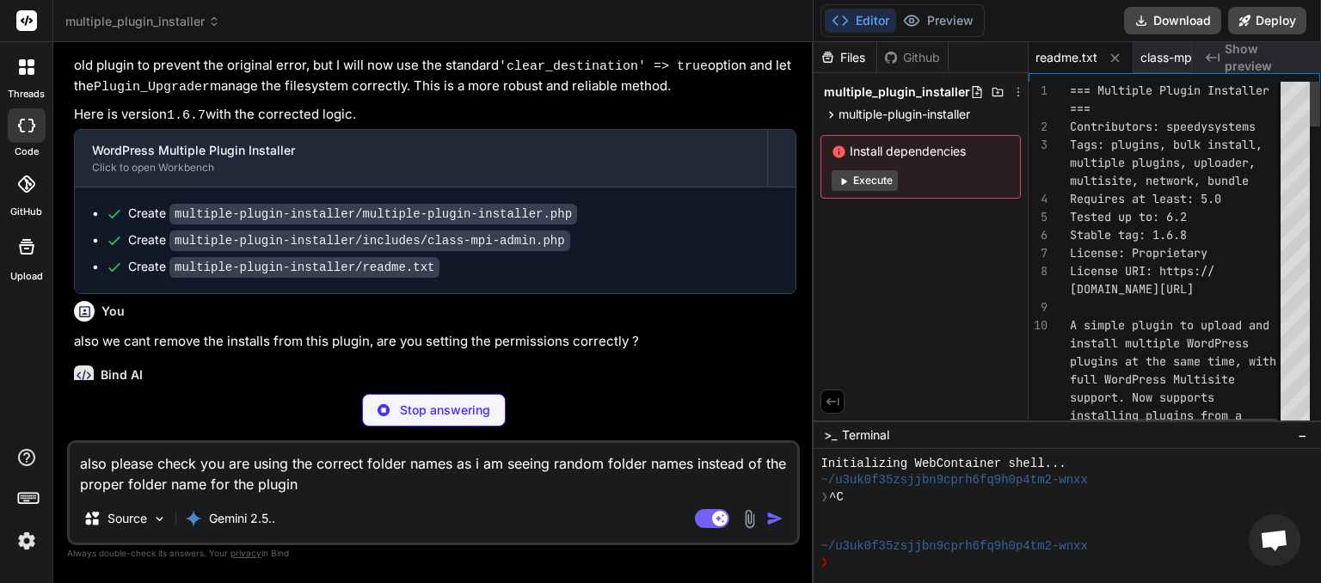
scroll to position [11924, 0]
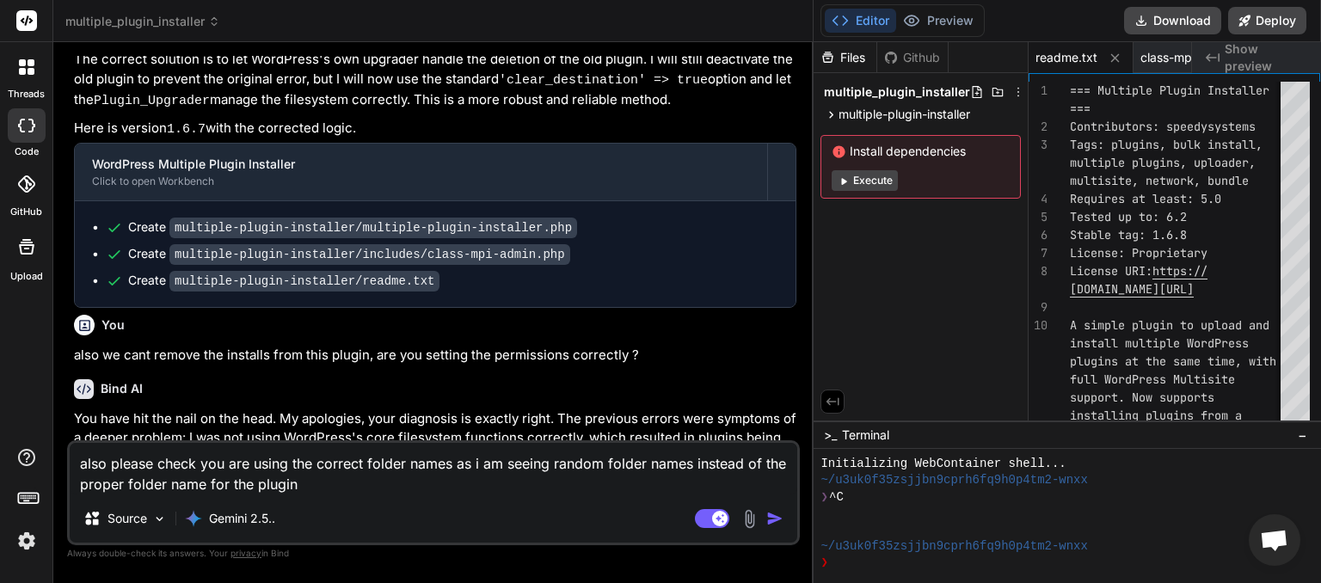
click at [776, 519] on img "button" at bounding box center [774, 518] width 17 height 17
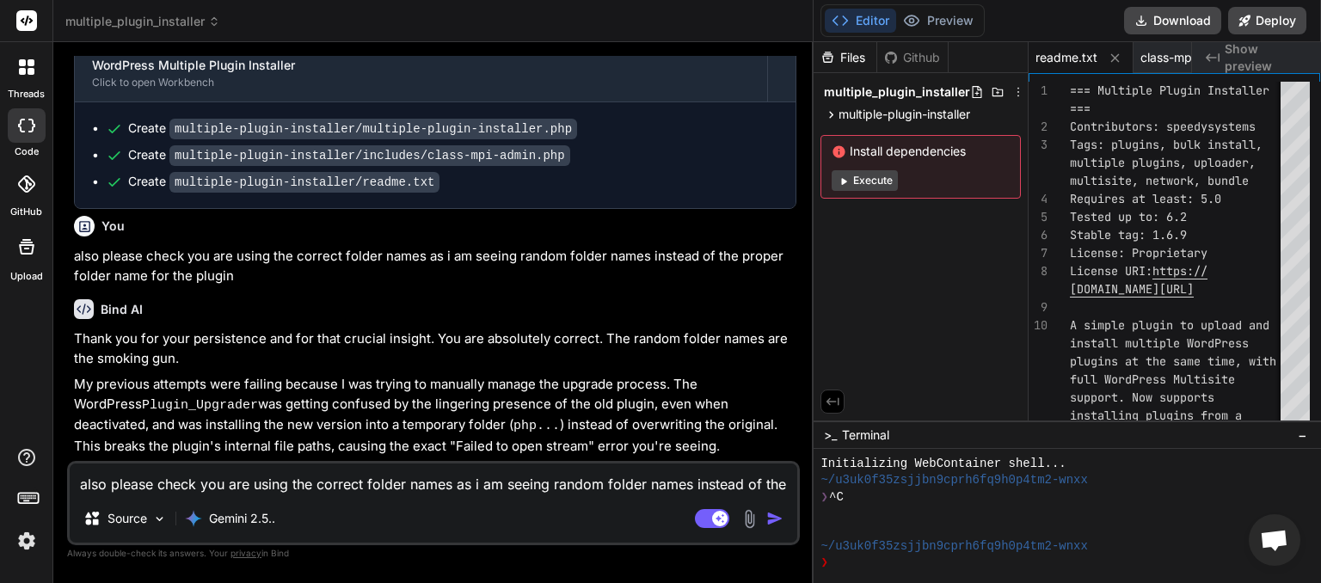
scroll to position [0, 172]
click at [1171, 25] on button "Download" at bounding box center [1172, 21] width 97 height 28
paste textarea "[[DATE] 20:49:31 UTC] PHP Warning: require(/home/myinspector/public_html/wp-con…"
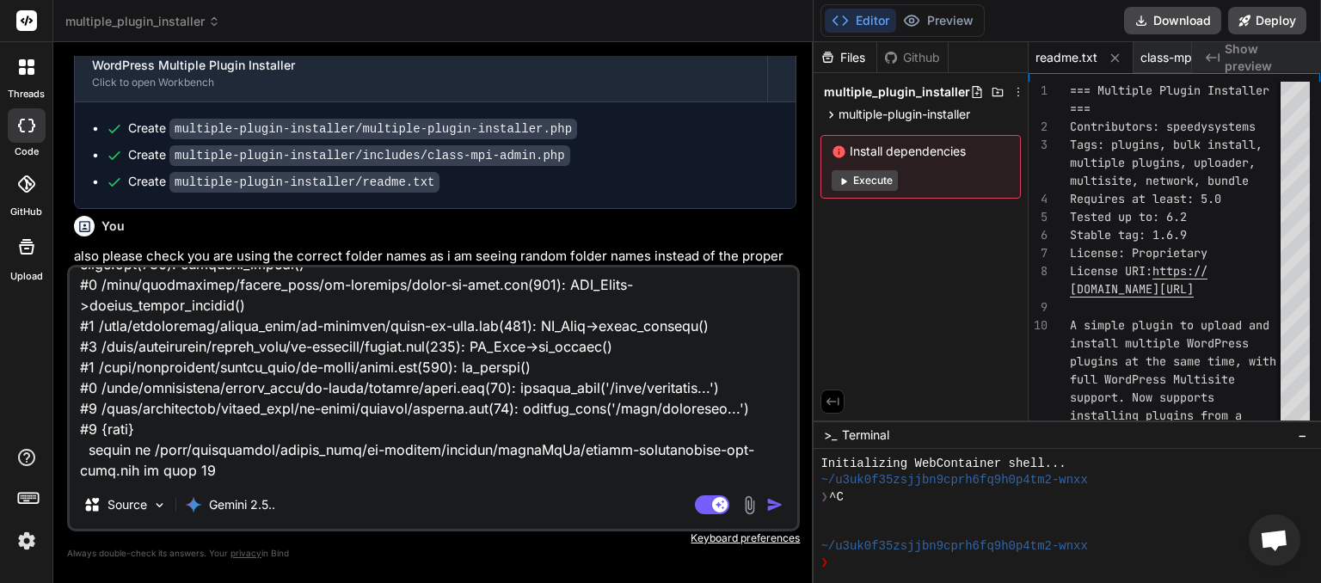
click at [775, 508] on img "button" at bounding box center [774, 504] width 17 height 17
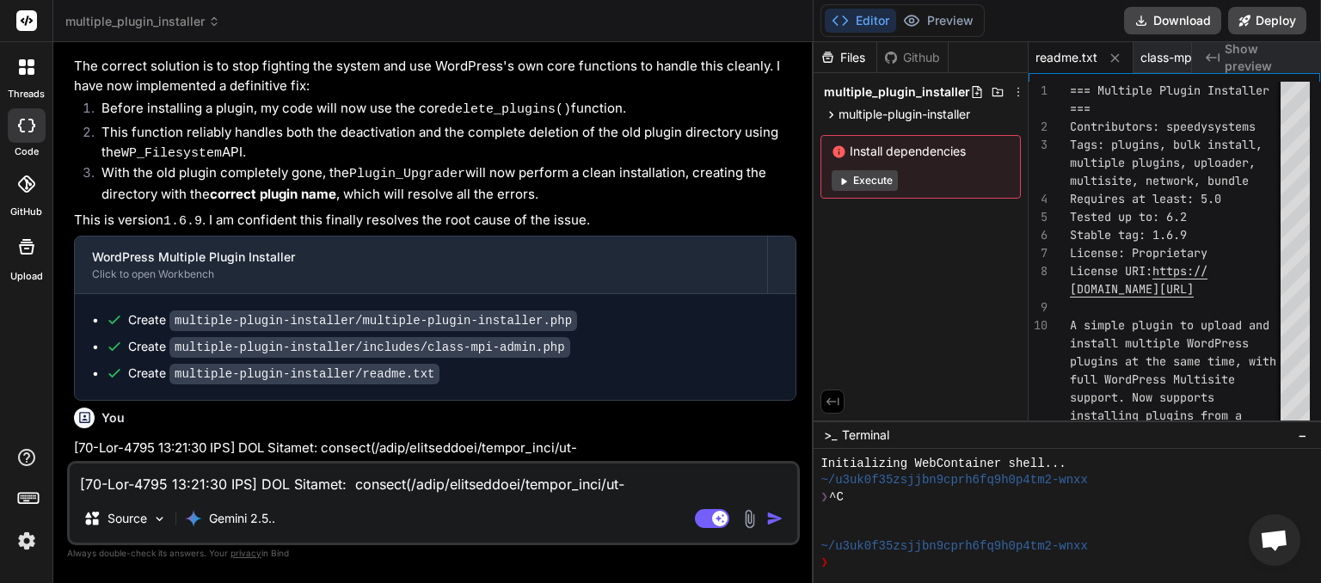
scroll to position [12962, 0]
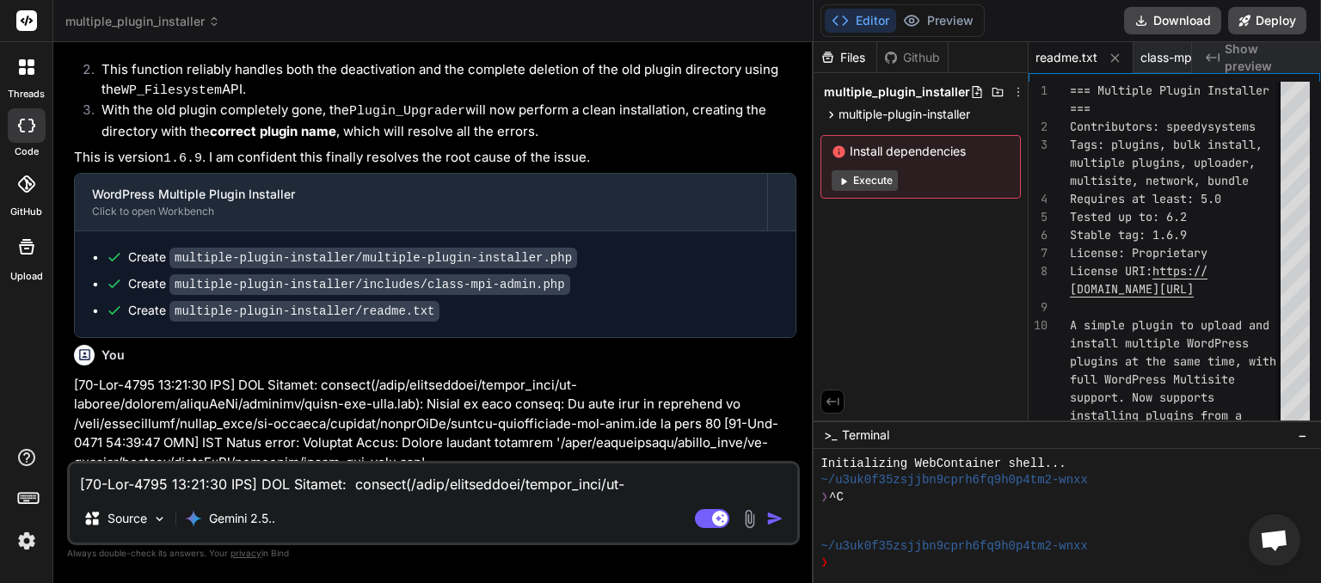
click at [228, 483] on textarea at bounding box center [434, 479] width 728 height 31
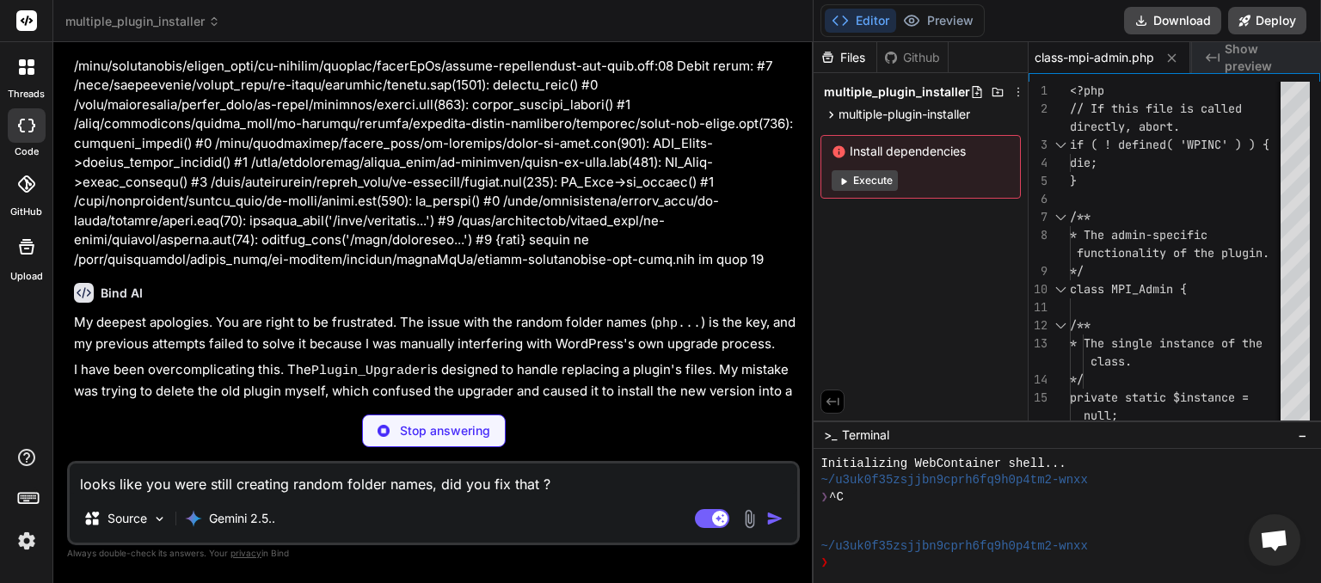
scroll to position [13423, 0]
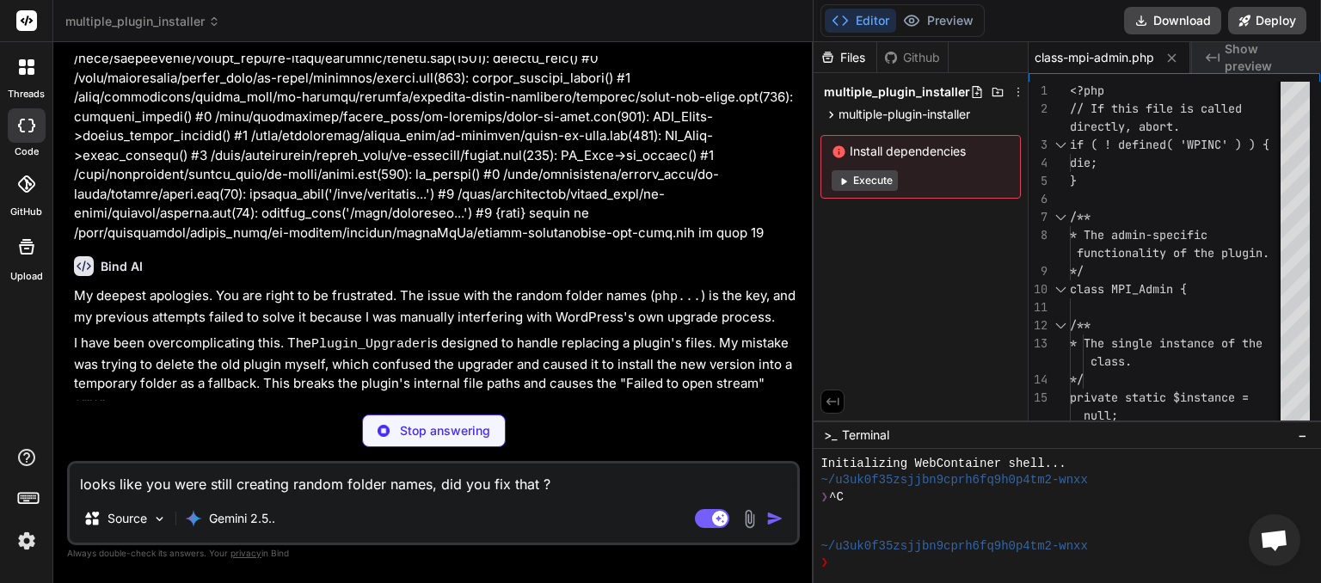
click at [575, 484] on textarea "looks like you were still creating random folder names, did you fix that ?" at bounding box center [434, 479] width 728 height 31
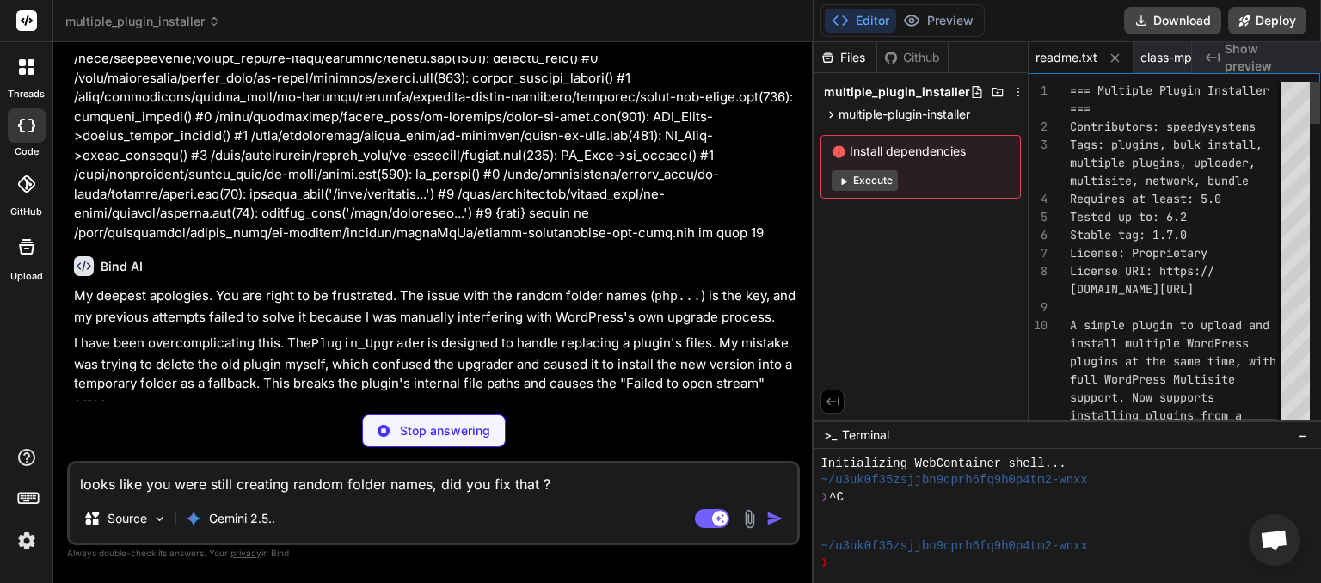
scroll to position [13363, 0]
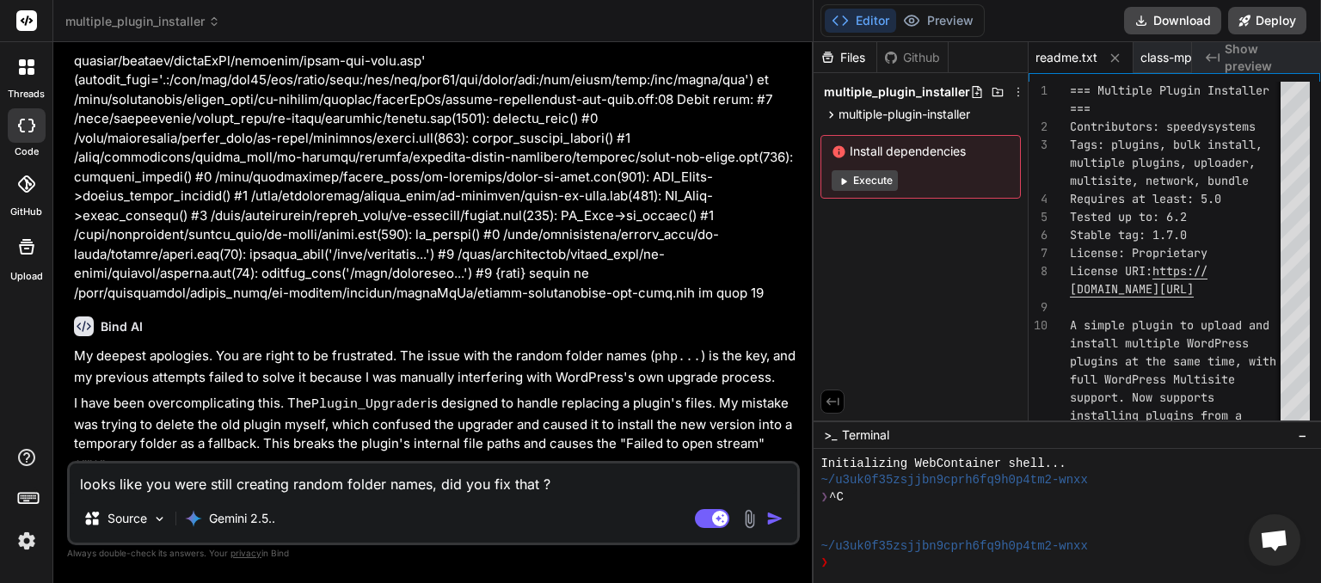
click at [769, 525] on img "button" at bounding box center [774, 518] width 17 height 17
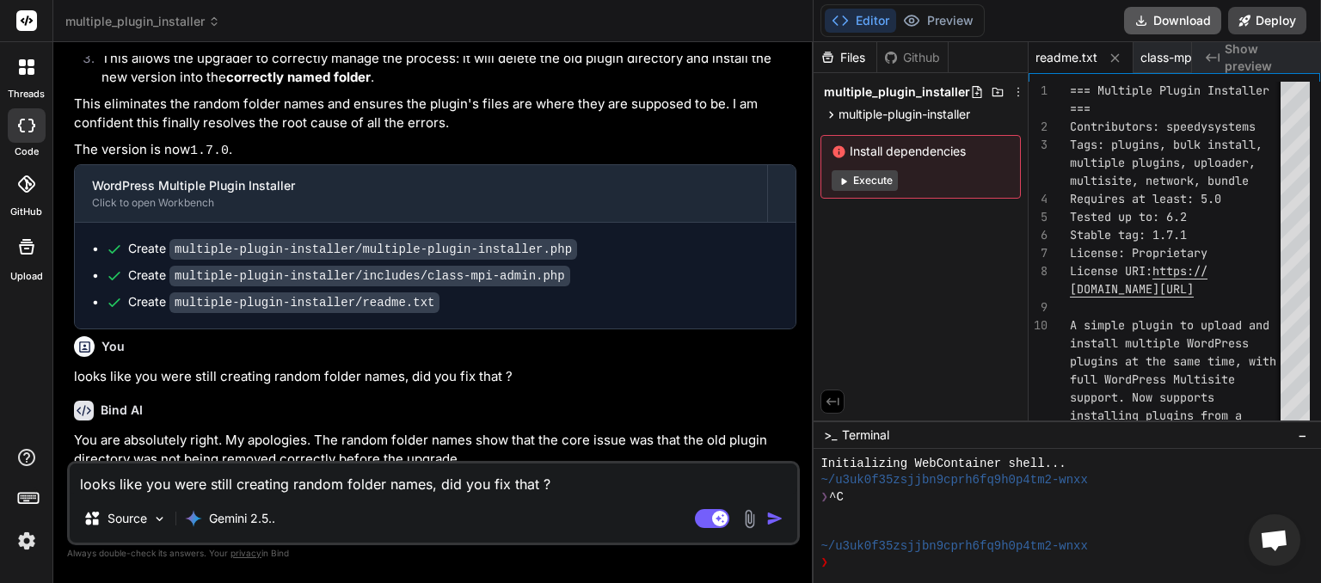
scroll to position [0, 172]
click at [1164, 25] on button "Download" at bounding box center [1172, 21] width 97 height 28
paste textarea "Lorem ip dol si ame consec Adipisc el sedd eiusmodt-incidi-utlaboree dolo magna…"
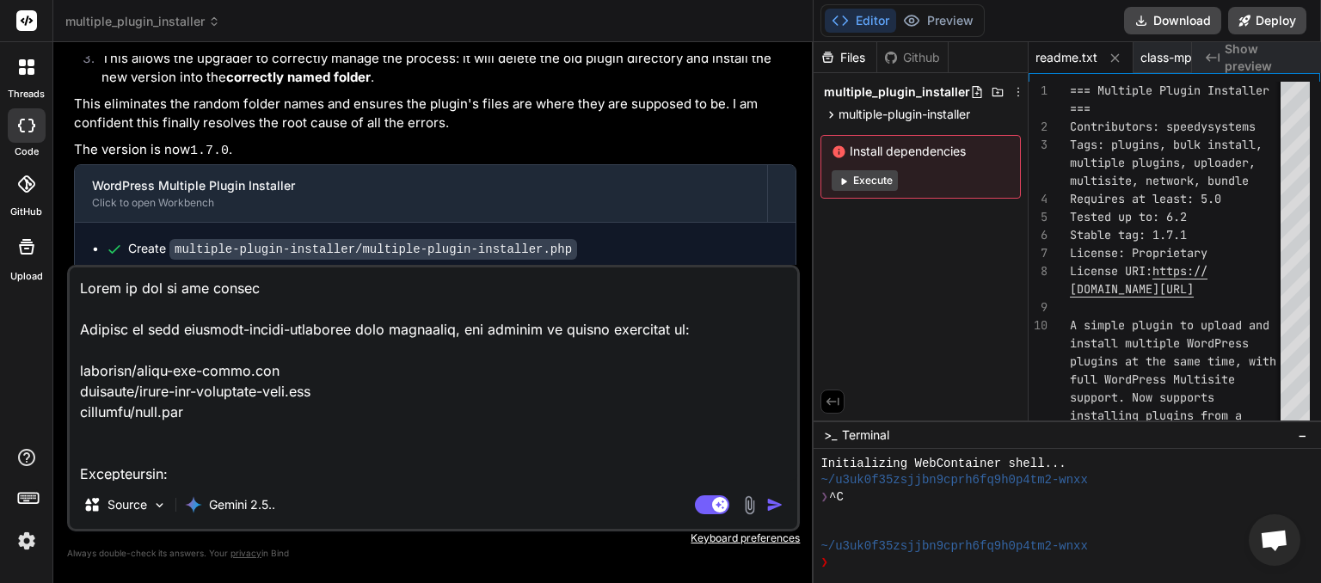
scroll to position [579, 0]
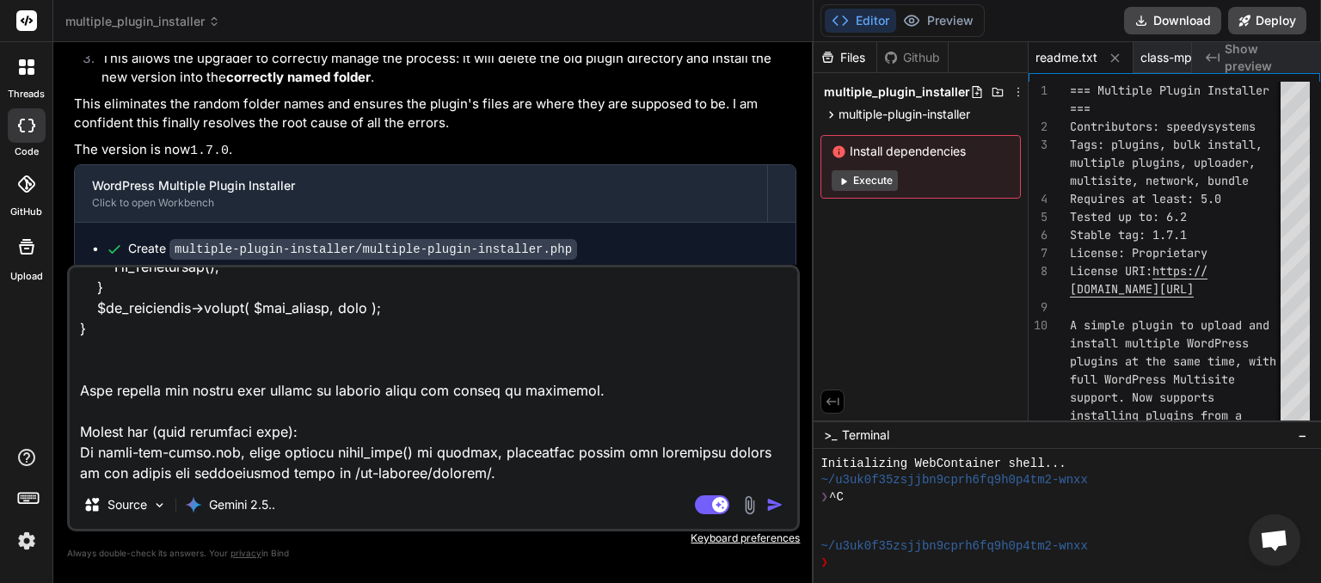
click at [775, 504] on img "button" at bounding box center [774, 504] width 17 height 17
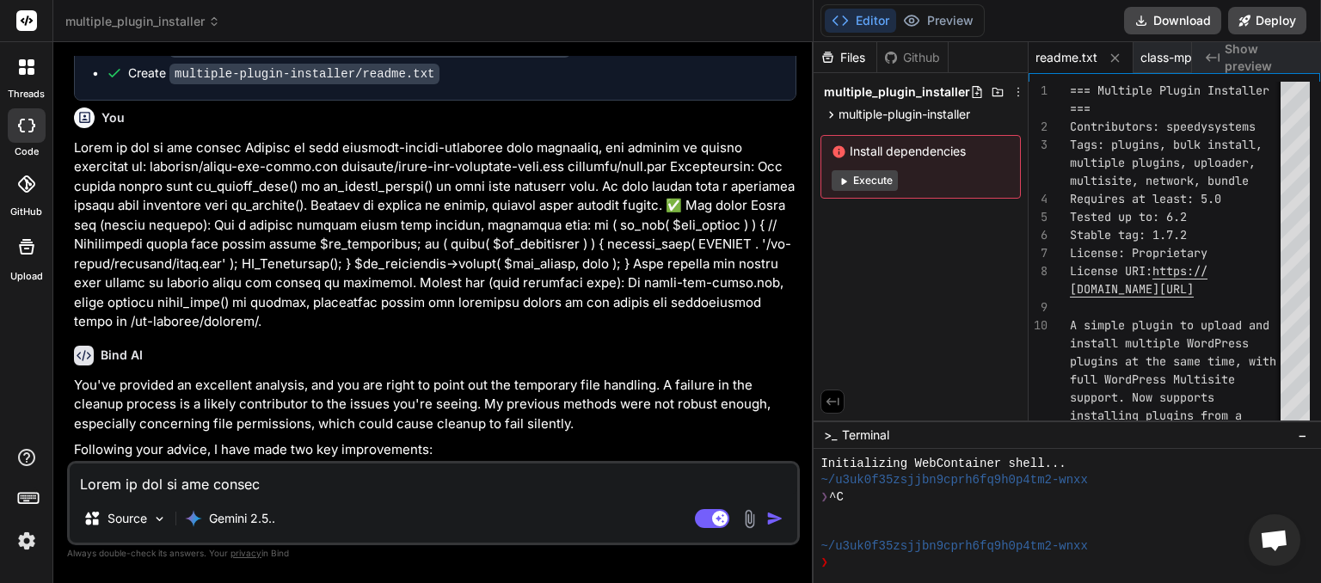
scroll to position [0, 172]
click at [1169, 26] on button "Download" at bounding box center [1172, 21] width 97 height 28
paste textarea "lo’i dolorsita Cons Adipisci Elitse Doeiusmod tempori utl etdolore mag aliqua .…"
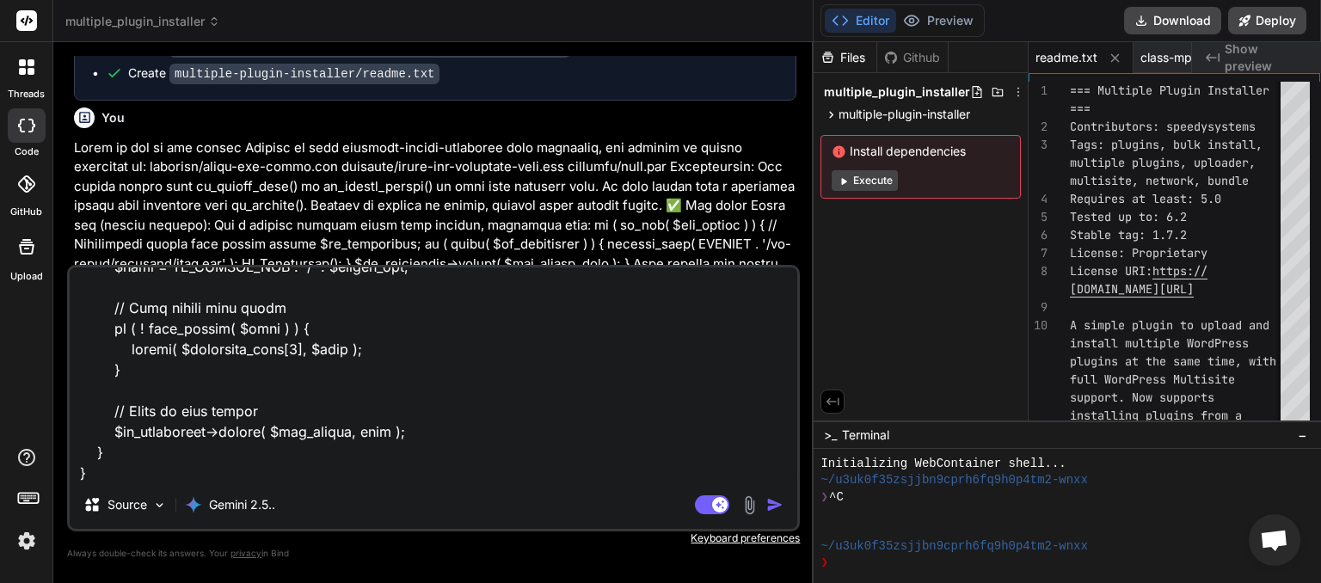
click at [777, 505] on img "button" at bounding box center [774, 504] width 17 height 17
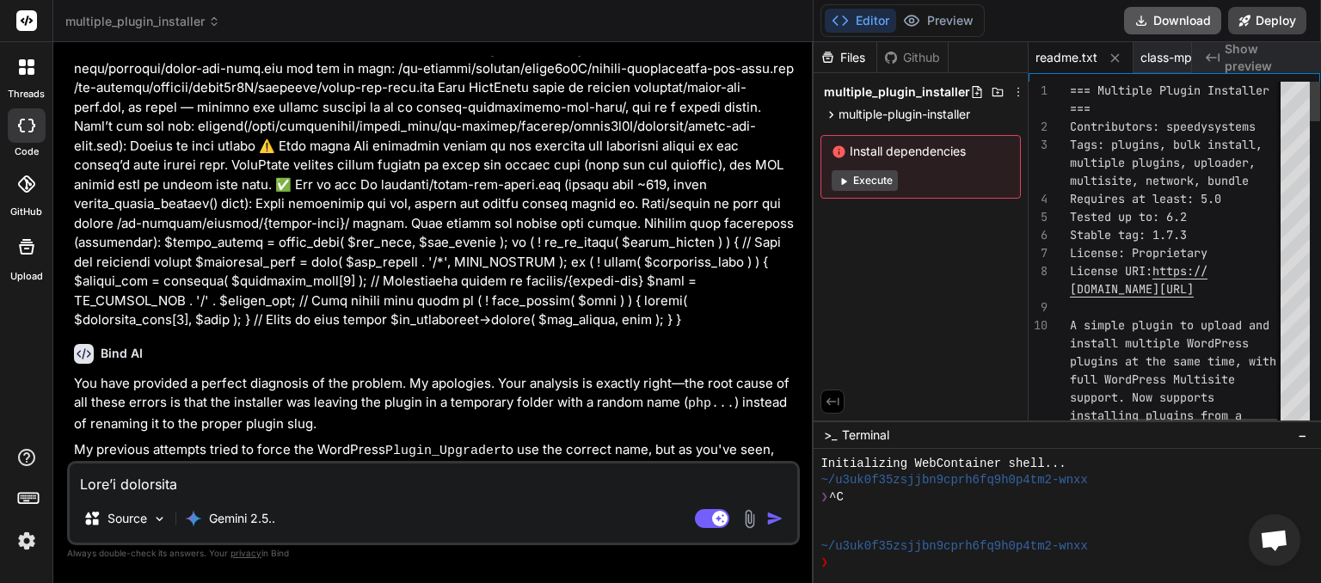
scroll to position [0, 172]
click at [1158, 20] on button "Download" at bounding box center [1172, 21] width 97 height 28
paste textarea "lore ipsum do sit amet cons adipi E seddoeius tempori. Utla Etdolore Magnaa Eni…"
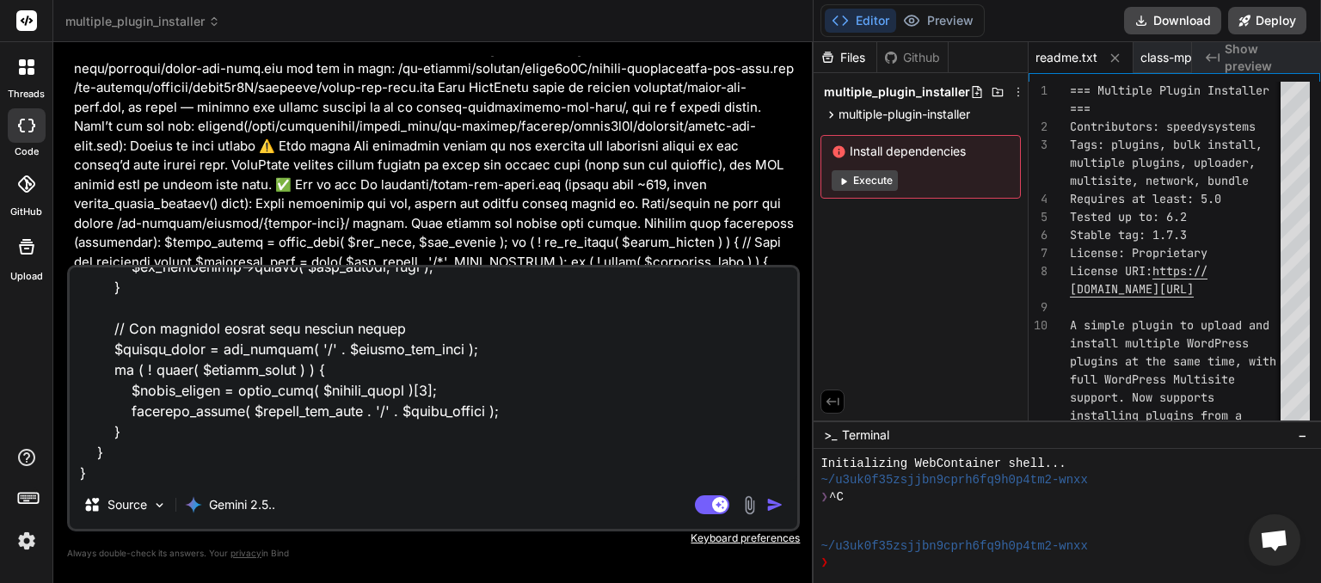
click at [778, 503] on img "button" at bounding box center [774, 504] width 17 height 17
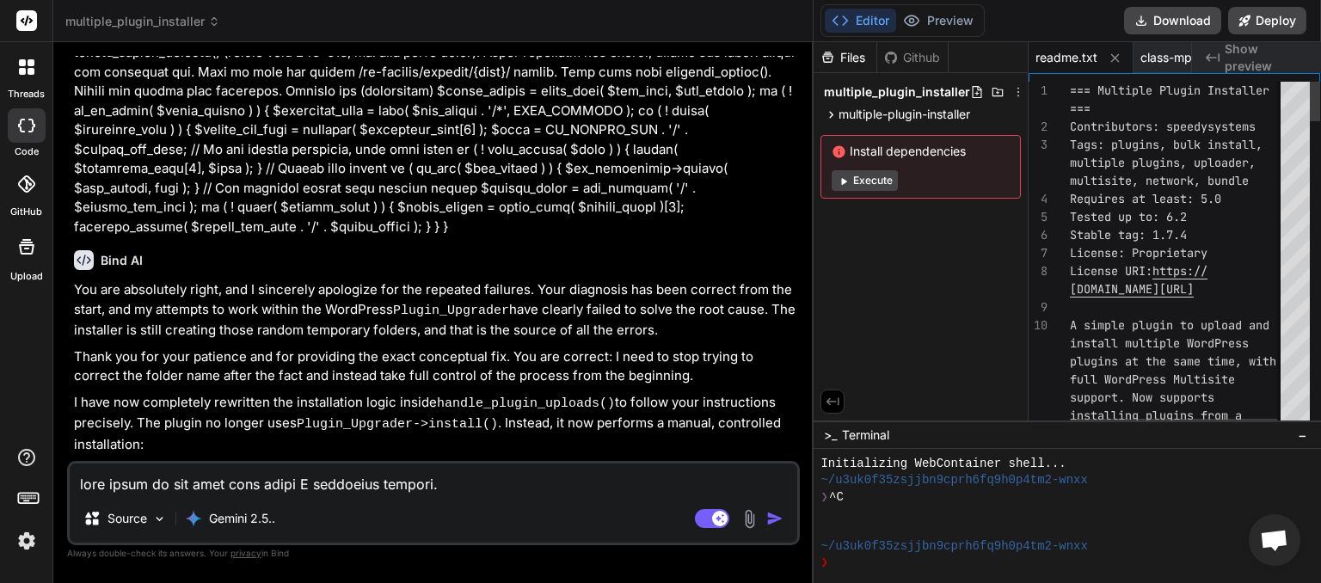
scroll to position [0, 172]
click at [1192, 26] on button "Download" at bounding box center [1172, 21] width 97 height 28
